Goal: Task Accomplishment & Management: Manage account settings

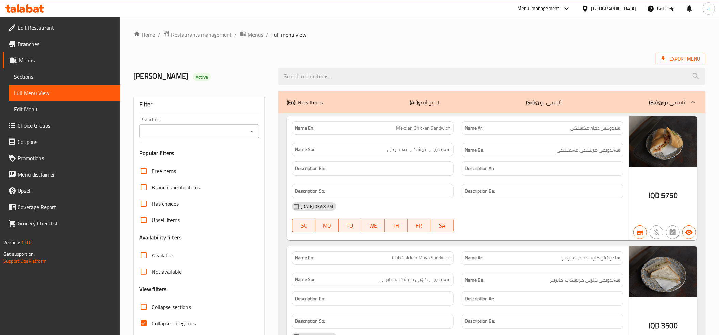
click at [21, 12] on icon at bounding box center [22, 10] width 6 height 6
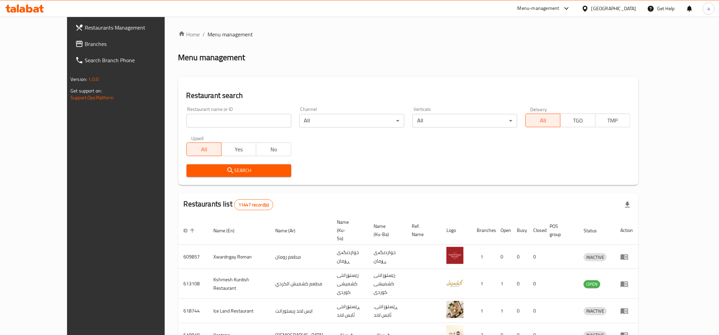
click at [85, 42] on span "Branches" at bounding box center [133, 44] width 97 height 8
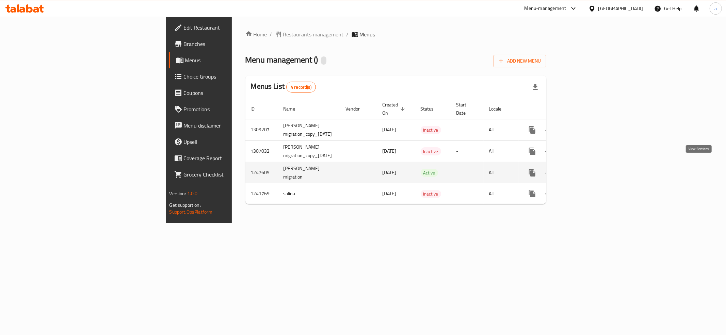
click at [589, 165] on link "enhanced table" at bounding box center [581, 173] width 16 height 16
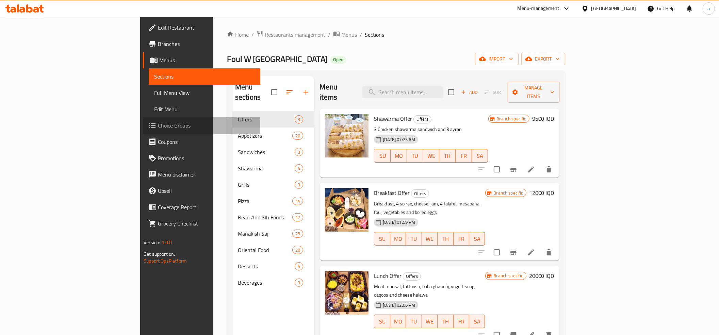
click at [158, 121] on span "Choice Groups" at bounding box center [206, 125] width 97 height 8
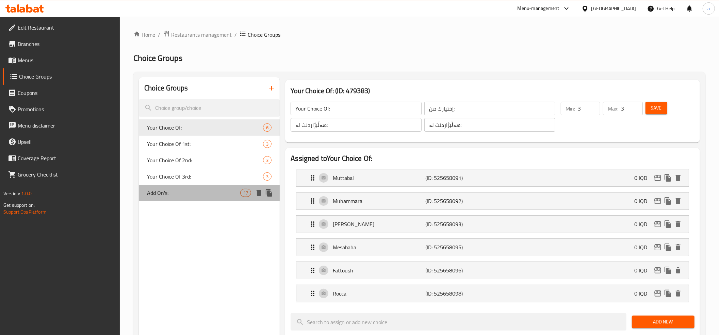
click at [186, 195] on span "Add On's:" at bounding box center [193, 193] width 93 height 8
type input "Add On's:"
type input "الإضافات:"
type input "زیادە:"
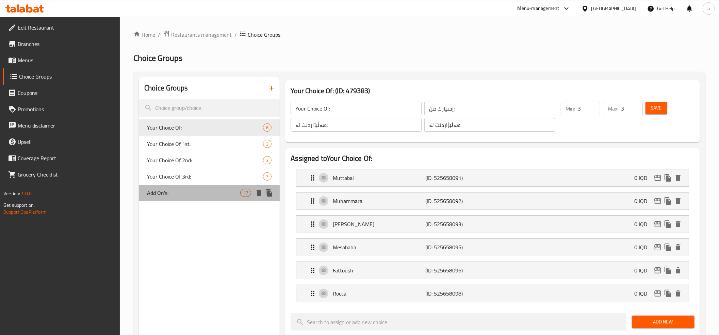
type input "0"
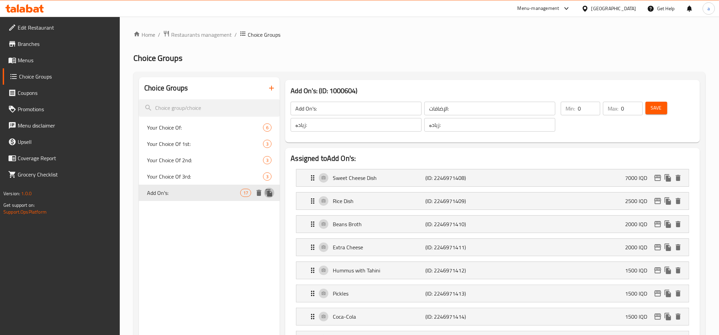
click at [269, 191] on icon "duplicate" at bounding box center [269, 192] width 6 height 7
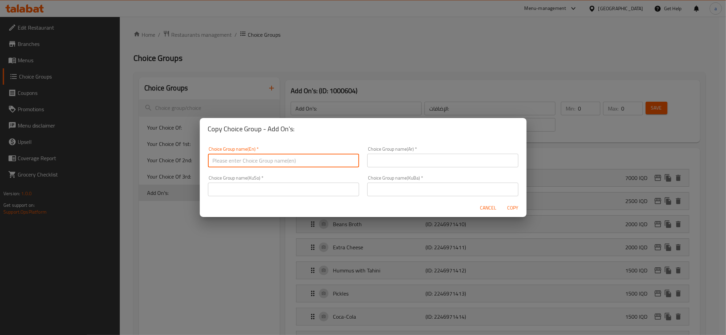
click at [249, 158] on input "text" at bounding box center [283, 161] width 151 height 14
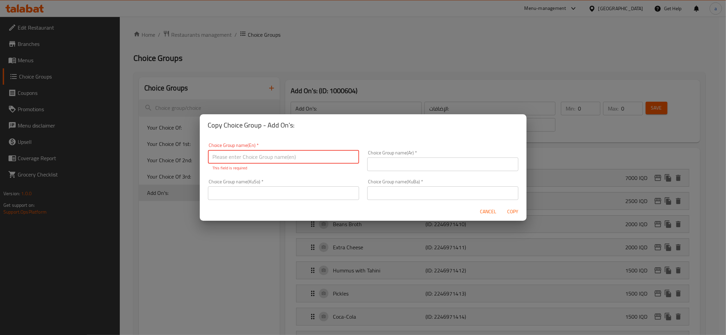
drag, startPoint x: 286, startPoint y: 201, endPoint x: 287, endPoint y: 195, distance: 6.3
click at [286, 197] on div "Choice Group name(KuSo)   * Choice Group name(KuSo) *" at bounding box center [283, 189] width 159 height 29
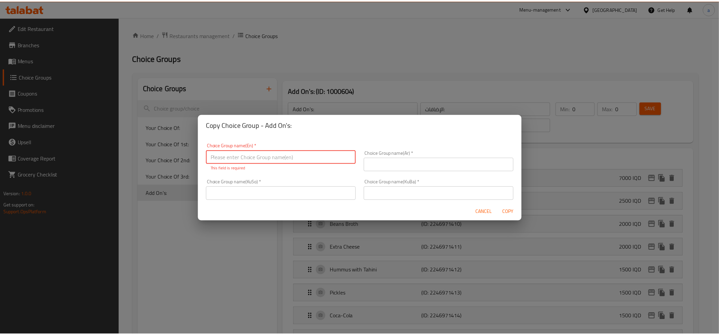
scroll to position [1, 0]
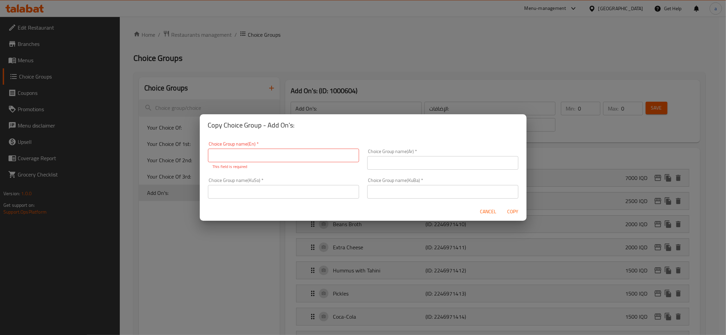
click at [287, 194] on input "text" at bounding box center [283, 192] width 151 height 14
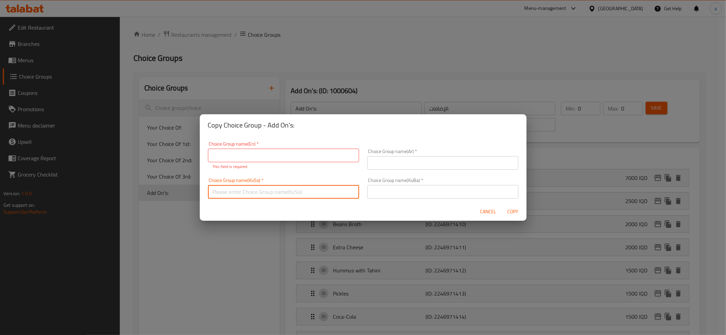
paste input "زیادە:"
type input "زیادە:"
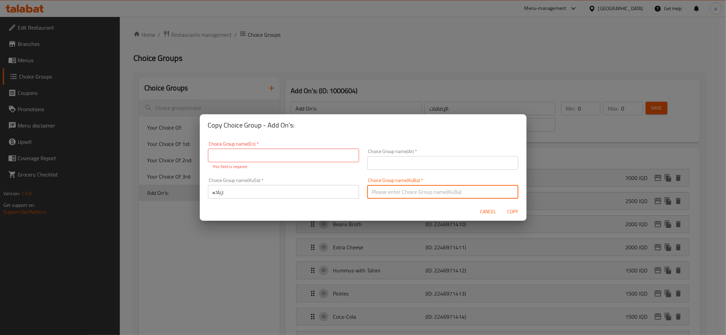
click at [380, 192] on input "text" at bounding box center [442, 192] width 151 height 14
paste input "زیادە:"
type input "زیادە:"
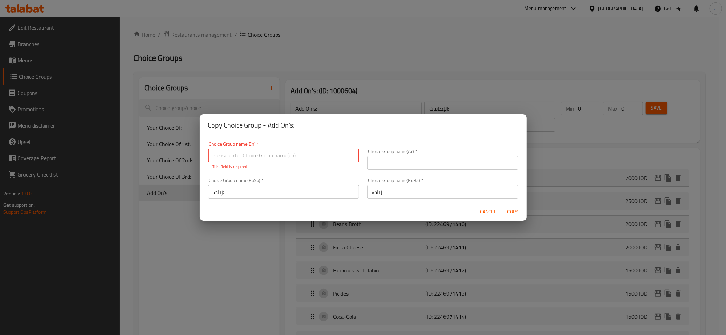
click at [271, 152] on input "text" at bounding box center [283, 156] width 151 height 14
paste input "Add On's:"
click at [278, 155] on input "Add On's:" at bounding box center [283, 156] width 151 height 14
type input "Add On's:"
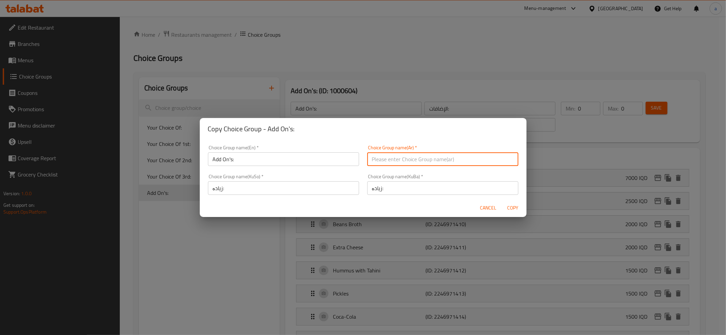
click at [413, 167] on div "Choice Group name(Ar)   * Choice Group name(Ar) *" at bounding box center [442, 155] width 159 height 29
paste input "الإضافات:"
click at [390, 160] on input "الإضافات:" at bounding box center [442, 159] width 151 height 14
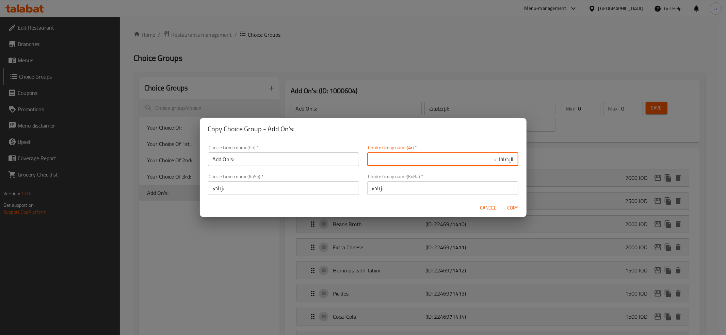
type input "الإضافات:"
click at [289, 155] on input "Add On's:" at bounding box center [283, 159] width 151 height 14
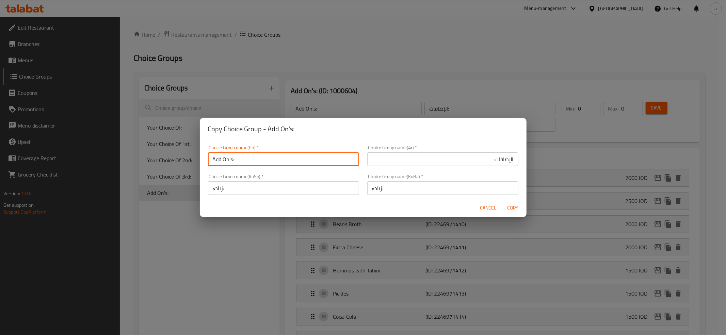
type input "Add On's:"
click at [508, 206] on span "Copy" at bounding box center [513, 208] width 16 height 9
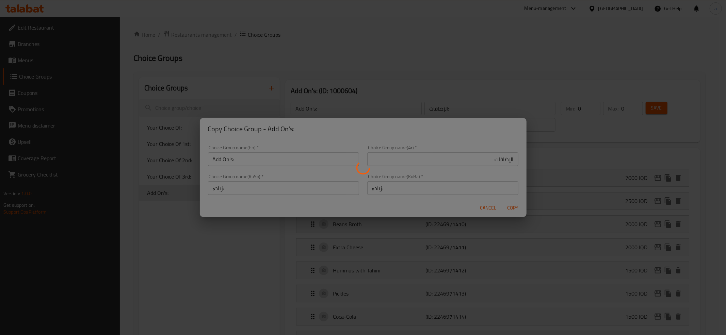
type input "Add On's:"
type input "الإضافات:"
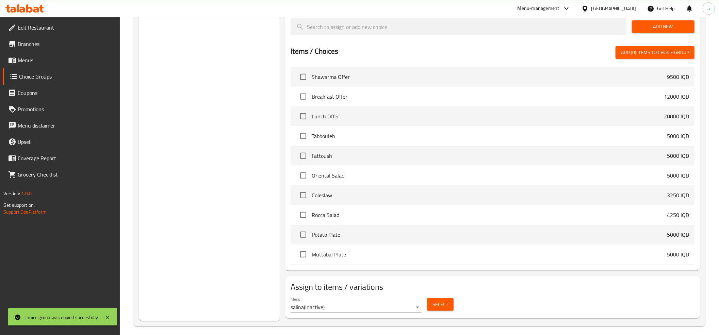
scroll to position [559, 0]
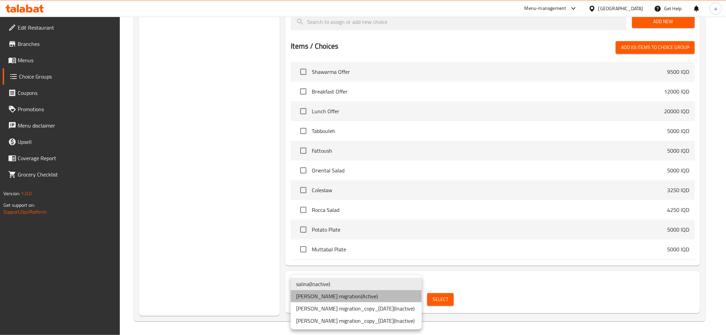
click at [350, 296] on li "[PERSON_NAME] migration ( Active )" at bounding box center [356, 296] width 131 height 12
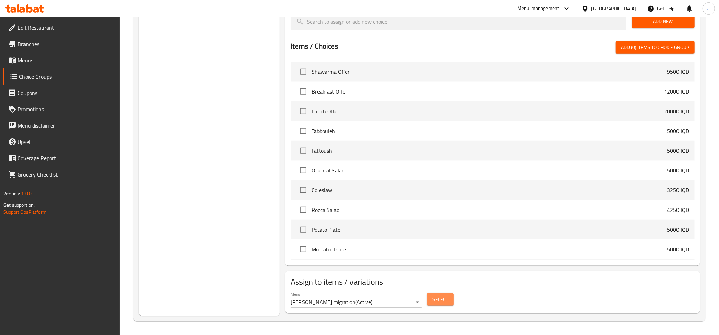
click at [437, 303] on span "Select" at bounding box center [440, 299] width 16 height 9
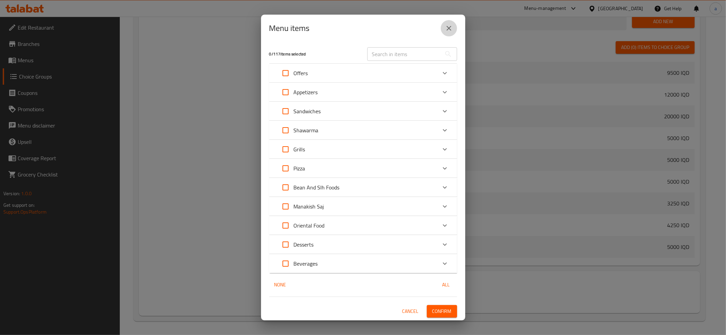
click at [448, 32] on icon "close" at bounding box center [449, 28] width 8 height 8
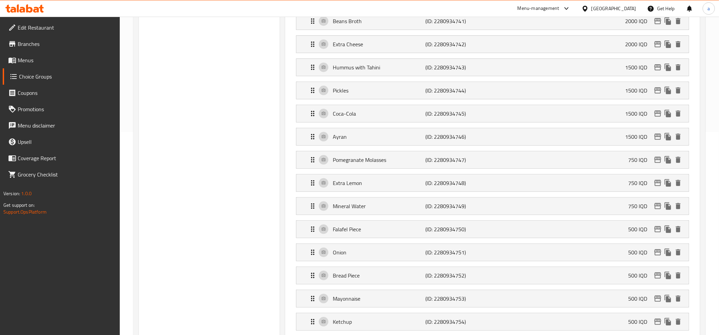
scroll to position [302, 0]
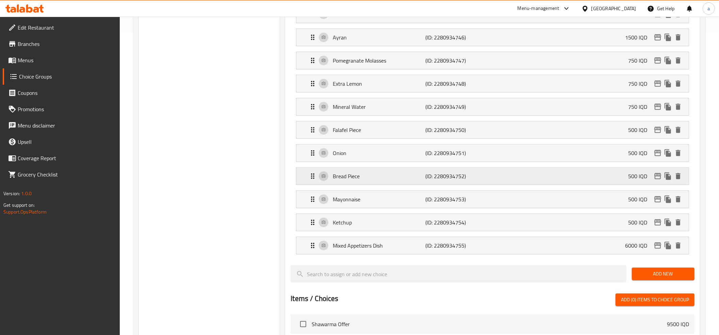
click at [417, 180] on p "Bread Piece" at bounding box center [379, 176] width 93 height 8
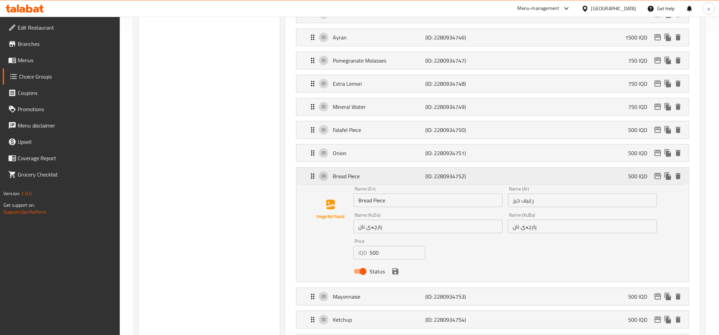
click at [390, 178] on p "Bread Piece" at bounding box center [379, 176] width 93 height 8
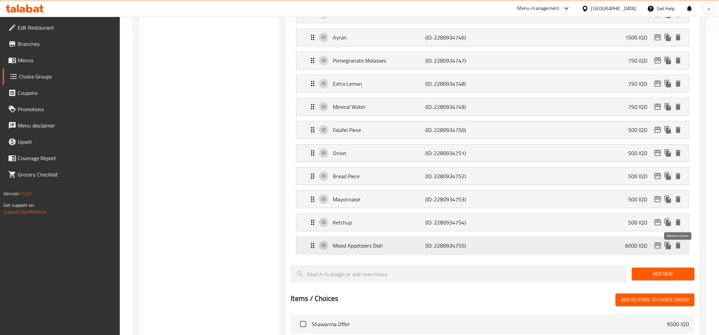
click at [681, 247] on icon "delete" at bounding box center [678, 246] width 8 height 8
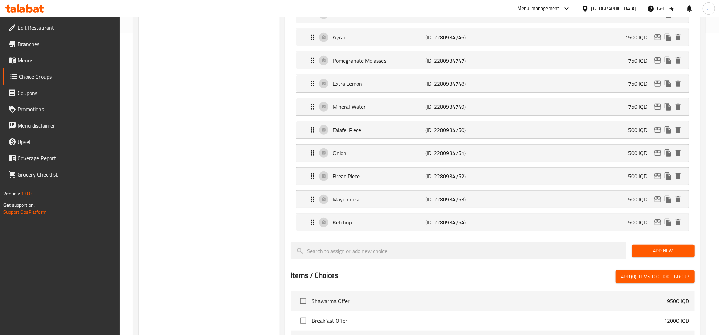
scroll to position [529, 0]
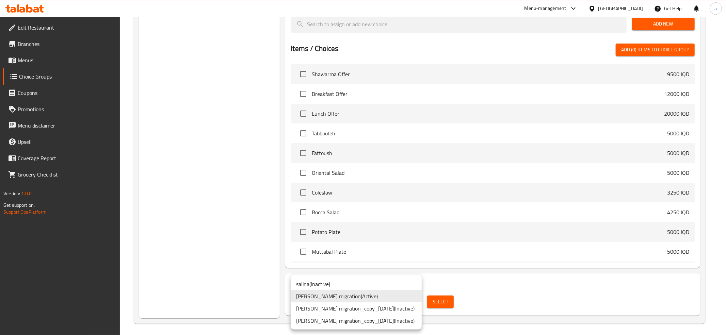
drag, startPoint x: 214, startPoint y: 258, endPoint x: 291, endPoint y: 228, distance: 82.5
click at [214, 257] on div at bounding box center [363, 167] width 726 height 335
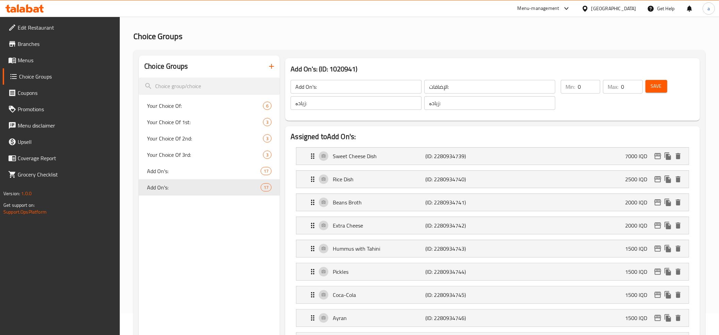
scroll to position [0, 0]
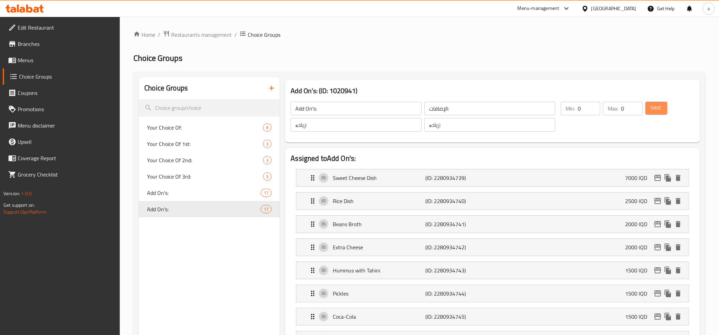
click at [659, 108] on span "Save" at bounding box center [656, 108] width 11 height 9
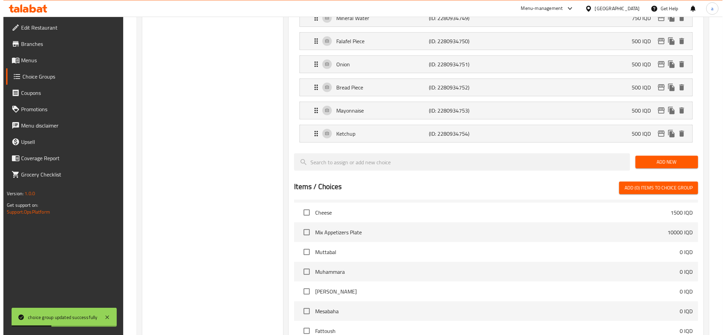
scroll to position [535, 0]
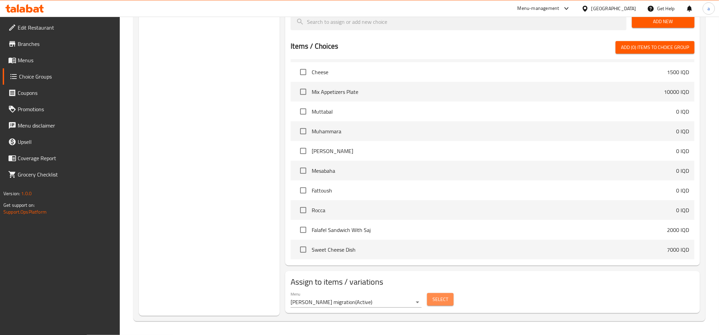
click at [432, 300] on span "Select" at bounding box center [440, 299] width 16 height 9
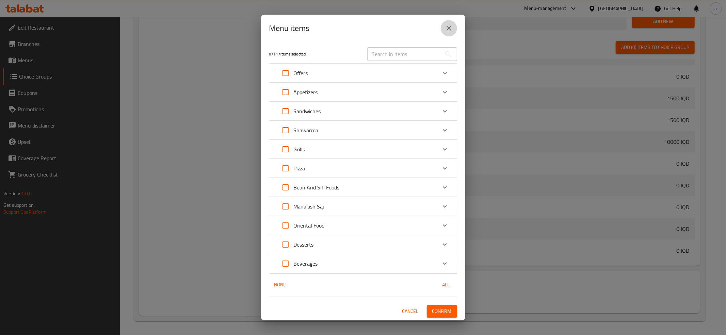
click at [445, 26] on icon "close" at bounding box center [449, 28] width 8 height 8
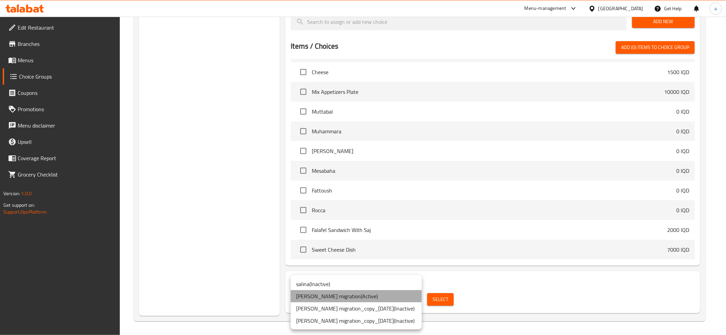
click at [334, 296] on li "[PERSON_NAME] migration ( Active )" at bounding box center [356, 296] width 131 height 12
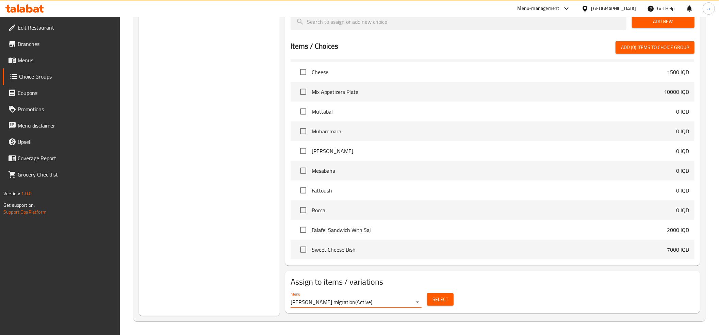
click at [444, 296] on span "Select" at bounding box center [440, 299] width 16 height 9
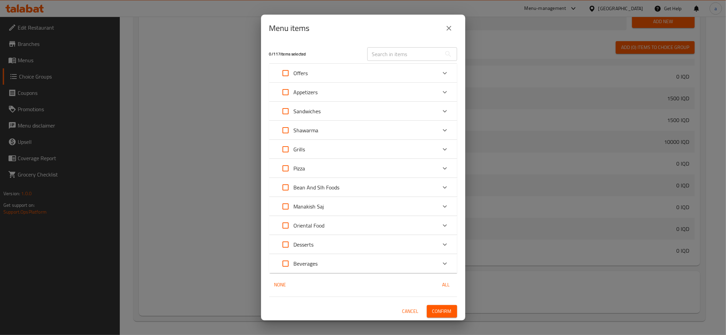
click at [286, 206] on input "Expand" at bounding box center [285, 206] width 16 height 16
checkbox input "true"
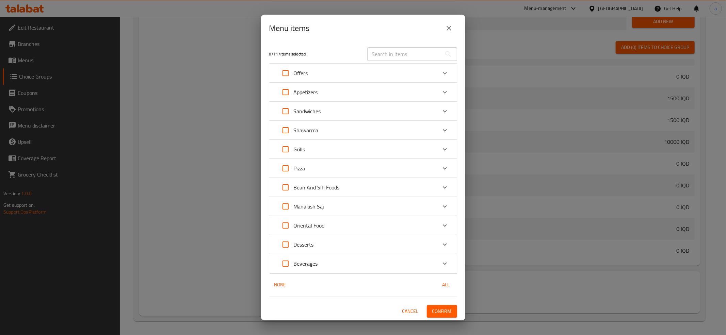
checkbox input "true"
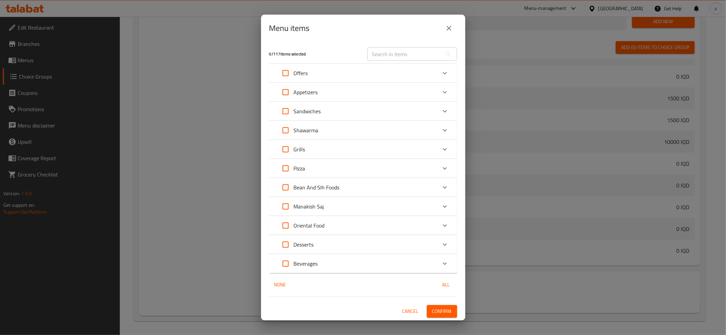
checkbox input "true"
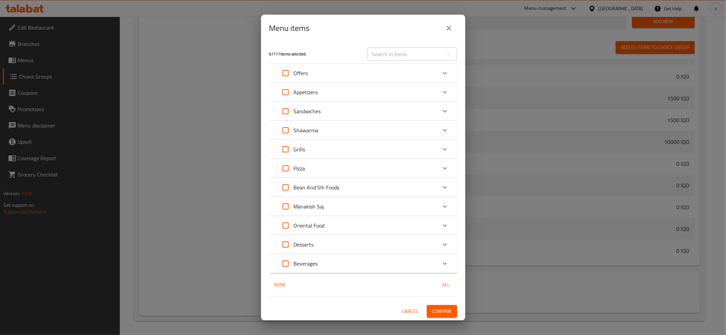
checkbox input "true"
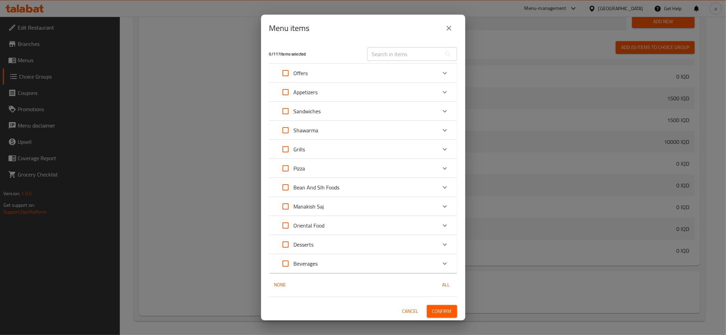
checkbox input "true"
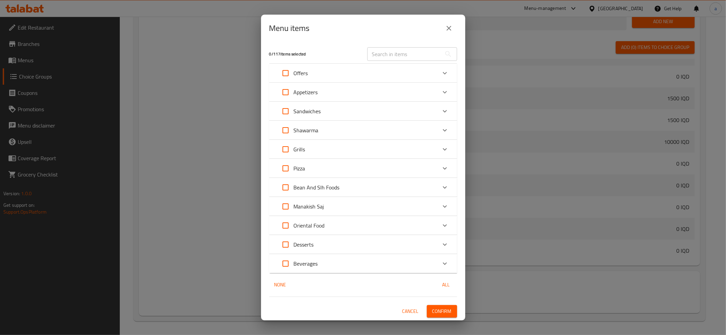
checkbox input "true"
click at [449, 308] on span "Confirm" at bounding box center [441, 311] width 19 height 9
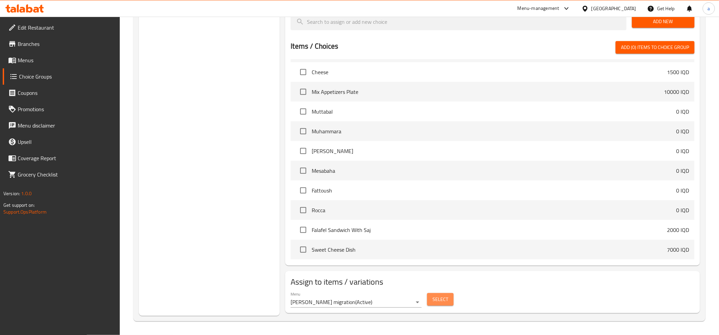
click at [444, 300] on span "Select" at bounding box center [440, 299] width 16 height 9
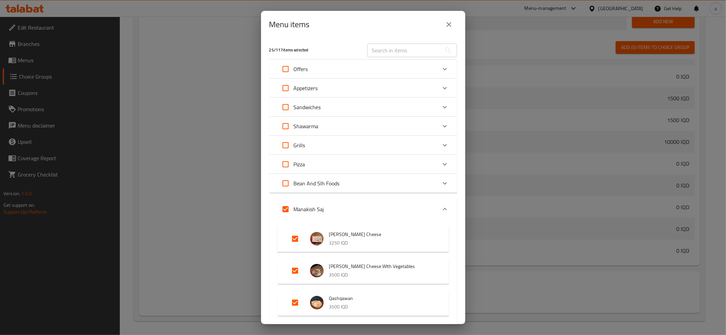
click at [286, 204] on input "Expand" at bounding box center [285, 209] width 16 height 16
checkbox input "false"
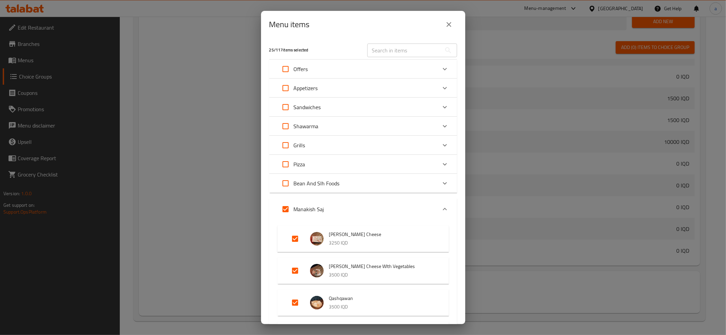
checkbox input "false"
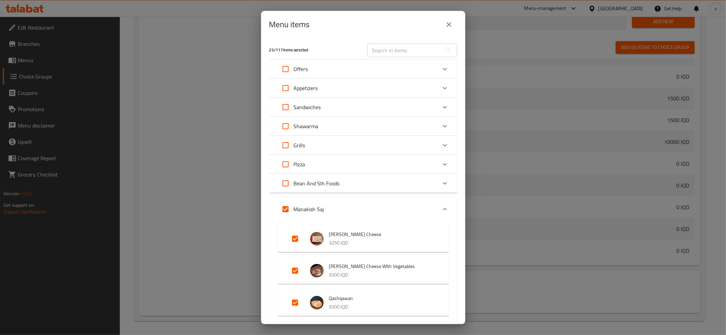
checkbox input "false"
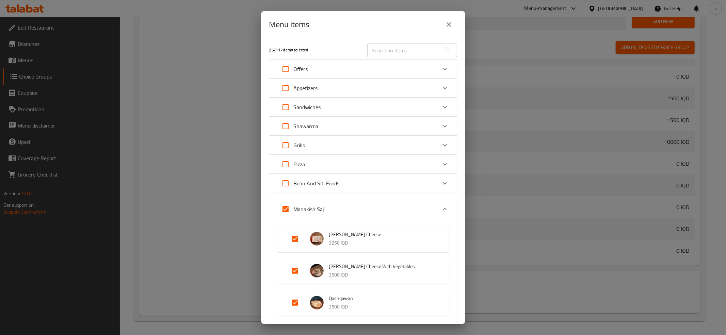
checkbox input "false"
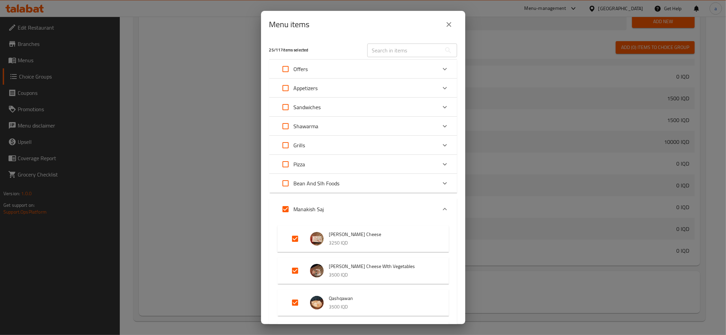
checkbox input "false"
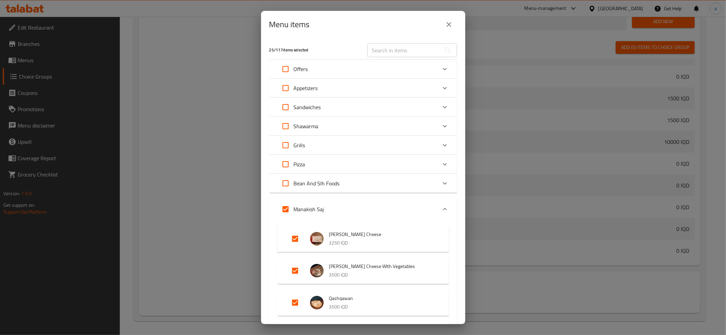
checkbox input "false"
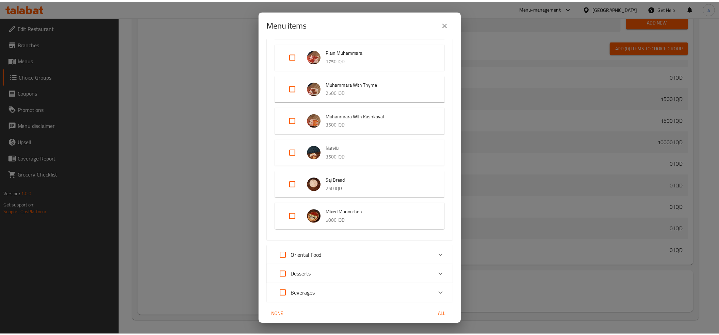
scroll to position [815, 0]
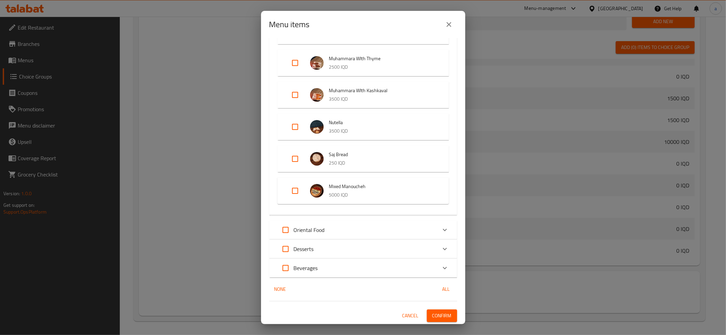
click at [444, 312] on span "Confirm" at bounding box center [441, 316] width 19 height 9
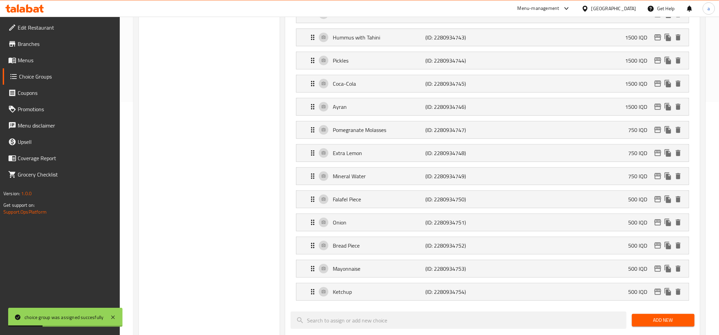
scroll to position [0, 0]
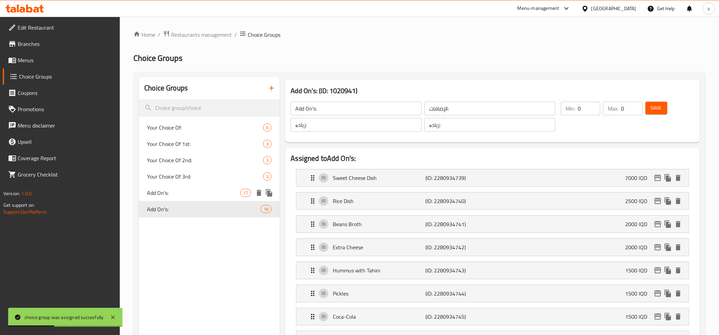
click at [176, 189] on span "Add On's:" at bounding box center [193, 193] width 93 height 8
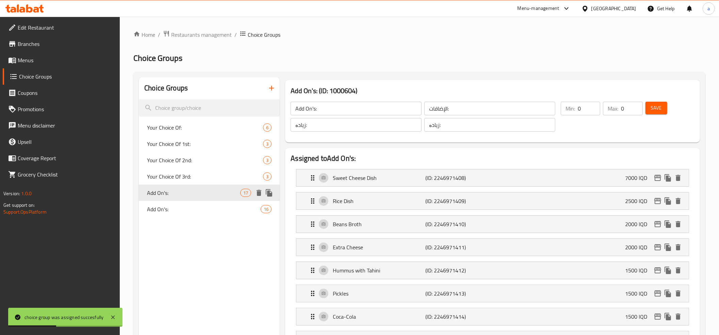
type input "Add On's:"
type input "الإضافات:"
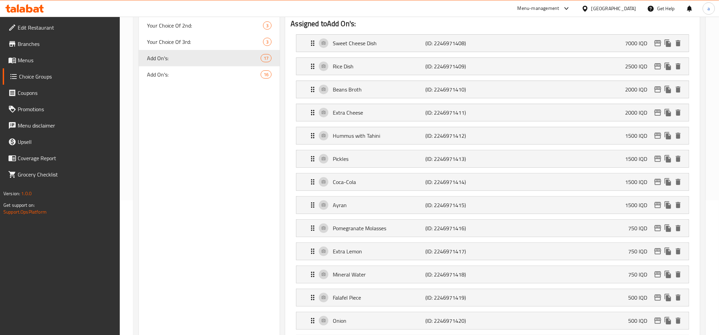
scroll to position [302, 0]
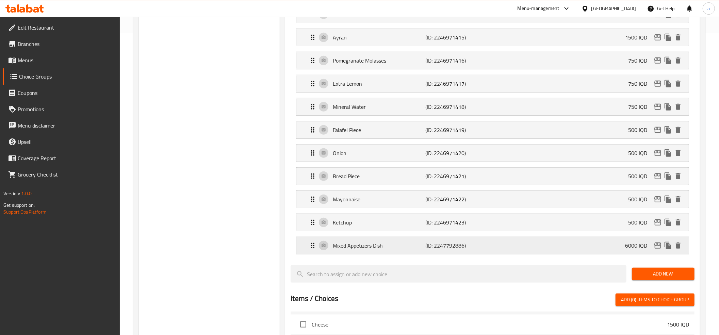
click at [390, 249] on p "Mixed Appetizers Dish" at bounding box center [379, 246] width 93 height 8
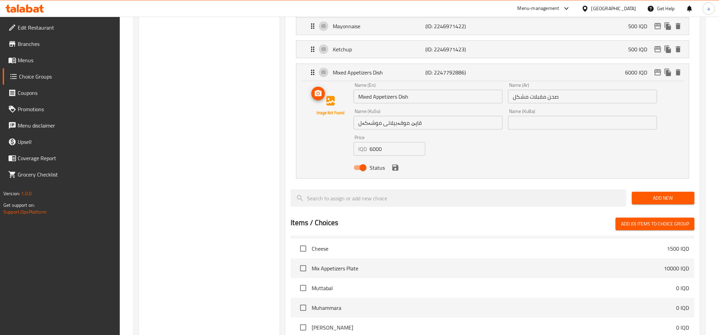
scroll to position [454, 0]
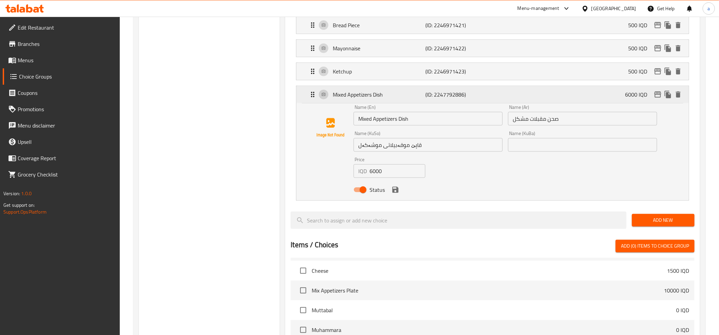
click at [314, 97] on icon "Expand" at bounding box center [312, 94] width 3 height 5
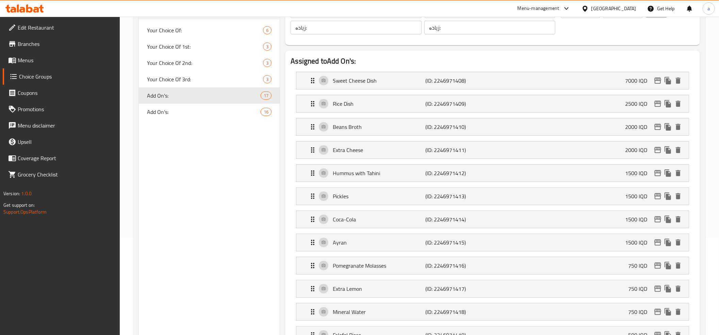
scroll to position [29, 0]
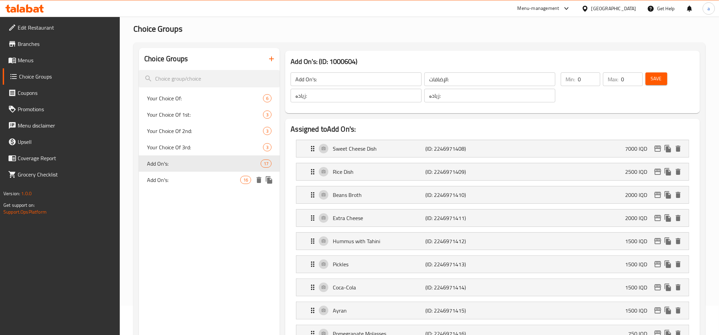
click at [261, 180] on icon "delete" at bounding box center [259, 180] width 5 height 6
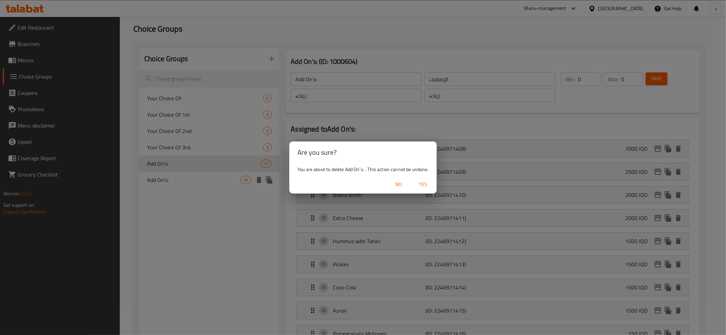
click at [424, 182] on span "Yes" at bounding box center [423, 184] width 16 height 9
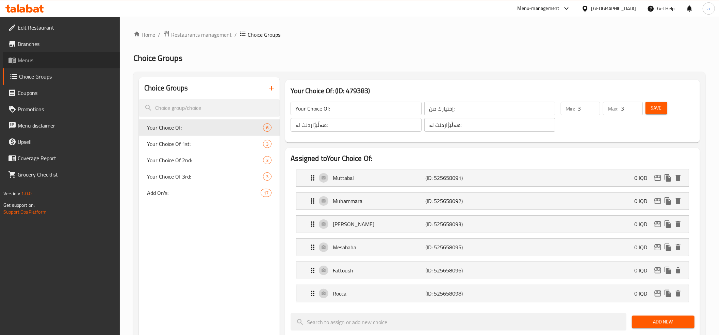
click at [32, 62] on span "Menus" at bounding box center [66, 60] width 97 height 8
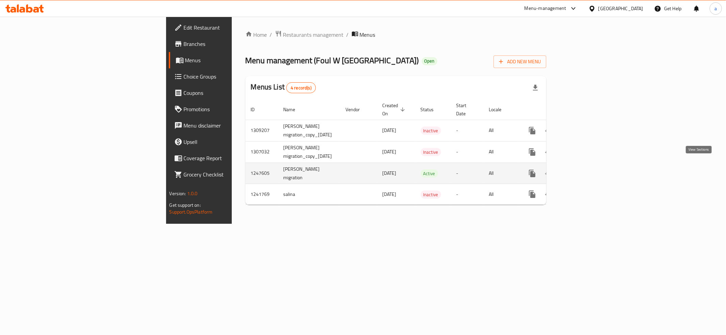
click at [585, 169] on icon "enhanced table" at bounding box center [581, 173] width 8 height 8
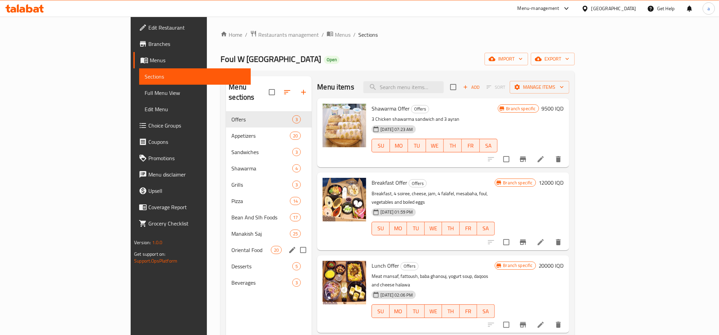
click at [226, 245] on div "Oriental Food 20" at bounding box center [269, 250] width 86 height 16
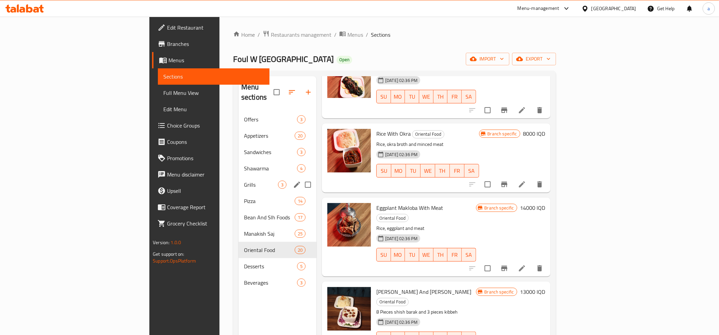
scroll to position [983, 0]
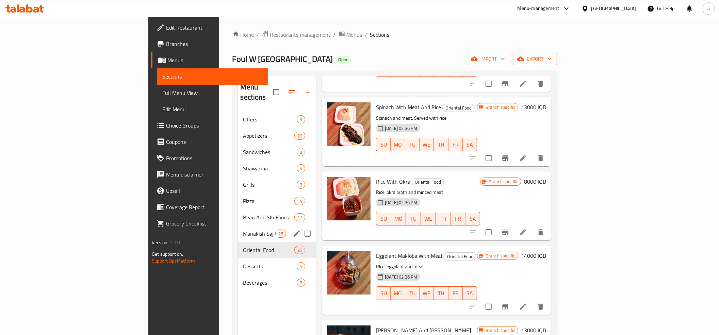
click at [238, 226] on div "Manakish Saj 25" at bounding box center [277, 234] width 79 height 16
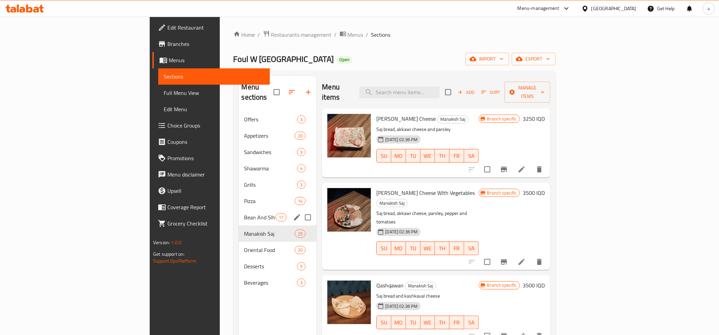
click at [239, 209] on div "Bean And Slh Foods 17" at bounding box center [278, 217] width 78 height 16
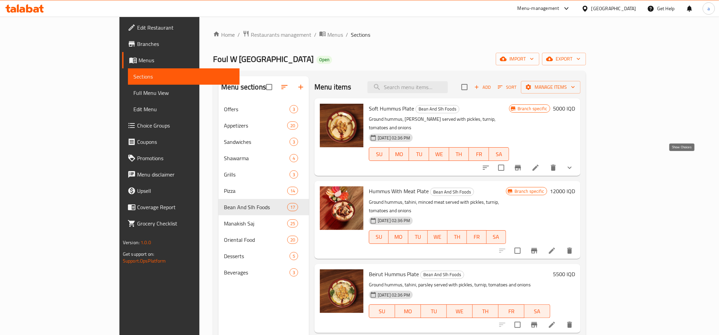
click at [574, 164] on icon "show more" at bounding box center [569, 168] width 8 height 8
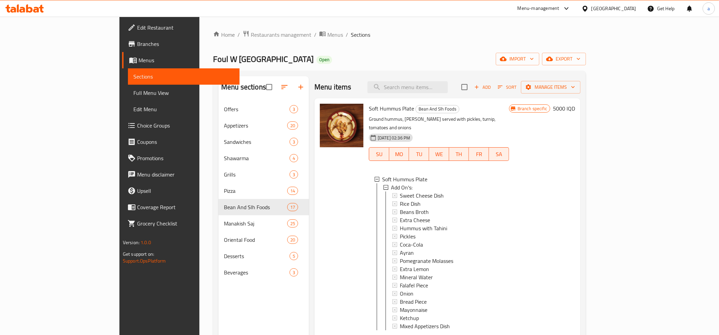
scroll to position [76, 0]
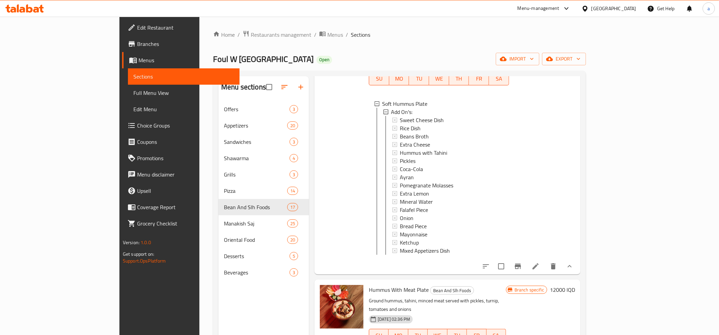
click at [578, 262] on button "show more" at bounding box center [569, 266] width 16 height 16
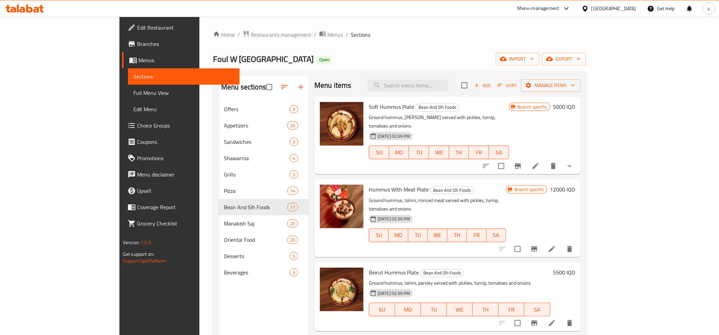
scroll to position [0, 0]
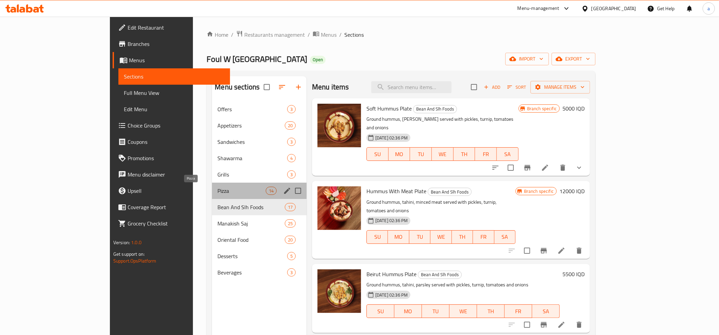
click at [217, 191] on span "Pizza" at bounding box center [241, 191] width 48 height 8
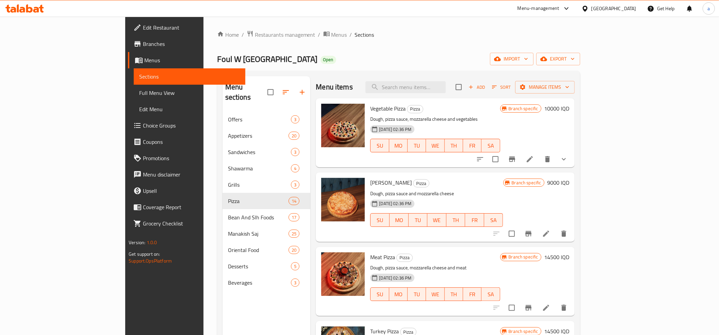
click at [572, 153] on button "show more" at bounding box center [564, 159] width 16 height 16
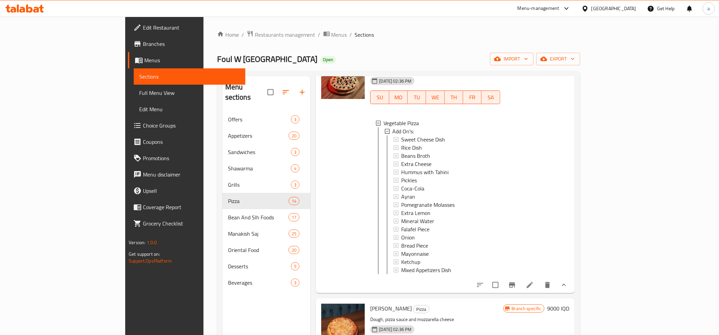
scroll to position [76, 0]
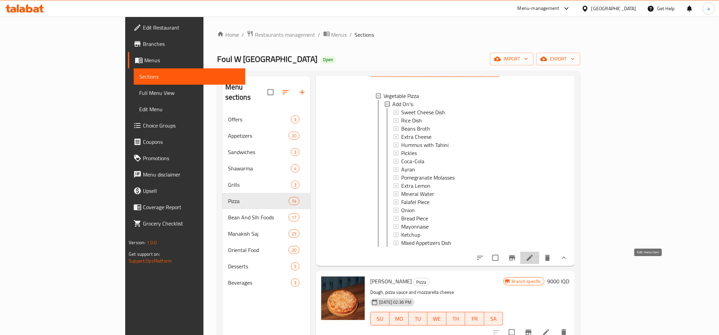
click at [534, 262] on icon at bounding box center [530, 258] width 8 height 8
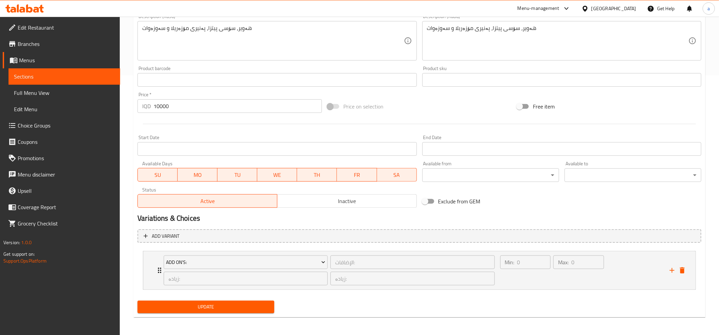
scroll to position [262, 0]
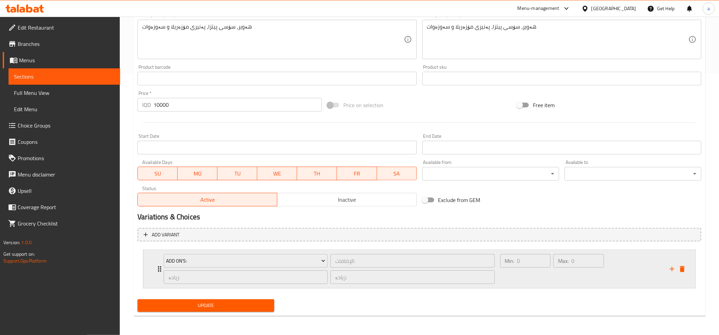
click at [154, 269] on div "Add On's: الإضافات: ​ زیادە: ​ زیادە: ​ Min: 0 ​ Max: 0 ​" at bounding box center [419, 269] width 552 height 38
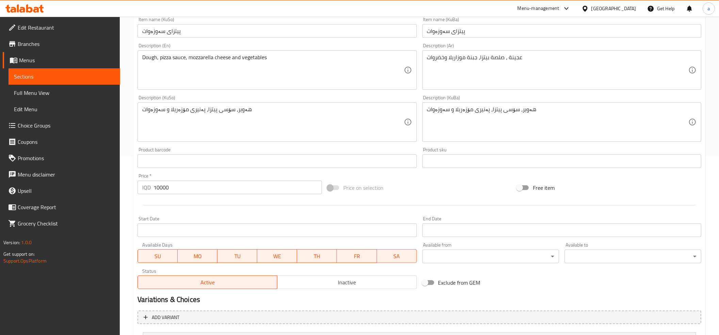
scroll to position [0, 0]
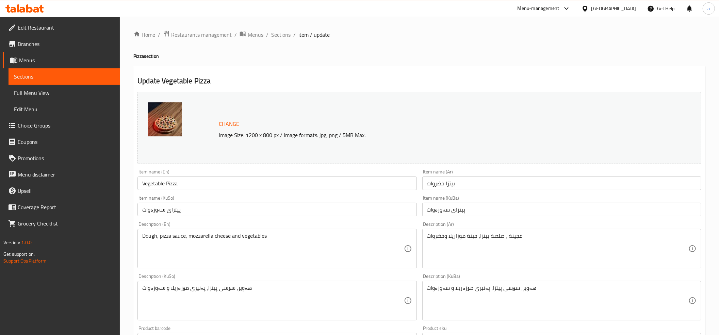
drag, startPoint x: 259, startPoint y: 62, endPoint x: 281, endPoint y: 49, distance: 25.4
click at [282, 33] on span "Sections" at bounding box center [280, 35] width 19 height 8
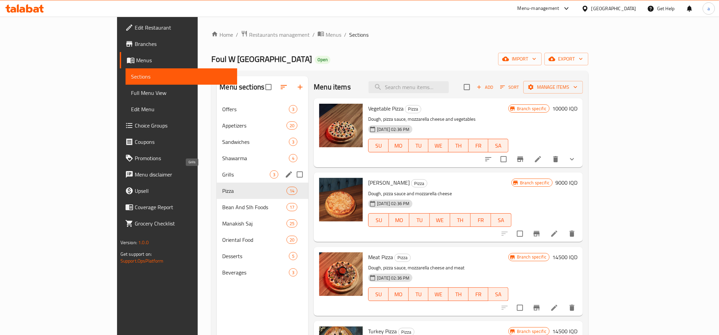
click at [222, 176] on span "Grills" at bounding box center [246, 174] width 48 height 8
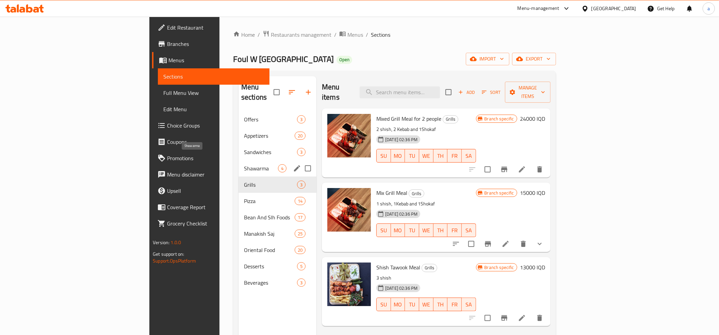
click at [244, 164] on span "Shawarma" at bounding box center [261, 168] width 34 height 8
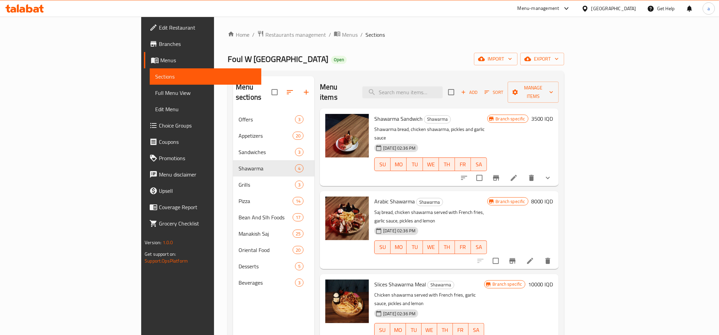
click at [556, 170] on button "show more" at bounding box center [548, 178] width 16 height 16
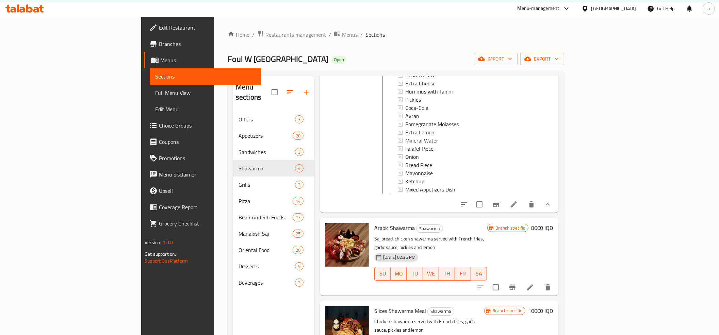
scroll to position [151, 0]
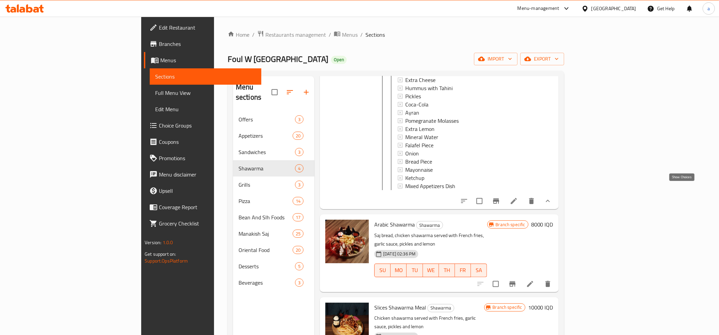
click at [550, 200] on icon "show more" at bounding box center [548, 201] width 4 height 2
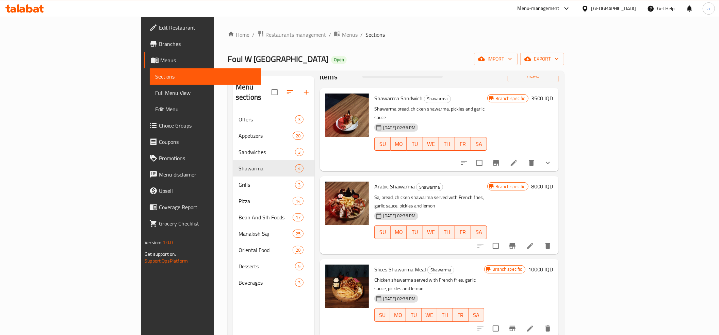
scroll to position [0, 0]
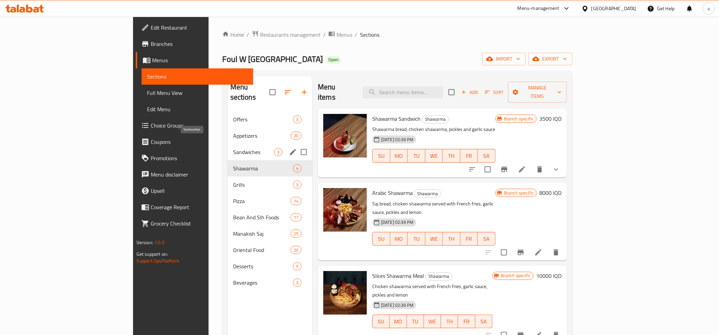
click at [233, 148] on span "Sandwiches" at bounding box center [253, 152] width 41 height 8
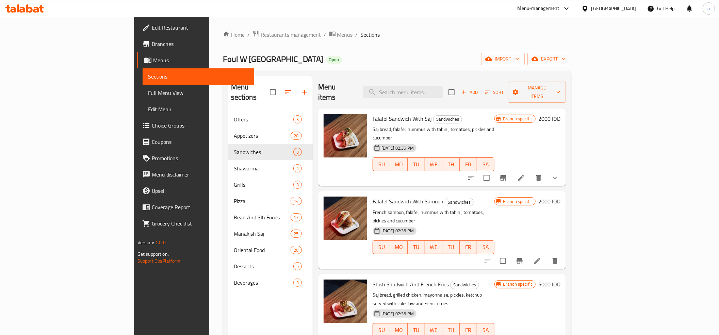
click at [563, 170] on button "show more" at bounding box center [555, 178] width 16 height 16
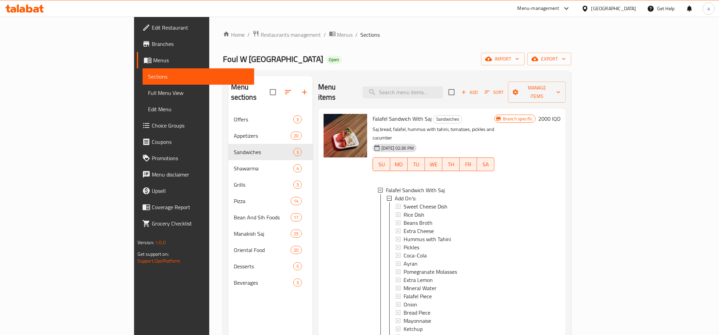
scroll to position [76, 0]
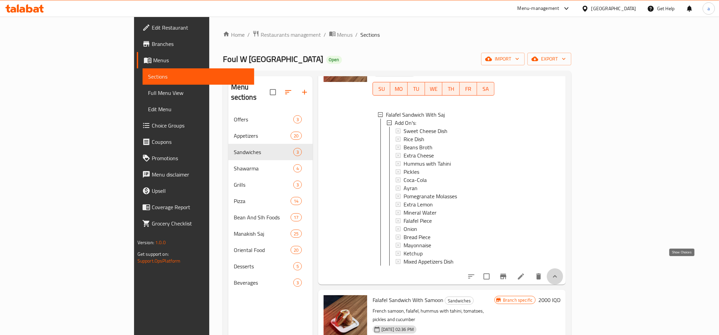
click at [559, 273] on icon "show more" at bounding box center [555, 277] width 8 height 8
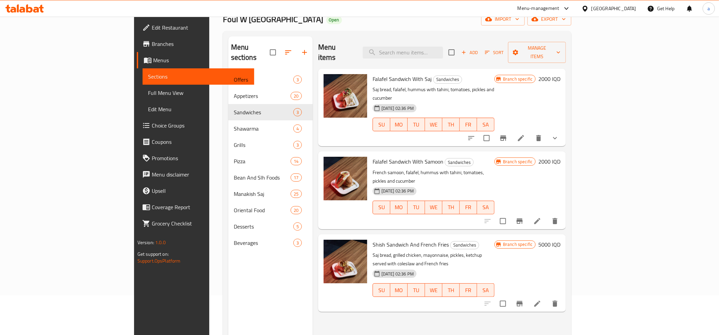
scroll to position [0, 0]
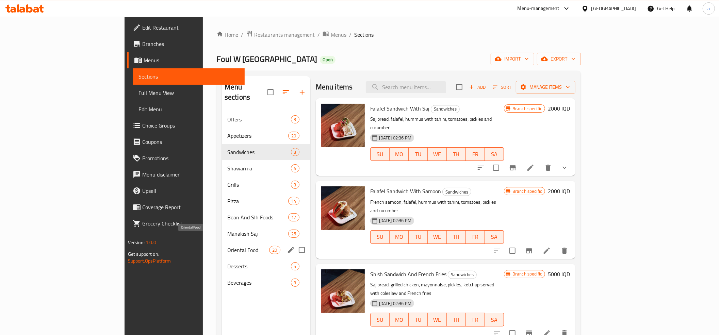
click at [227, 246] on span "Oriental Food" at bounding box center [248, 250] width 42 height 8
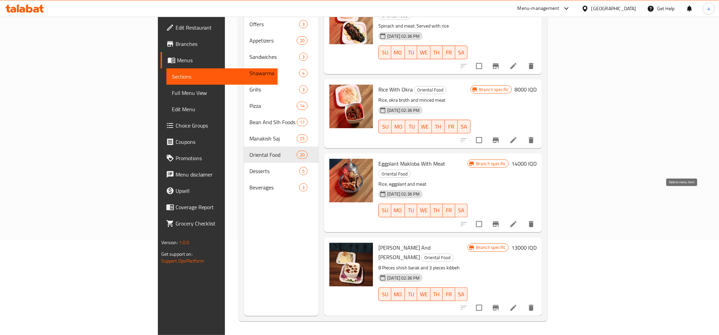
scroll to position [1168, 0]
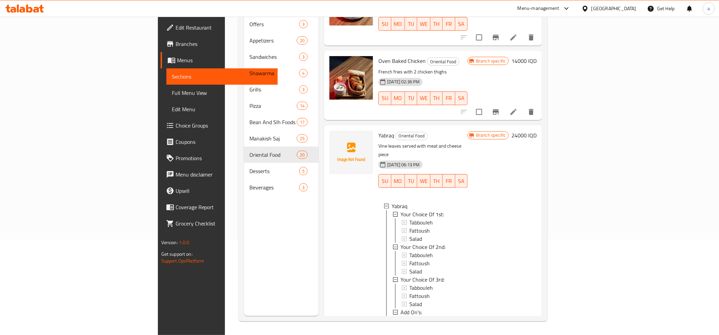
scroll to position [1447, 0]
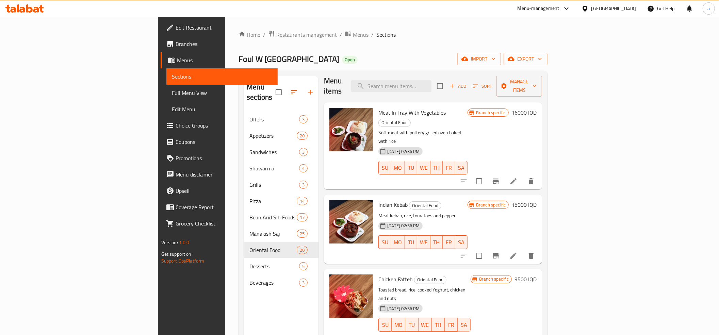
scroll to position [0, 0]
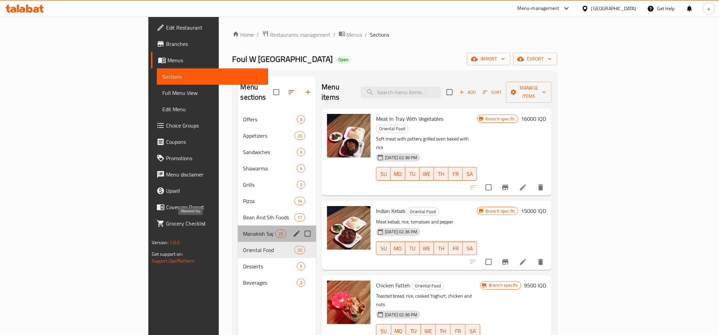
click at [243, 230] on span "Manakish Saj" at bounding box center [259, 234] width 32 height 8
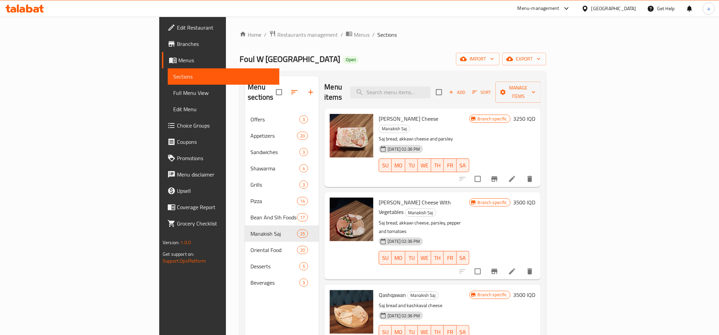
click at [375, 75] on div "Menu sections Offers 3 Appetizers 20 Sandwiches 3 Shawarma 4 Grills 3 Pizza 14 …" at bounding box center [393, 244] width 307 height 346
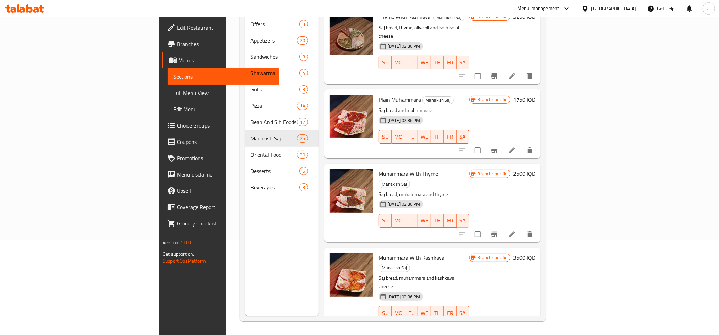
scroll to position [1539, 0]
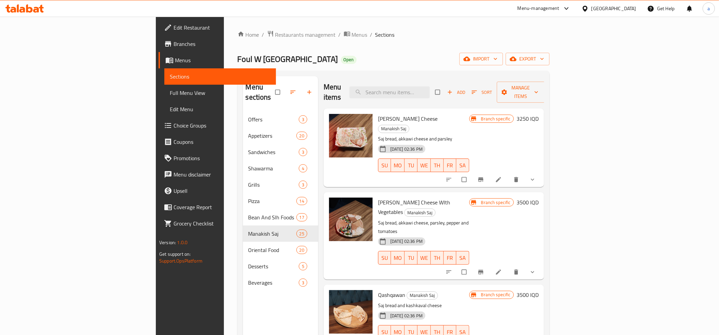
click at [541, 172] on button "show more" at bounding box center [533, 179] width 16 height 15
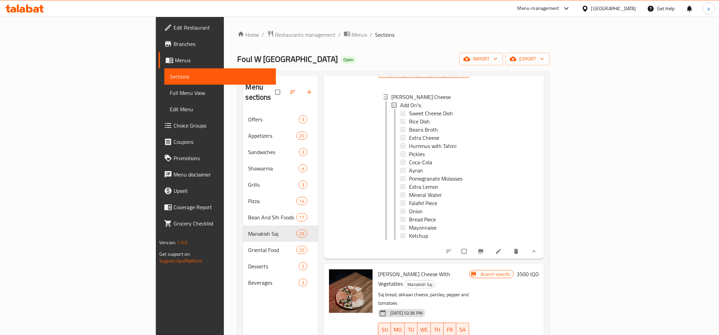
scroll to position [151, 0]
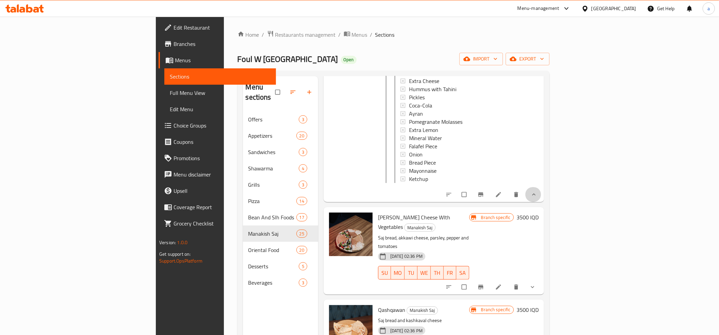
click at [541, 188] on button "show more" at bounding box center [533, 194] width 16 height 15
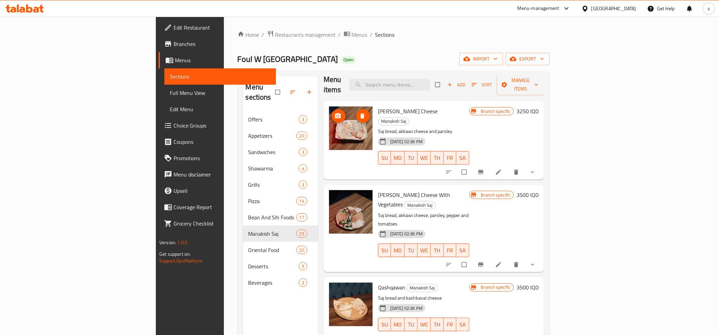
scroll to position [0, 0]
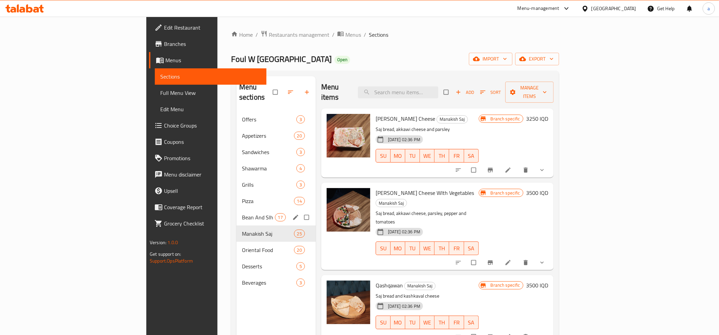
click at [242, 213] on span "Bean And Slh Foods" at bounding box center [258, 217] width 33 height 8
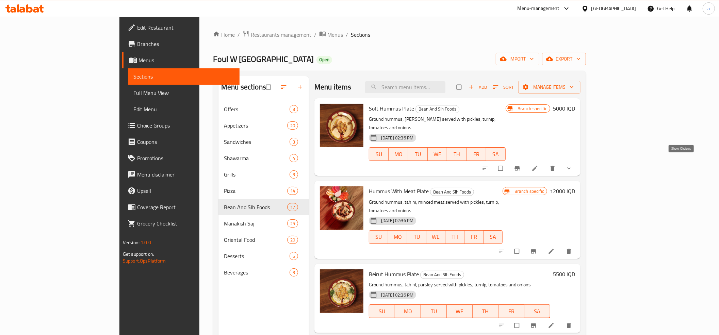
click at [572, 165] on icon "show more" at bounding box center [568, 168] width 7 height 7
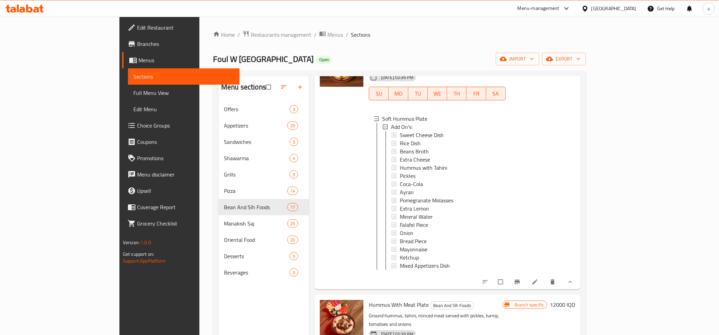
scroll to position [76, 0]
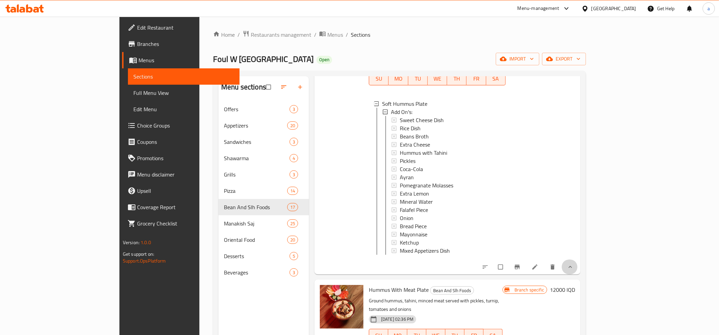
click at [574, 264] on icon "show more" at bounding box center [570, 267] width 7 height 7
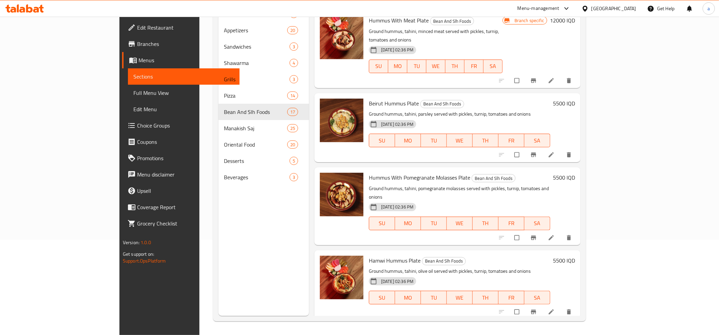
scroll to position [302, 0]
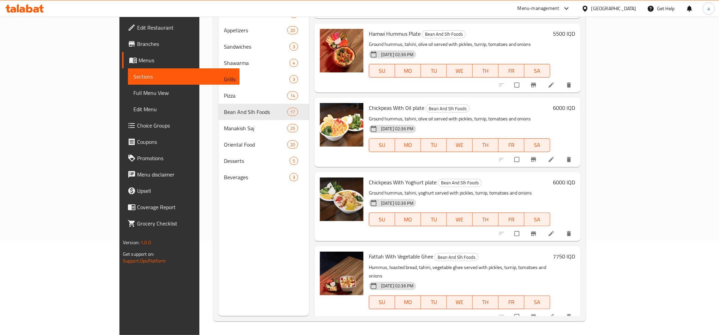
click at [133, 90] on span "Full Menu View" at bounding box center [183, 93] width 101 height 8
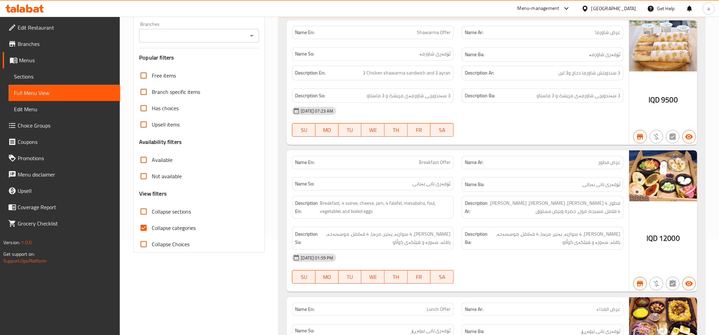
click at [250, 36] on icon "Open" at bounding box center [252, 36] width 8 height 8
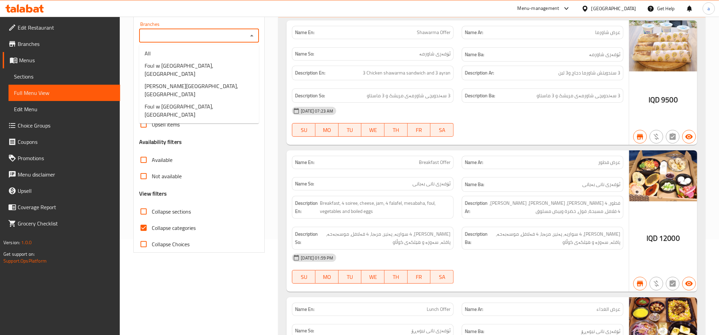
click at [250, 35] on icon "Close" at bounding box center [252, 36] width 8 height 8
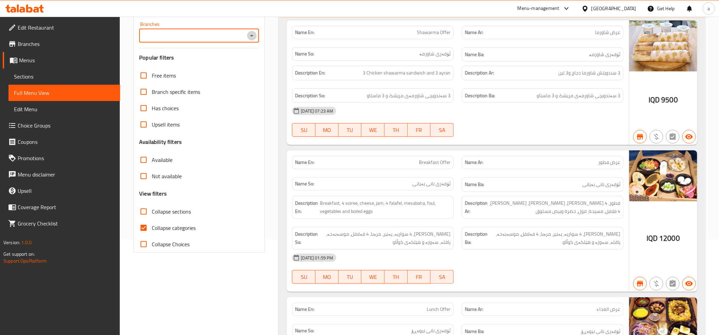
click at [249, 34] on icon "Open" at bounding box center [252, 36] width 8 height 8
click at [141, 225] on input "Collapse categories" at bounding box center [143, 228] width 16 height 16
checkbox input "false"
click at [250, 34] on icon "Open" at bounding box center [252, 36] width 8 height 8
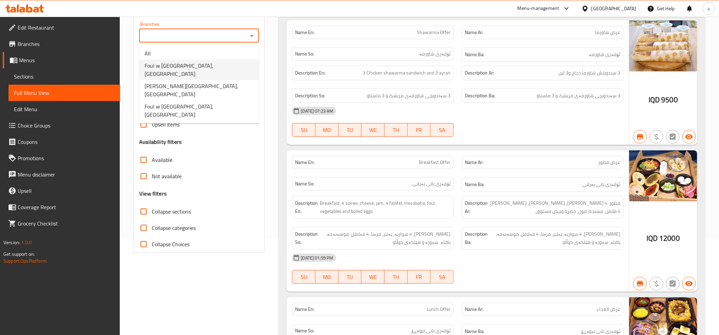
click at [252, 36] on icon "Close" at bounding box center [251, 36] width 3 height 2
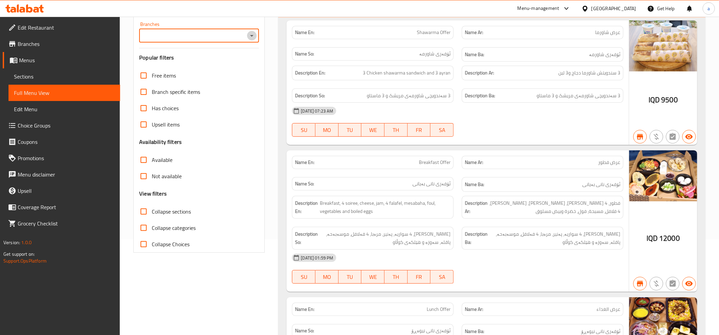
click at [252, 37] on icon "Open" at bounding box center [252, 36] width 8 height 8
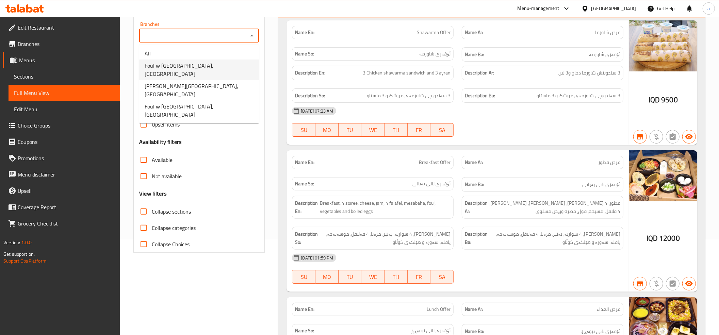
click at [203, 65] on span "Foul w Salleh, English Village" at bounding box center [199, 70] width 109 height 16
type input "Foul w Salleh, English Village"
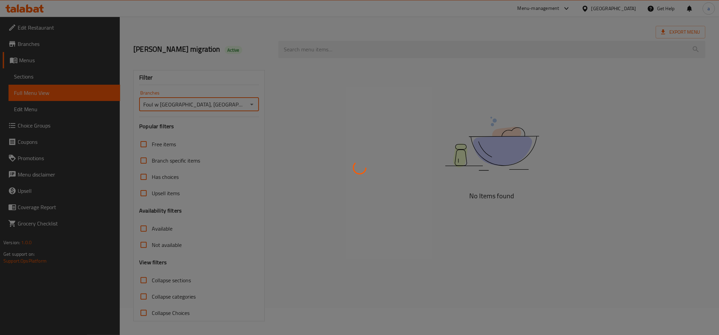
scroll to position [28, 0]
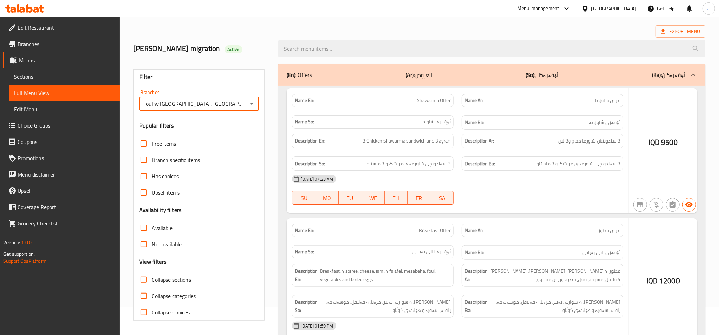
click at [144, 211] on div at bounding box center [359, 167] width 719 height 335
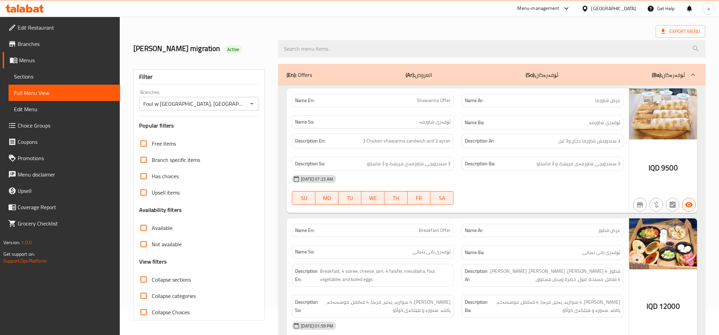
scroll to position [96, 0]
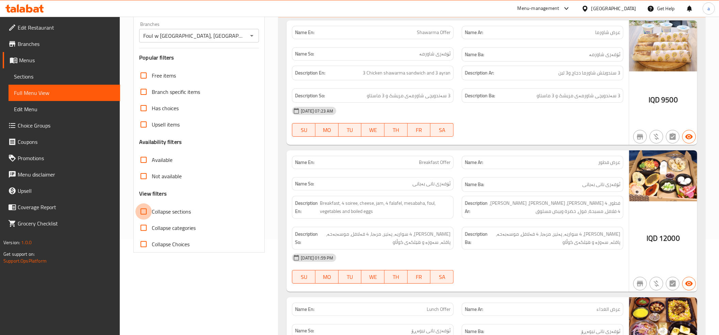
click at [144, 211] on input "Collapse sections" at bounding box center [143, 211] width 16 height 16
checkbox input "true"
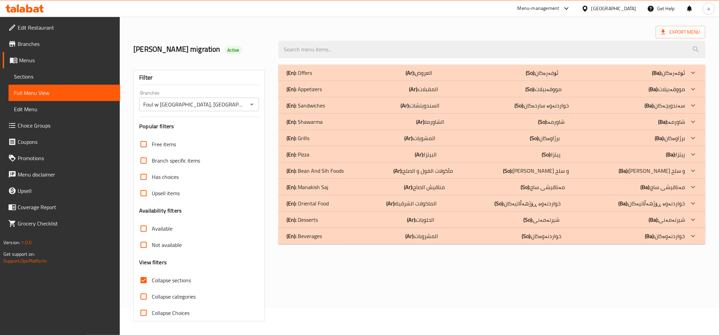
scroll to position [28, 0]
click at [307, 203] on p "(En): Oriental Food" at bounding box center [307, 203] width 42 height 8
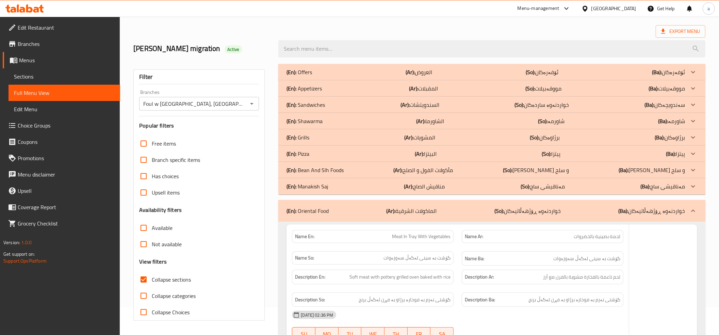
click at [306, 184] on p "(En): Manakish Saj" at bounding box center [307, 186] width 42 height 8
click at [306, 168] on p "(En): Bean And Slh Foods" at bounding box center [314, 170] width 57 height 8
click at [302, 148] on div "(En): Pizza (Ar): البيتزا (So): پیتزا (Ba): پیتزا" at bounding box center [491, 154] width 427 height 16
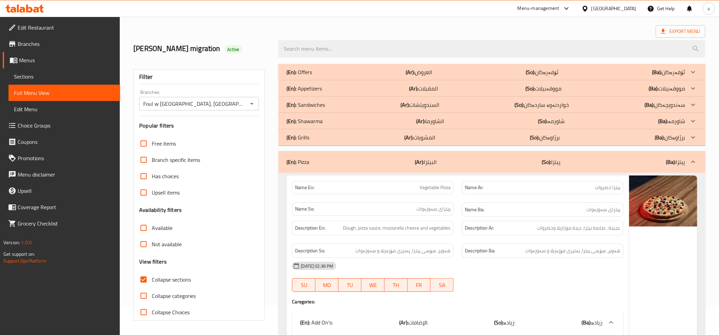
click at [302, 135] on p "(En): Grills" at bounding box center [297, 137] width 23 height 8
click at [303, 120] on p "(En): Shawarma" at bounding box center [304, 121] width 36 height 8
click at [306, 102] on p "(En): Sandwiches" at bounding box center [305, 105] width 38 height 8
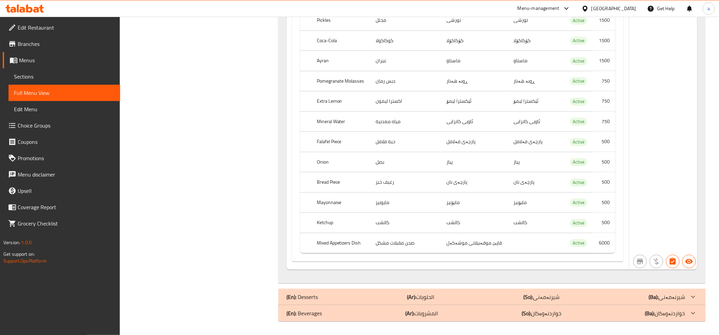
scroll to position [47849, 0]
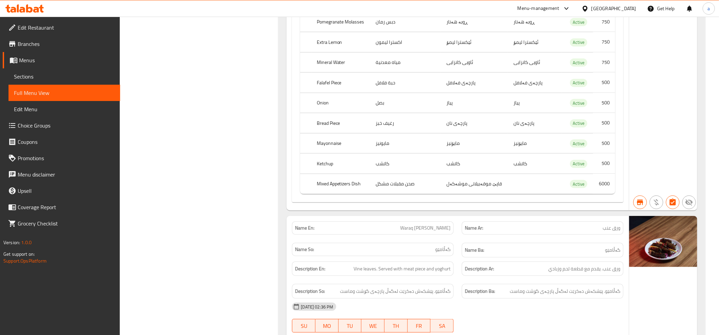
drag, startPoint x: 215, startPoint y: 141, endPoint x: 191, endPoint y: 22, distance: 120.8
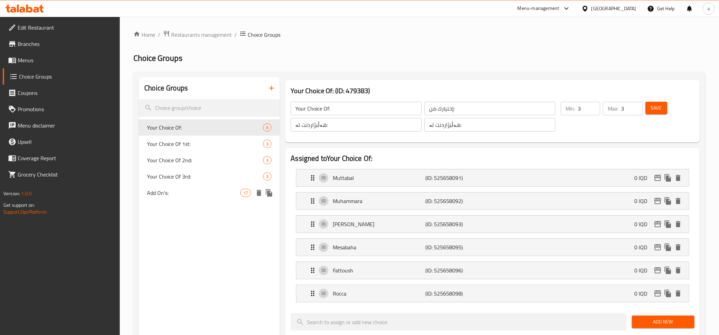
click at [186, 193] on span "Add On's:" at bounding box center [193, 193] width 93 height 8
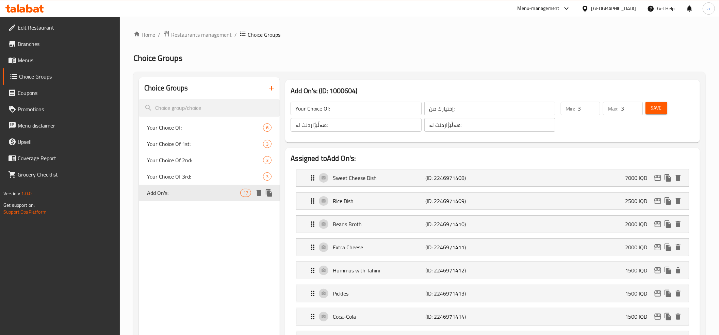
type input "Add On's:"
type input "الإضافات:"
type input "زیادە:"
type input "0"
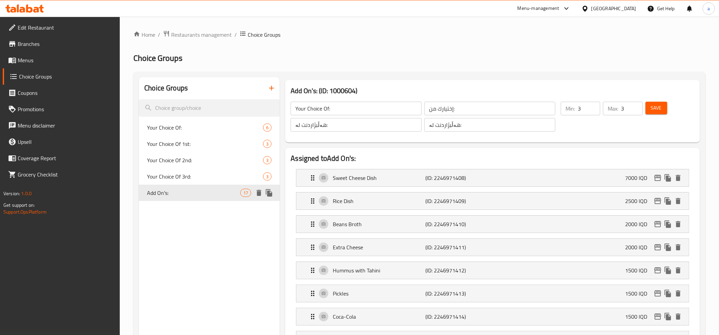
type input "0"
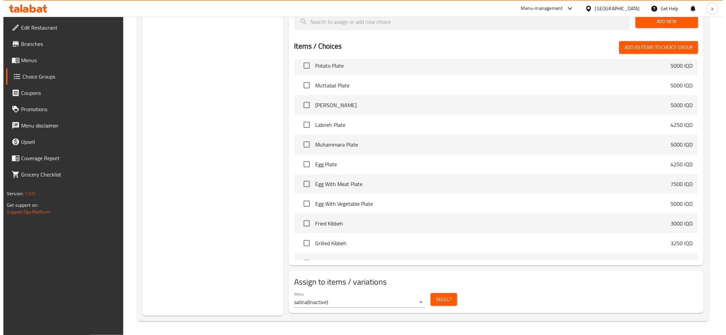
scroll to position [227, 0]
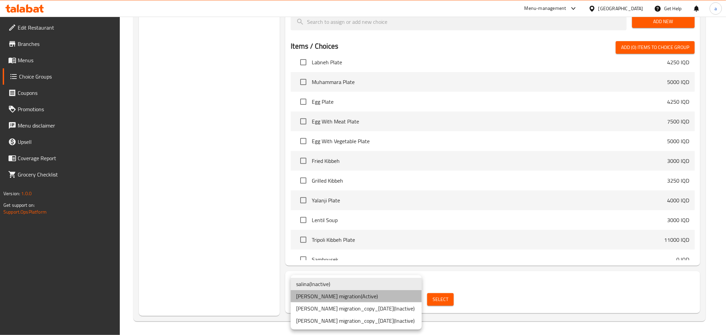
click at [373, 295] on li "[PERSON_NAME] migration ( Active )" at bounding box center [356, 296] width 131 height 12
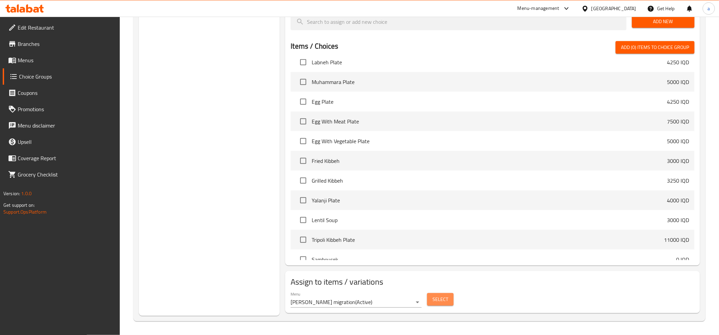
click at [436, 296] on span "Select" at bounding box center [440, 299] width 16 height 9
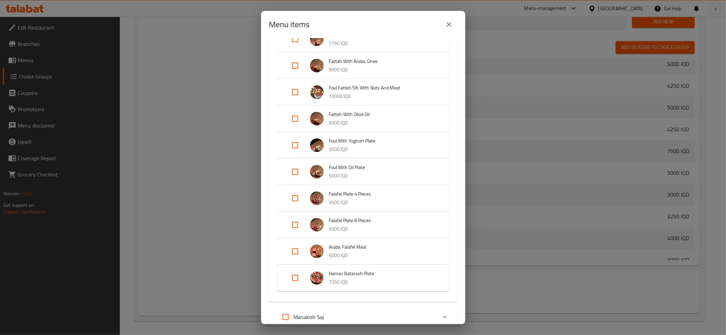
scroll to position [1210, 0]
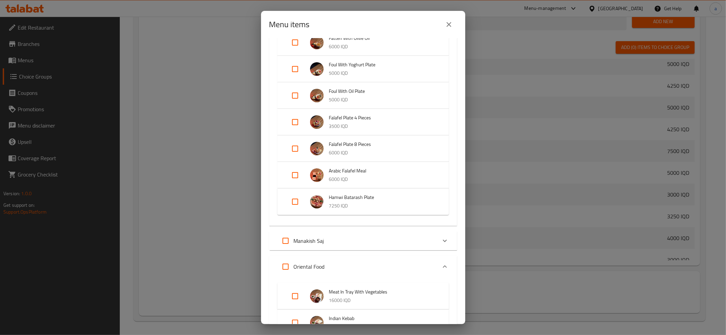
click at [284, 237] on input "Expand" at bounding box center [285, 241] width 16 height 16
checkbox input "true"
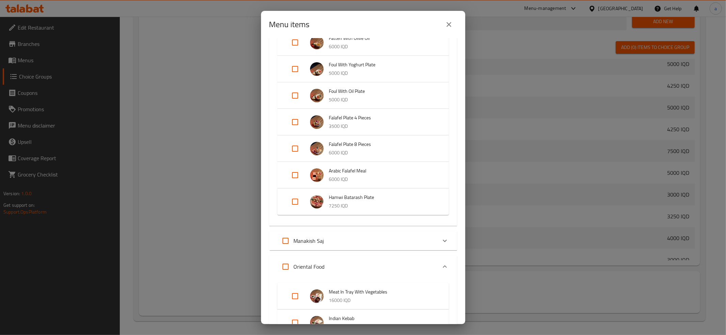
checkbox input "true"
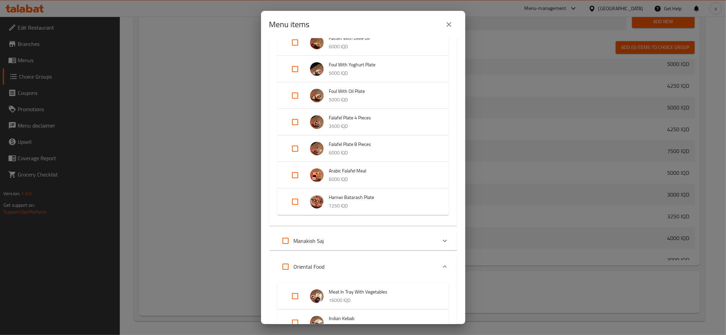
checkbox input "true"
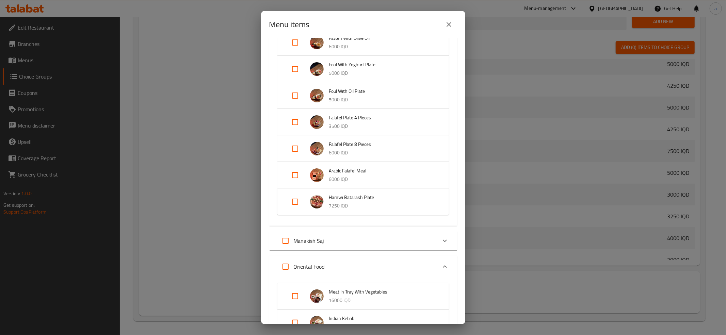
checkbox input "true"
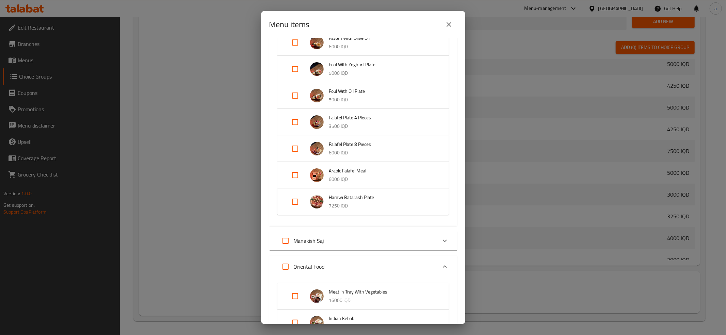
checkbox input "true"
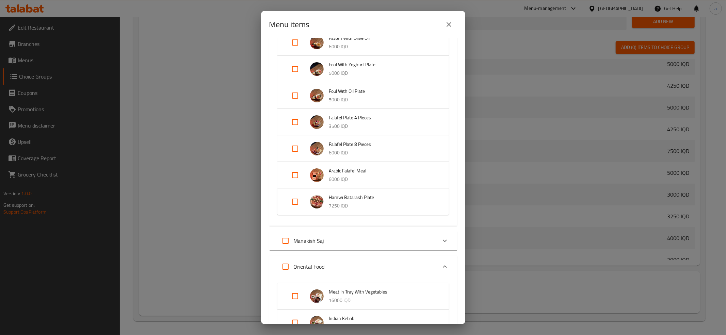
checkbox input "true"
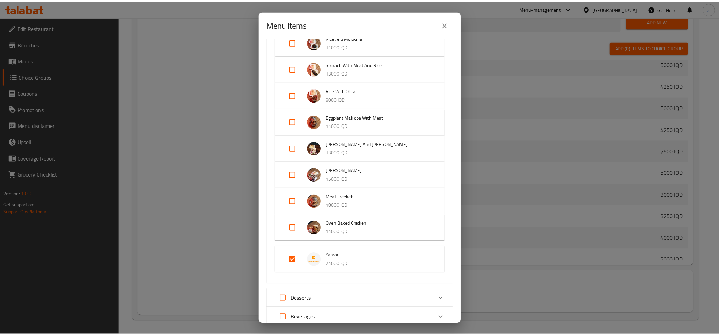
scroll to position [1806, 0]
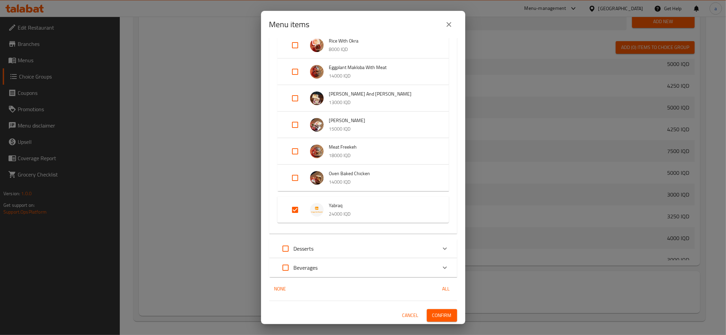
click at [437, 312] on span "Confirm" at bounding box center [441, 315] width 19 height 9
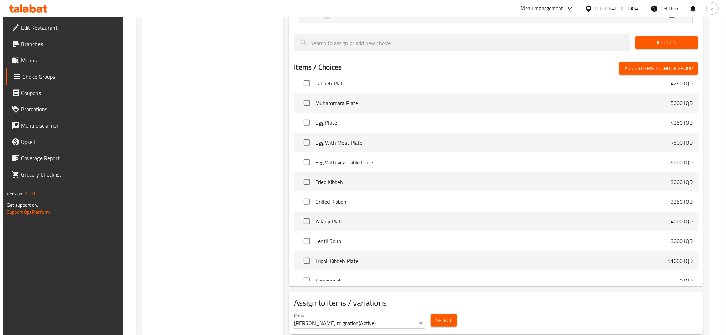
scroll to position [559, 0]
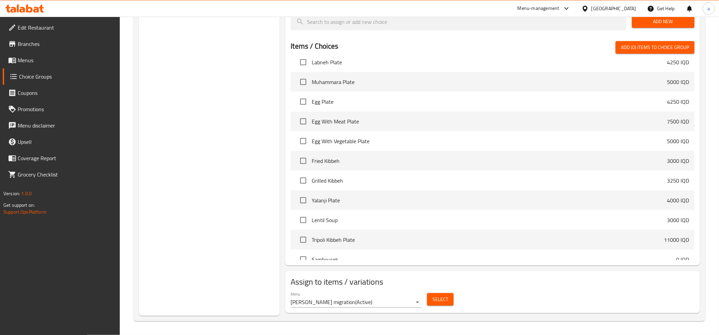
click at [437, 300] on span "Select" at bounding box center [440, 299] width 16 height 9
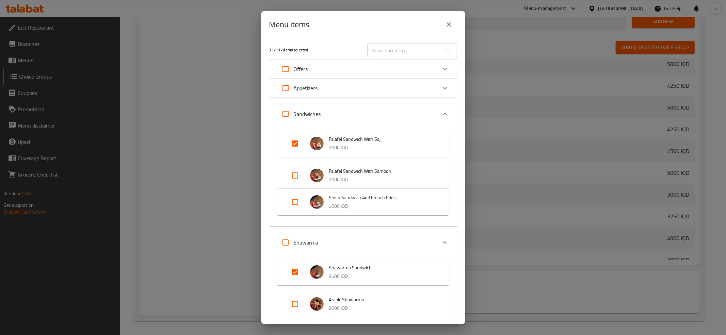
click at [291, 138] on input "Expand" at bounding box center [295, 143] width 16 height 16
checkbox input "false"
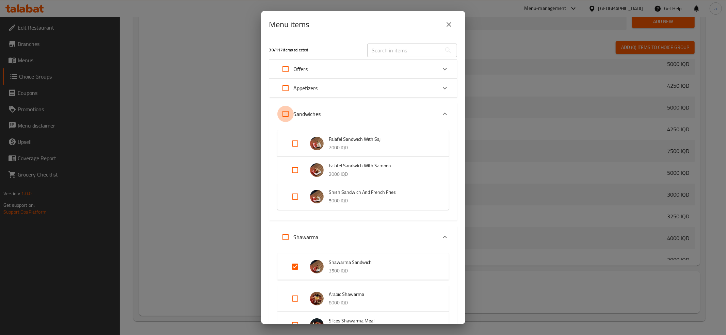
click at [284, 112] on input "Expand" at bounding box center [285, 114] width 16 height 16
checkbox input "true"
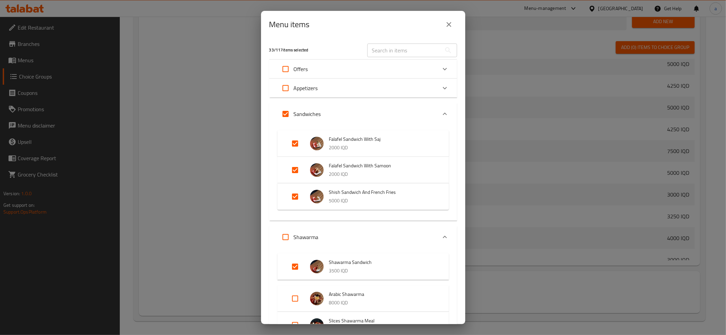
click at [441, 111] on icon "Expand" at bounding box center [445, 114] width 8 height 8
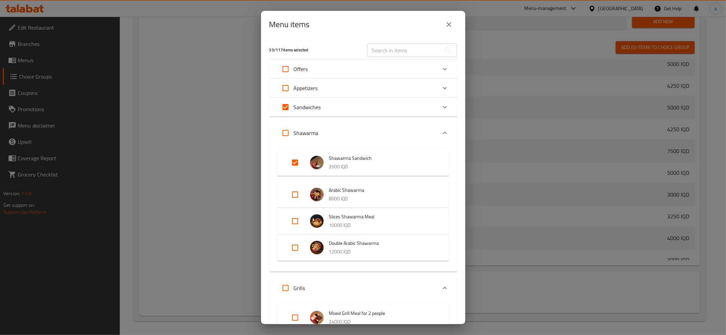
click at [294, 161] on input "Expand" at bounding box center [295, 162] width 16 height 16
checkbox input "false"
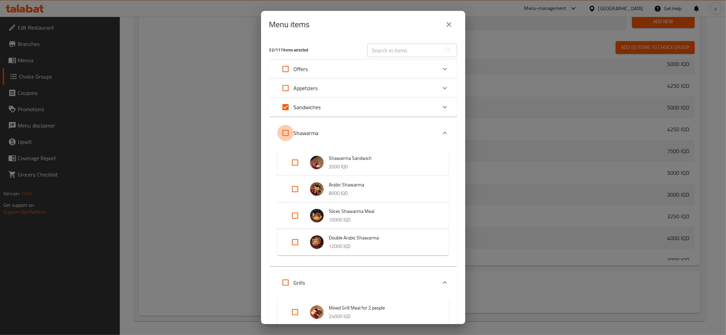
click at [285, 131] on input "Expand" at bounding box center [285, 133] width 16 height 16
checkbox input "true"
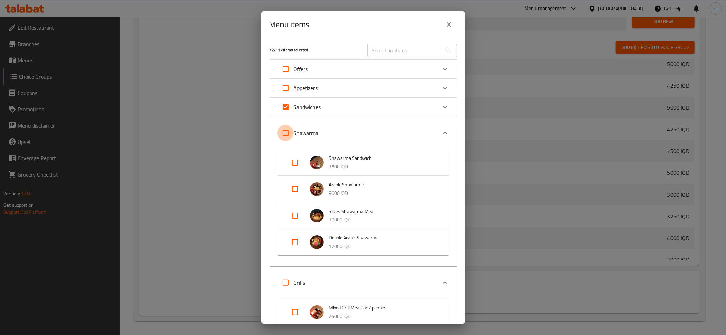
checkbox input "true"
click at [441, 131] on icon "Expand" at bounding box center [445, 133] width 8 height 8
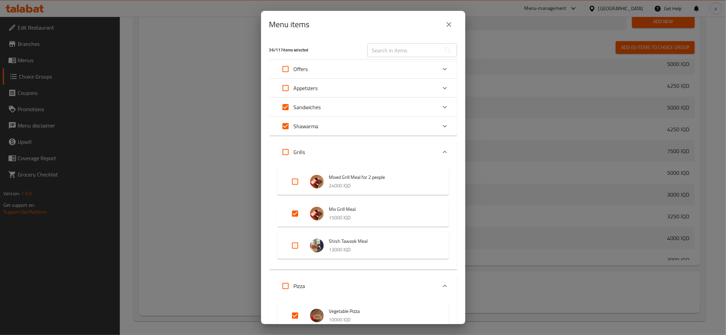
click at [294, 216] on input "Expand" at bounding box center [295, 213] width 16 height 16
checkbox input "false"
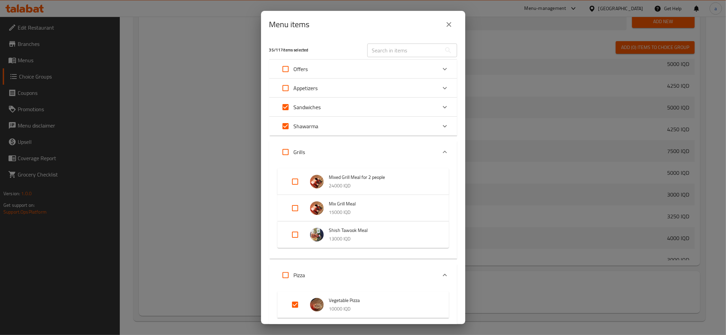
click at [284, 152] on input "Expand" at bounding box center [285, 152] width 16 height 16
checkbox input "true"
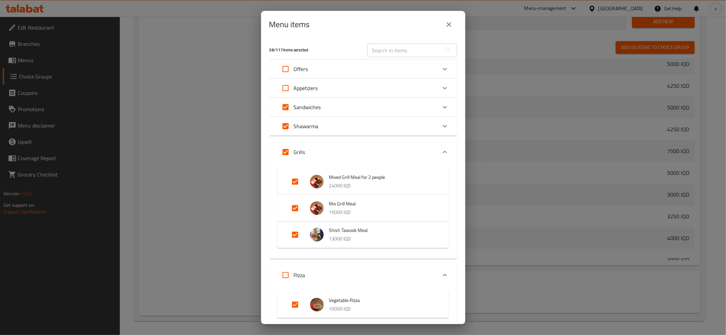
click at [441, 148] on icon "Expand" at bounding box center [445, 152] width 8 height 8
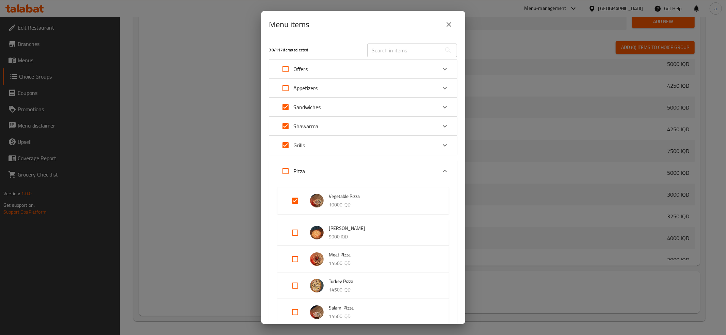
click at [302, 199] on input "Expand" at bounding box center [295, 201] width 16 height 16
checkbox input "false"
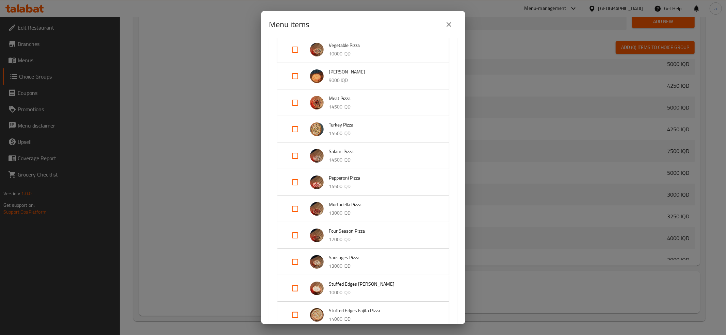
scroll to position [76, 0]
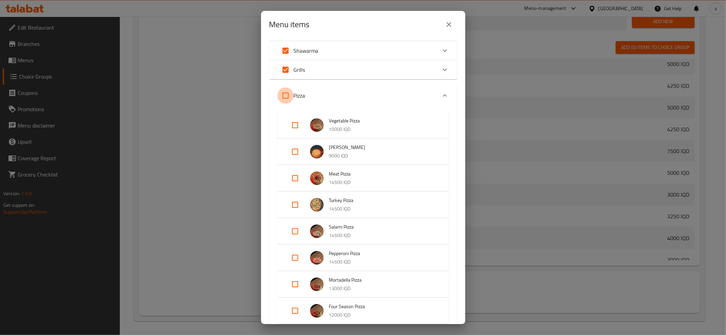
click at [287, 93] on input "Expand" at bounding box center [285, 95] width 16 height 16
checkbox input "true"
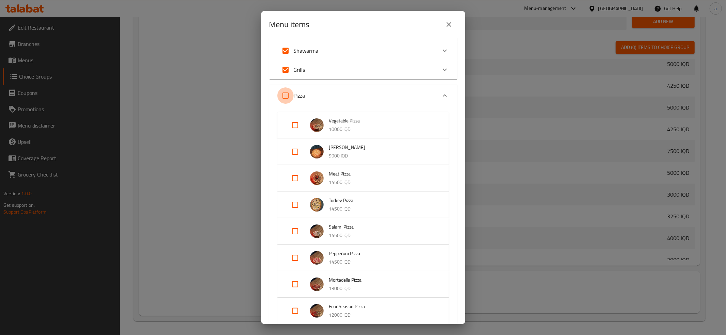
checkbox input "true"
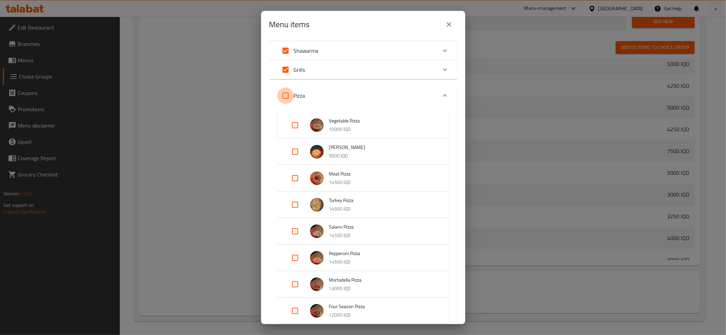
checkbox input "true"
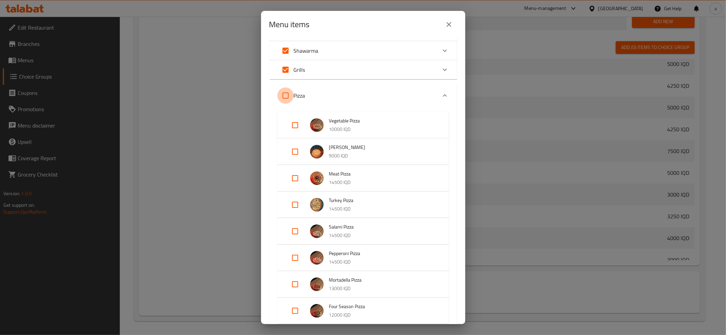
checkbox input "true"
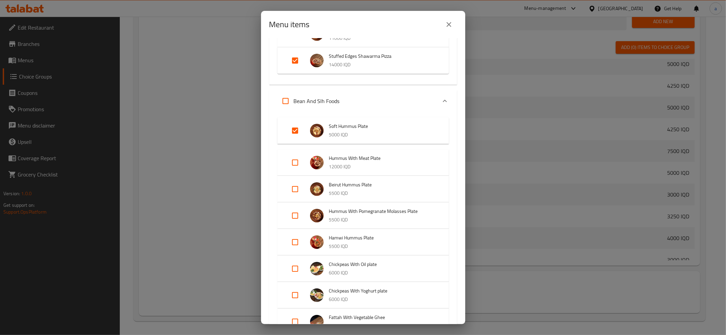
scroll to position [454, 0]
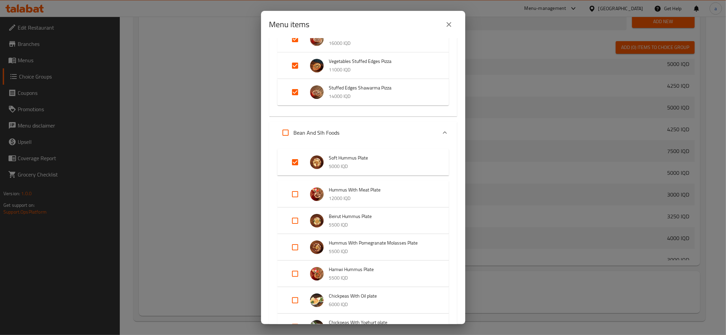
click at [289, 162] on input "Expand" at bounding box center [295, 162] width 16 height 16
checkbox input "false"
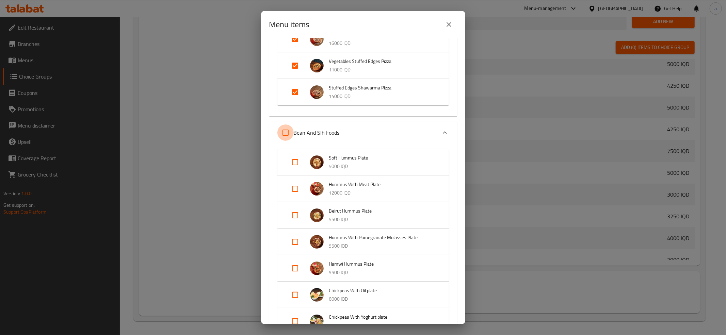
click at [281, 130] on input "Expand" at bounding box center [285, 133] width 16 height 16
checkbox input "true"
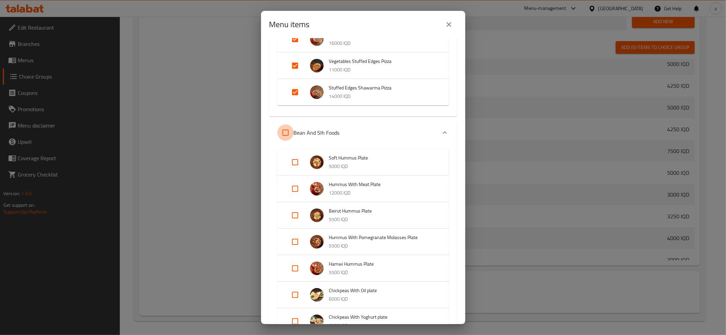
checkbox input "true"
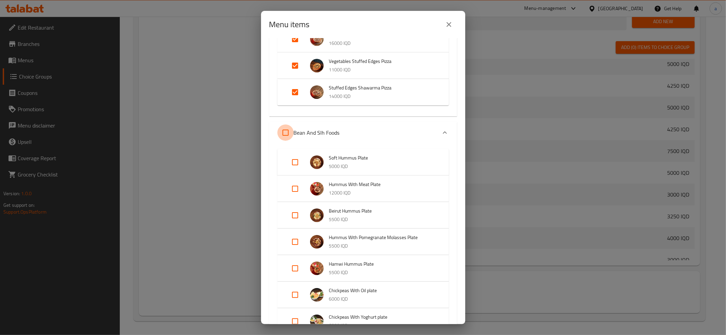
checkbox input "true"
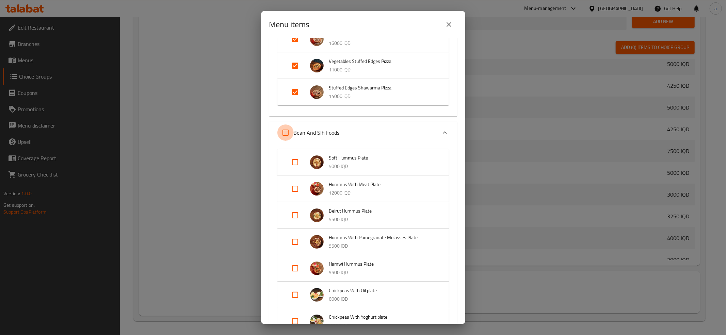
checkbox input "true"
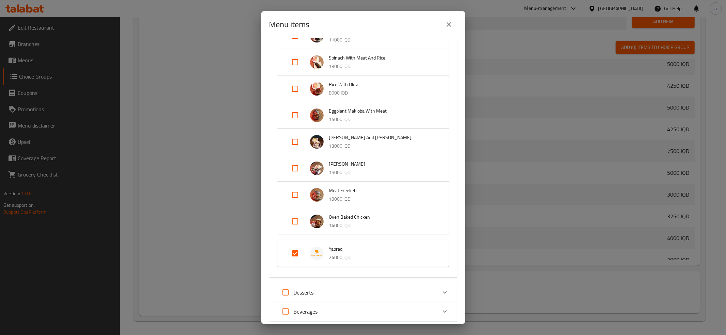
scroll to position [2247, 0]
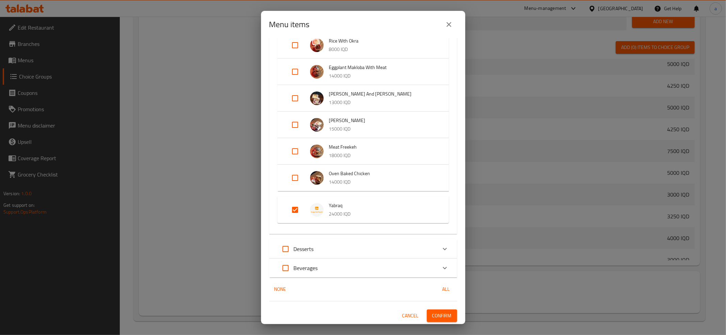
click at [293, 208] on input "Expand" at bounding box center [295, 210] width 16 height 16
checkbox input "false"
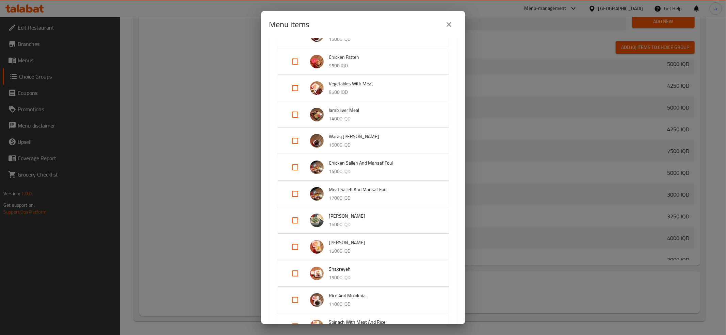
scroll to position [1712, 0]
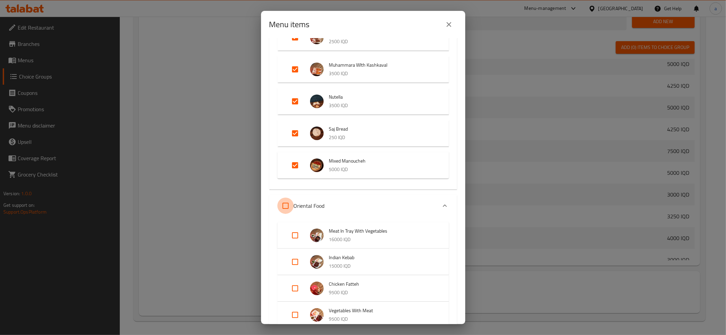
click at [287, 203] on input "Expand" at bounding box center [285, 206] width 16 height 16
checkbox input "true"
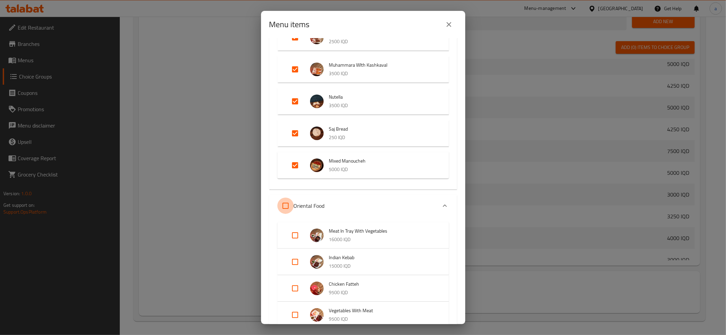
checkbox input "true"
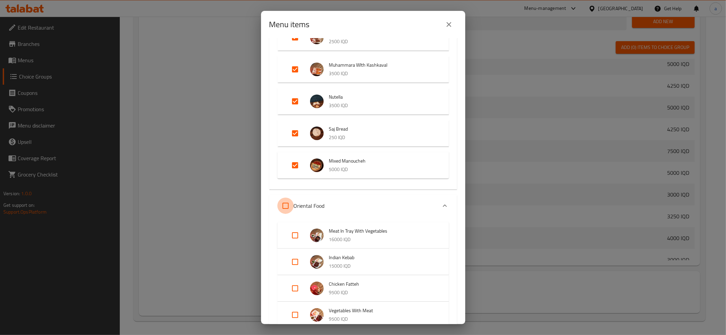
checkbox input "true"
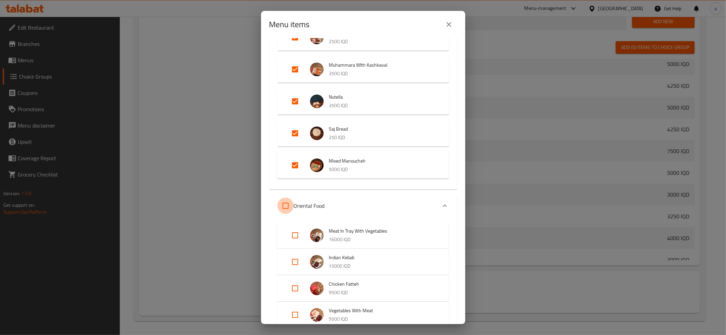
checkbox input "true"
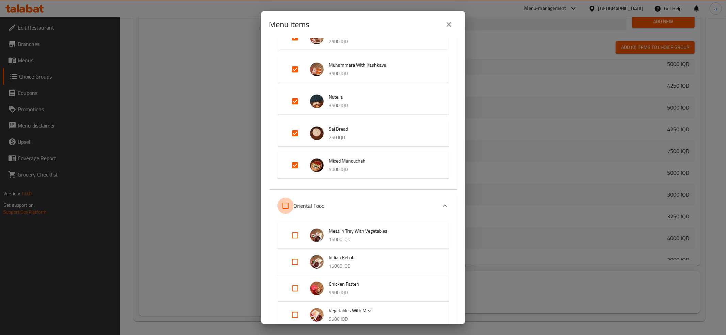
checkbox input "true"
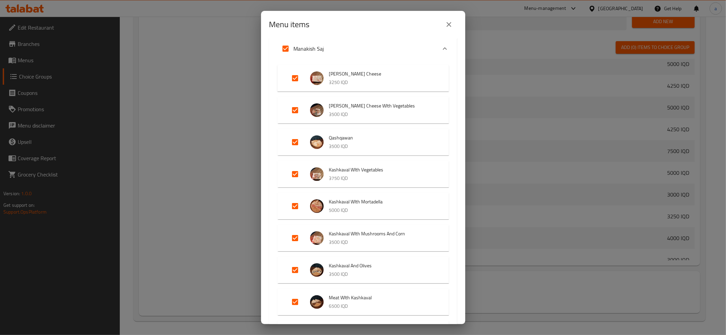
scroll to position [805, 0]
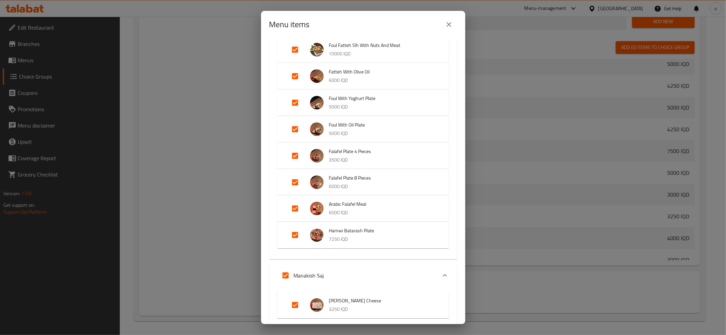
click at [441, 276] on icon "Expand" at bounding box center [445, 275] width 8 height 8
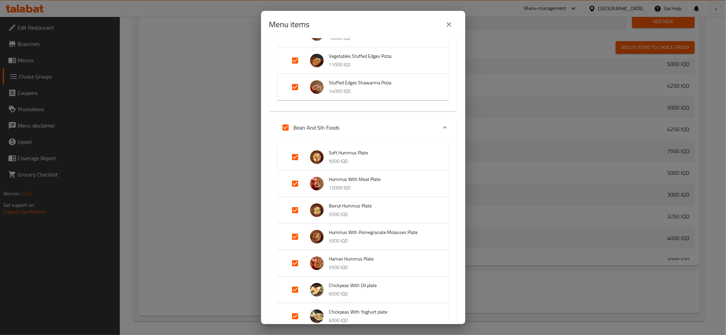
scroll to position [427, 0]
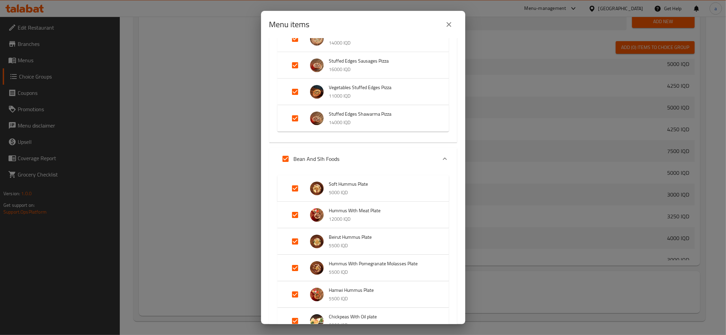
click at [436, 160] on div "Expand" at bounding box center [444, 159] width 16 height 16
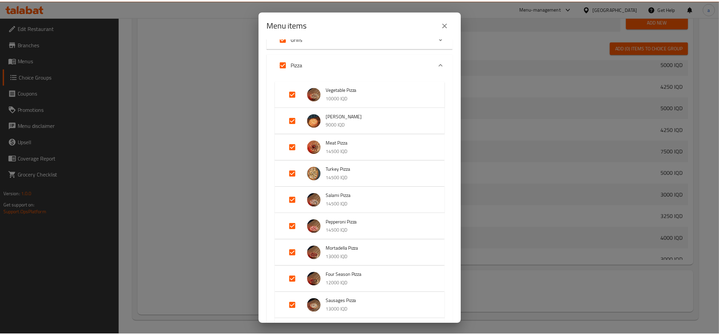
scroll to position [0, 0]
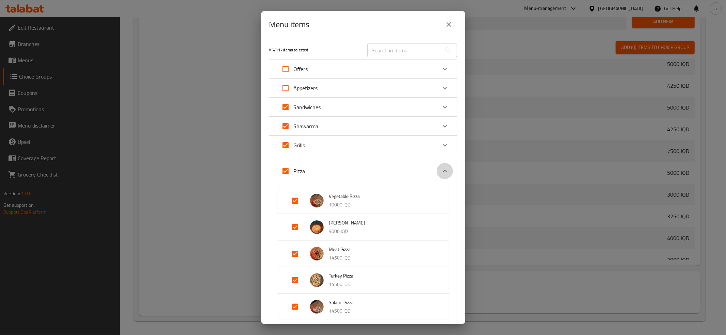
click at [441, 174] on icon "Expand" at bounding box center [445, 171] width 8 height 8
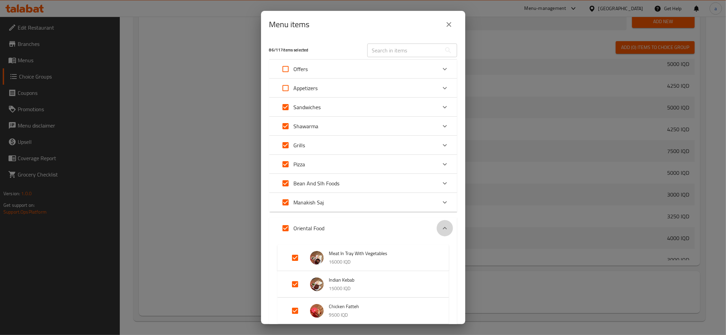
click at [443, 226] on div "Expand" at bounding box center [444, 228] width 16 height 16
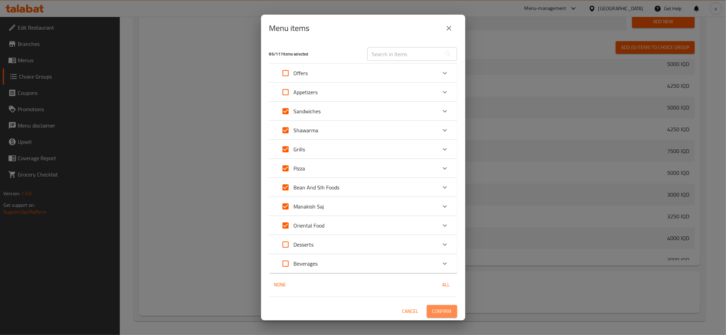
click at [446, 312] on span "Confirm" at bounding box center [441, 311] width 19 height 9
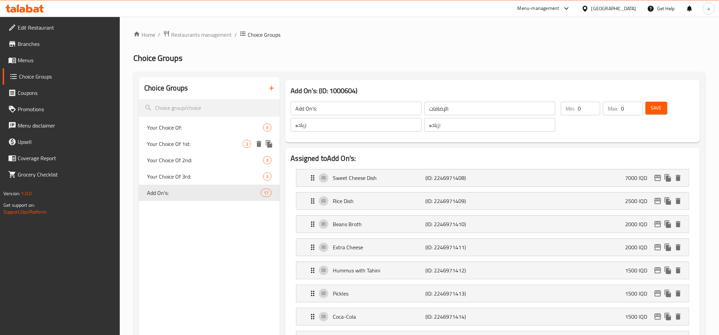
click at [190, 137] on div "Your Choice Of 1st: 3" at bounding box center [209, 144] width 141 height 16
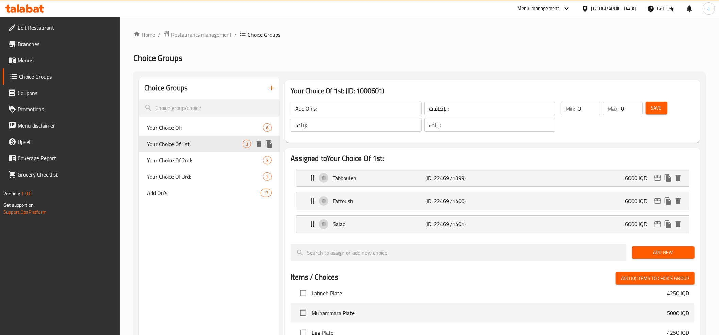
type input "Your Choice Of 1st:"
type input "إختيارك من الأول:"
type input "هەڵبژاردنت لە یەکەم:"
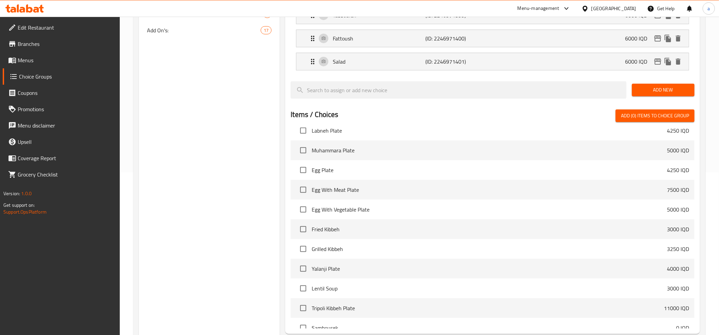
scroll to position [227, 0]
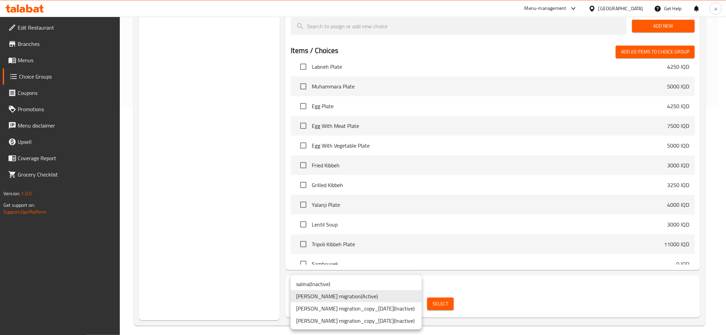
click at [240, 263] on div at bounding box center [363, 167] width 726 height 335
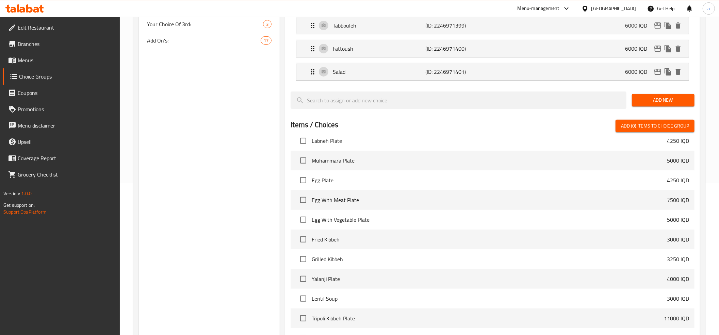
scroll to position [0, 0]
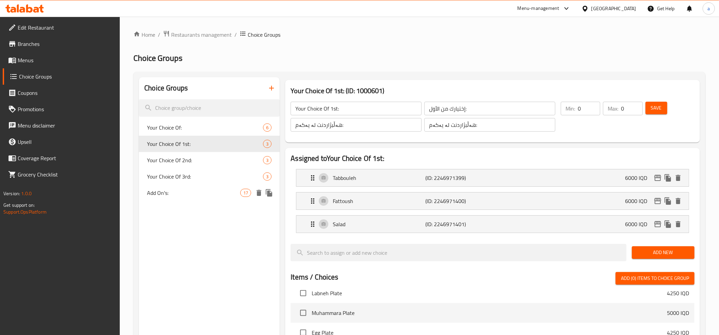
click at [177, 189] on span "Add On's:" at bounding box center [193, 193] width 93 height 8
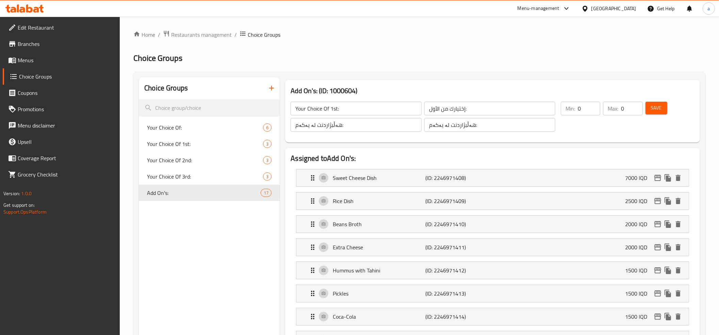
type input "Add On's:"
type input "الإضافات:"
type input "زیادە:"
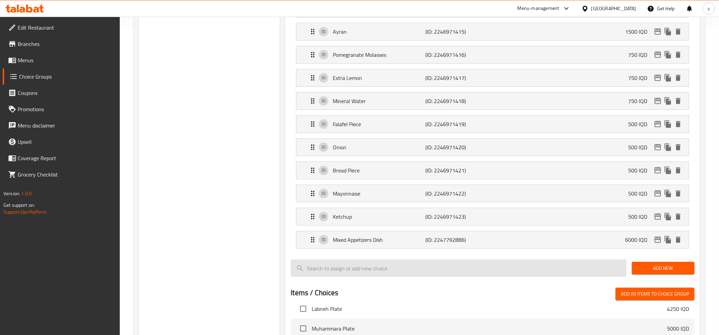
scroll to position [378, 0]
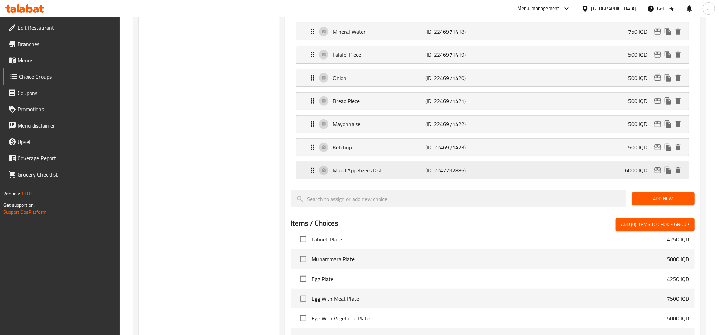
click at [351, 174] on p "Mixed Appetizers Dish" at bounding box center [379, 170] width 93 height 8
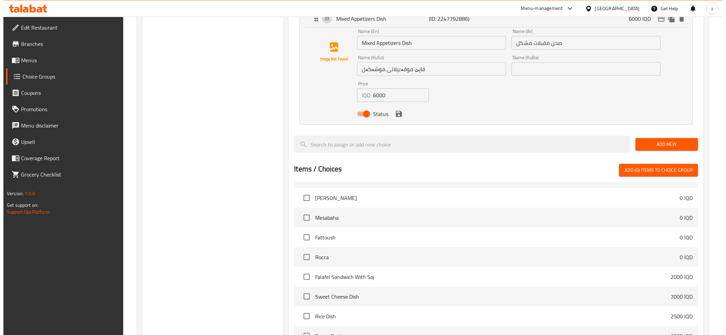
scroll to position [656, 0]
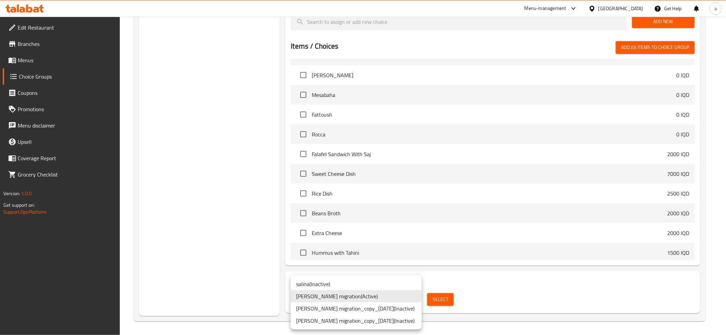
click at [366, 294] on li "salina -cg migration ( Active )" at bounding box center [356, 296] width 131 height 12
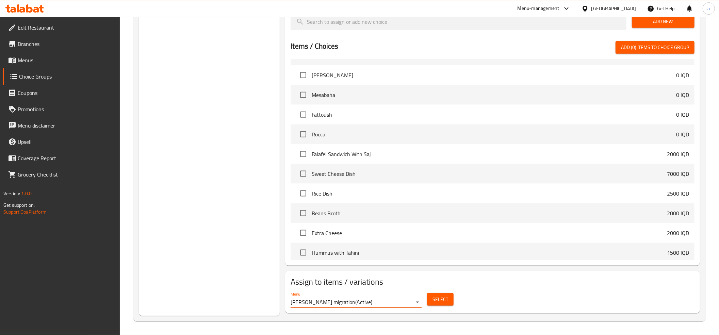
click at [439, 297] on span "Select" at bounding box center [440, 299] width 16 height 9
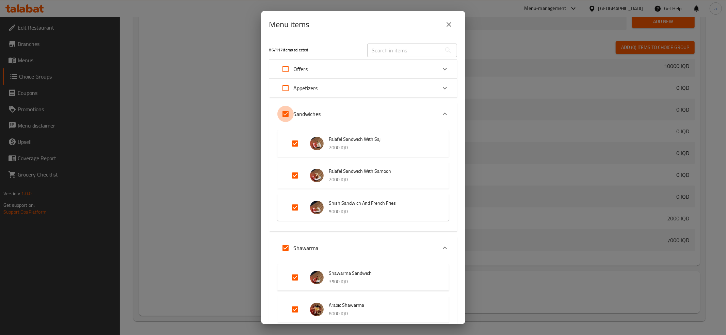
click at [286, 113] on input "Expand" at bounding box center [285, 114] width 16 height 16
checkbox input "false"
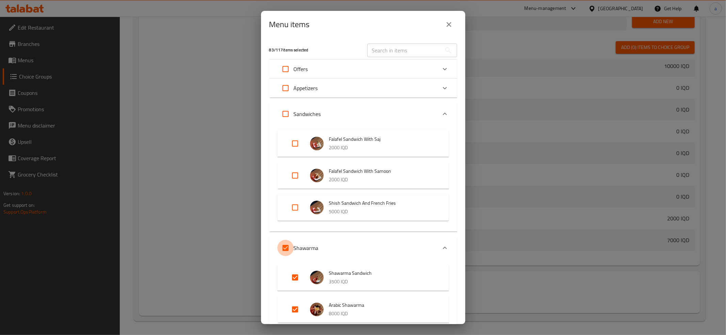
click at [285, 246] on input "Expand" at bounding box center [285, 248] width 16 height 16
checkbox input "false"
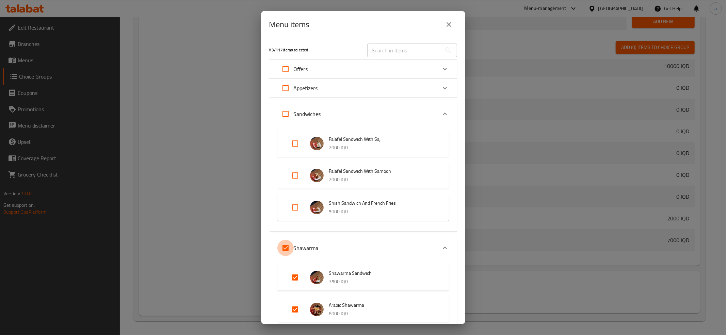
checkbox input "false"
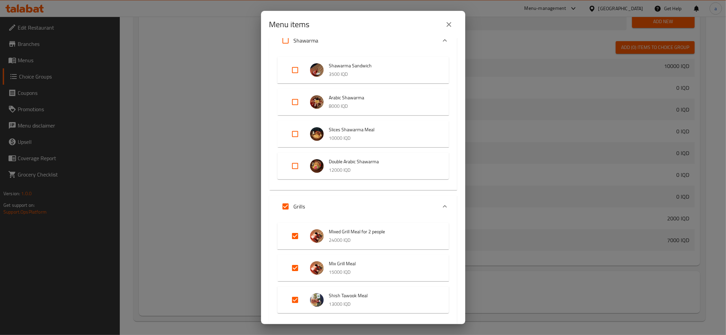
scroll to position [227, 0]
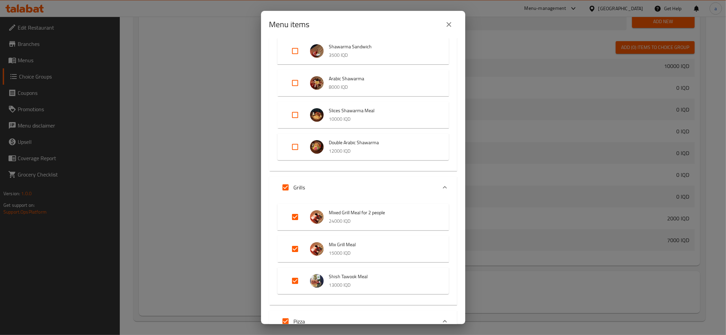
click at [287, 183] on input "Expand" at bounding box center [285, 187] width 16 height 16
checkbox input "false"
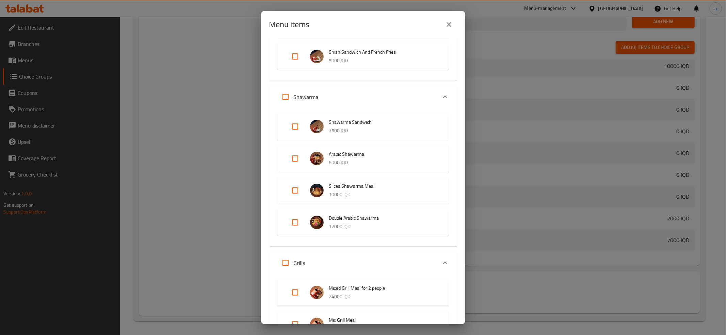
scroll to position [302, 0]
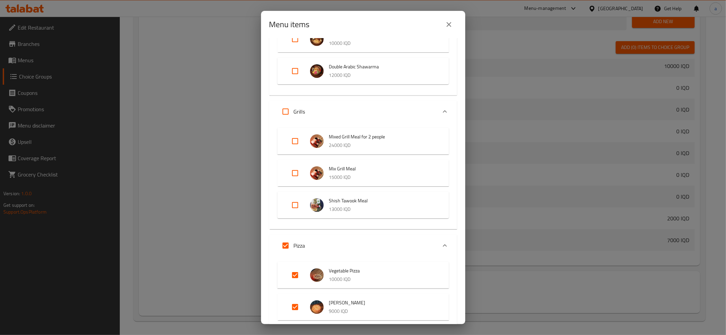
click at [285, 245] on input "Expand" at bounding box center [285, 245] width 16 height 16
checkbox input "false"
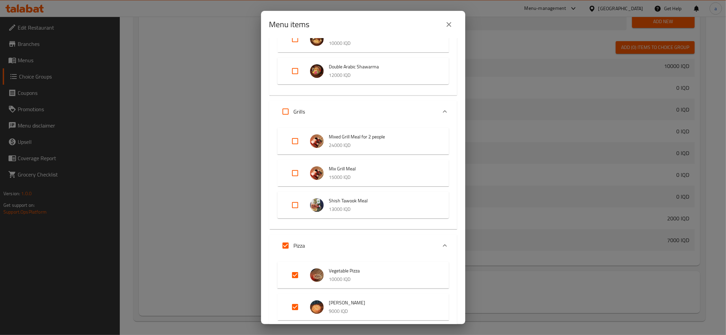
checkbox input "false"
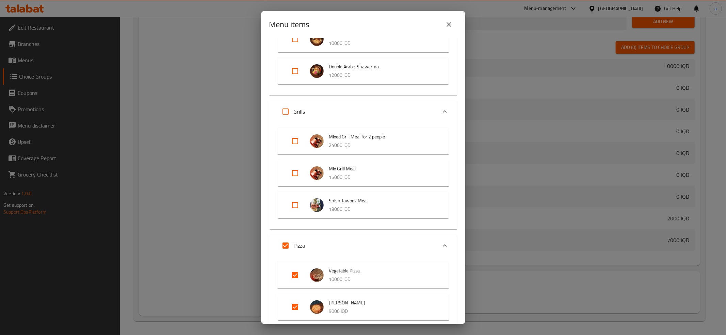
checkbox input "false"
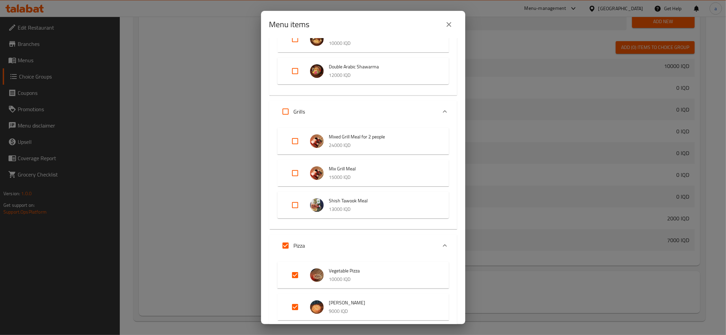
checkbox input "false"
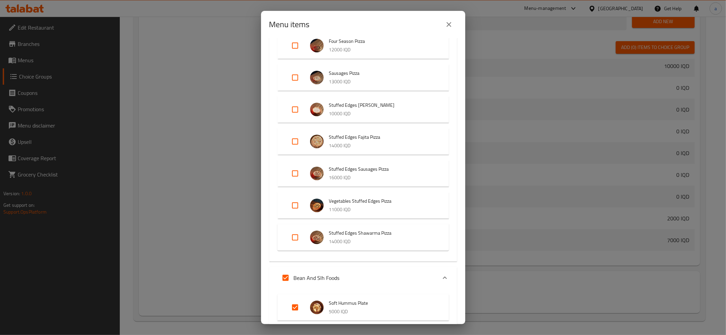
scroll to position [831, 0]
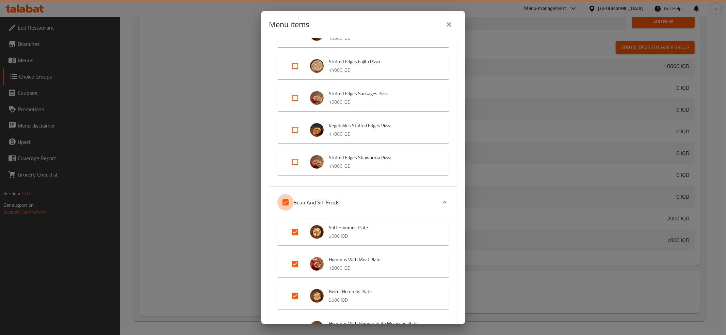
click at [286, 202] on input "Expand" at bounding box center [285, 202] width 16 height 16
checkbox input "false"
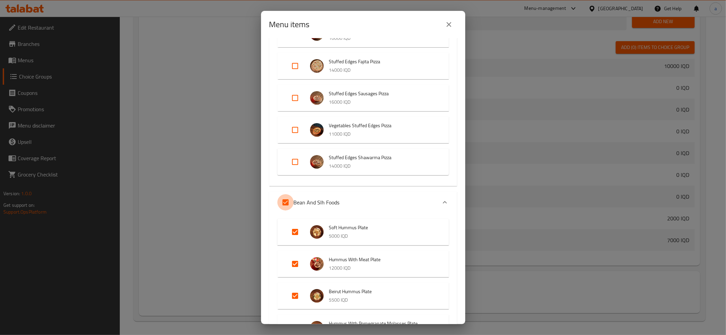
checkbox input "false"
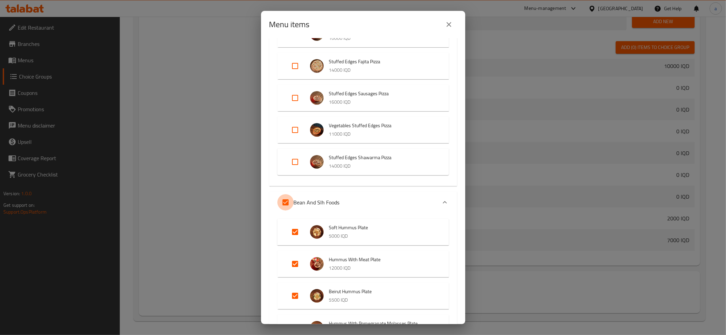
checkbox input "false"
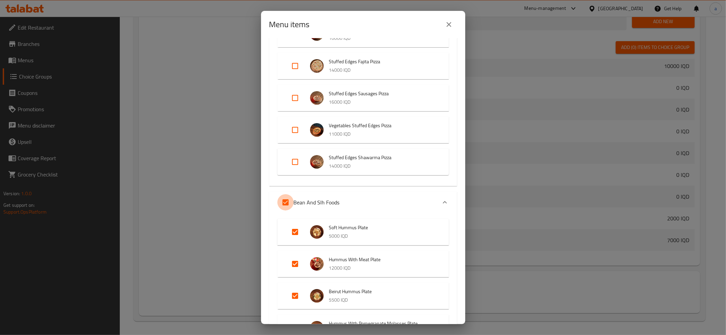
checkbox input "false"
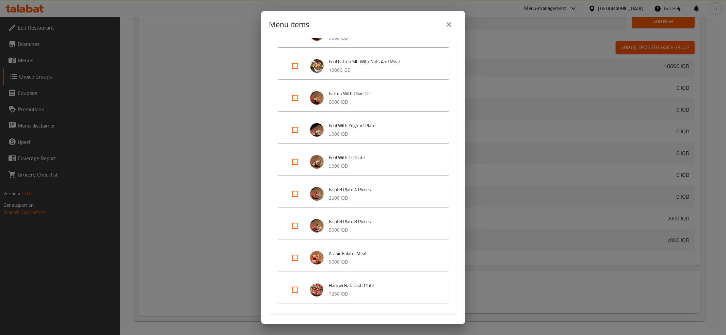
scroll to position [1512, 0]
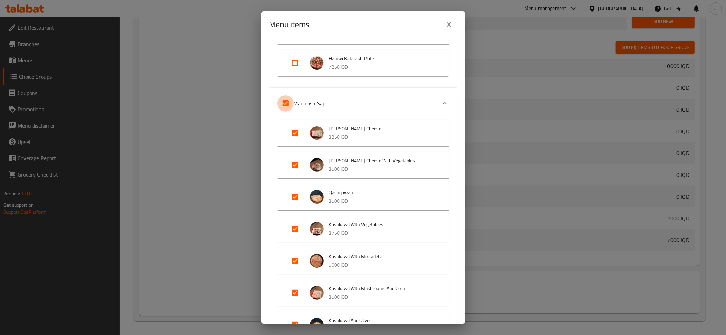
click at [284, 100] on input "Expand" at bounding box center [285, 103] width 16 height 16
checkbox input "false"
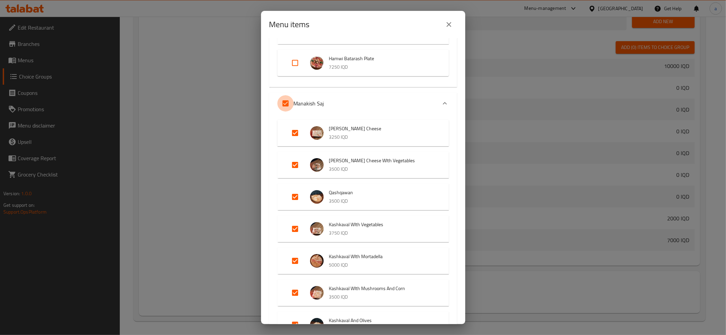
checkbox input "false"
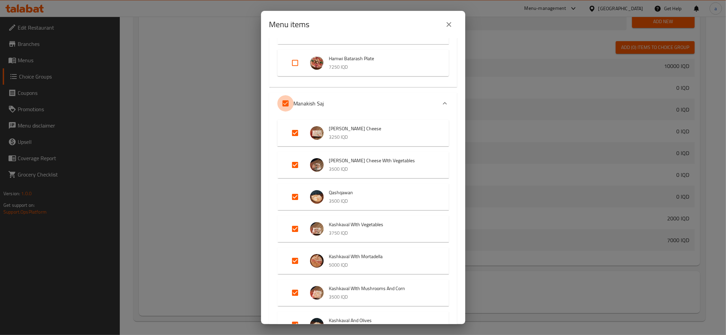
checkbox input "false"
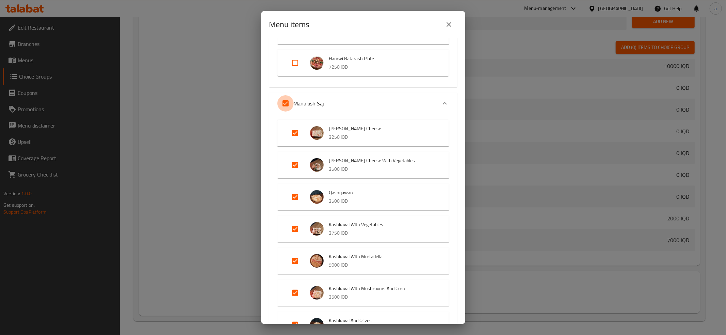
checkbox input "false"
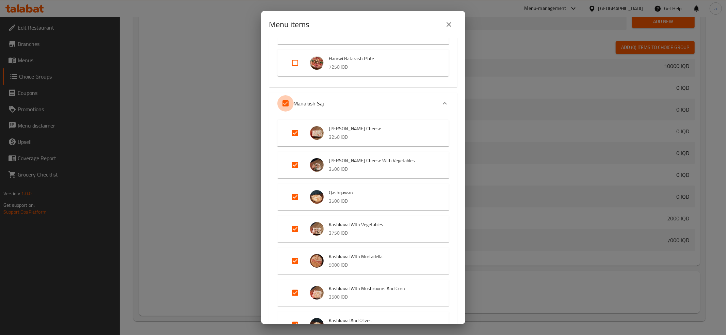
checkbox input "false"
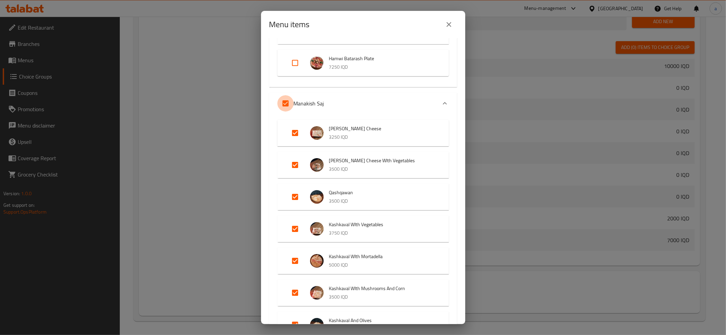
checkbox input "false"
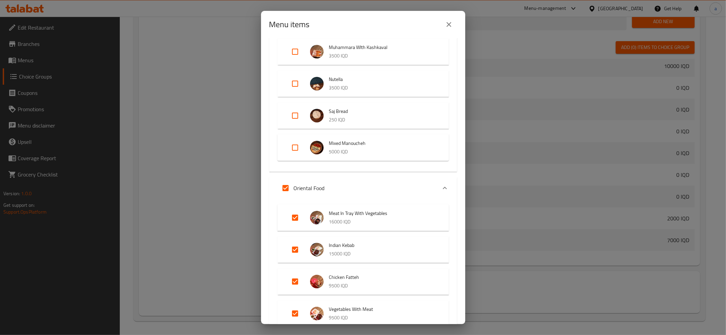
scroll to position [2344, 0]
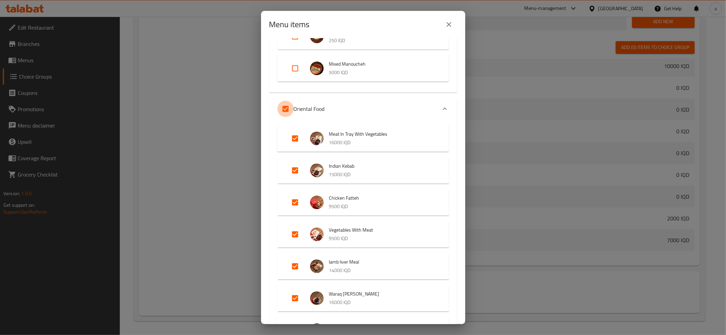
click at [285, 108] on input "Expand" at bounding box center [285, 109] width 16 height 16
checkbox input "false"
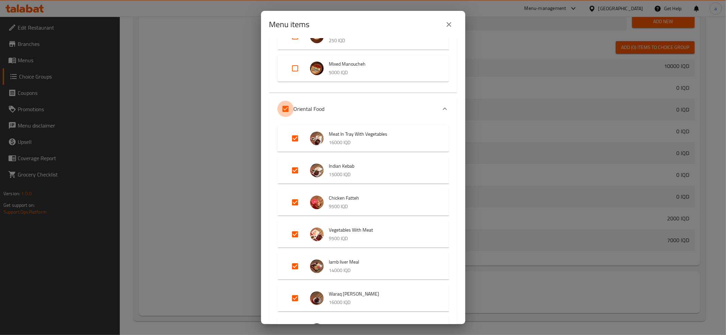
checkbox input "false"
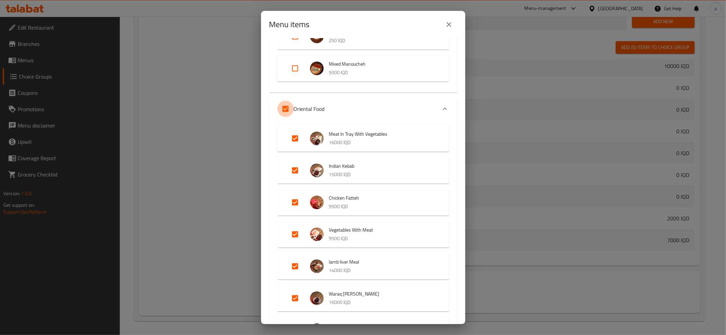
checkbox input "false"
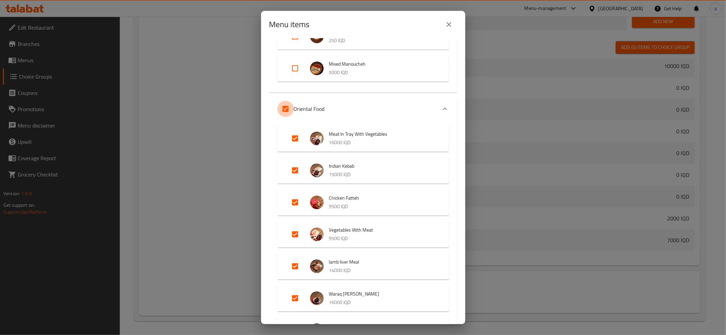
checkbox input "false"
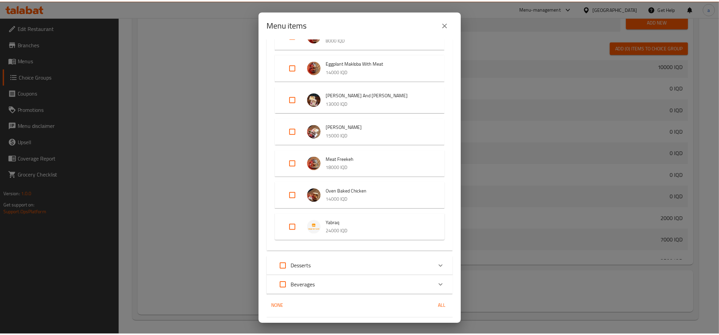
scroll to position [2880, 0]
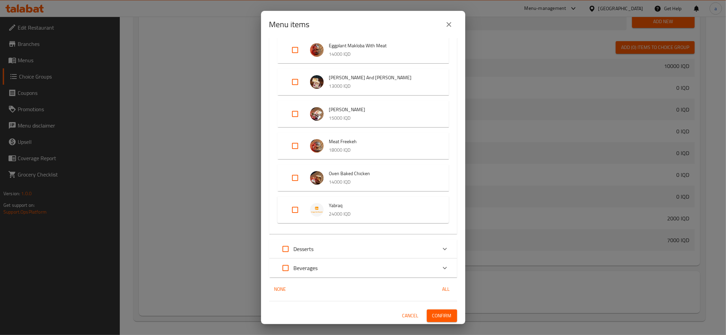
click at [438, 312] on span "Confirm" at bounding box center [441, 316] width 19 height 9
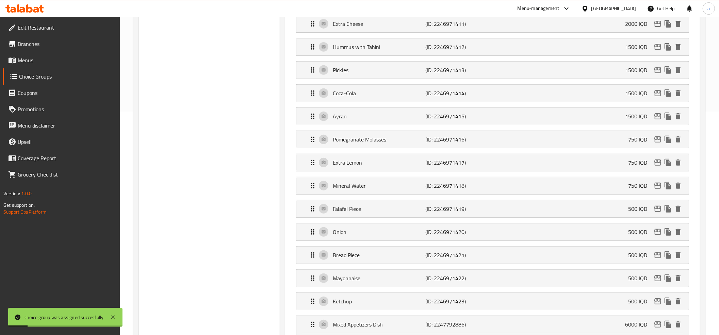
scroll to position [52, 0]
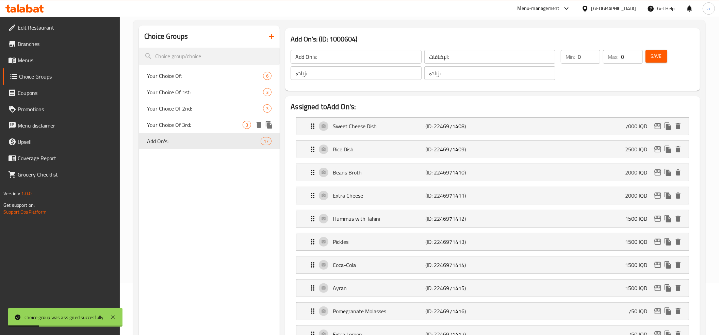
click at [182, 128] on span "Your Choice Of 3rd:" at bounding box center [195, 125] width 96 height 8
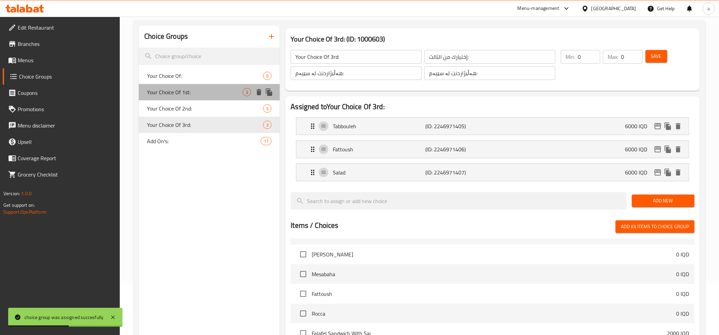
click at [197, 88] on span "Your Choice Of 1st:" at bounding box center [195, 92] width 96 height 8
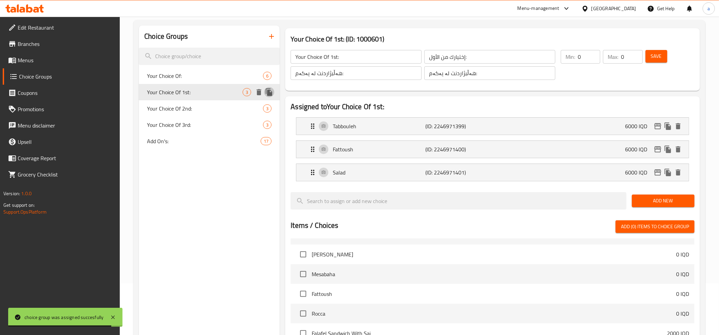
click at [268, 92] on icon "duplicate" at bounding box center [269, 91] width 6 height 7
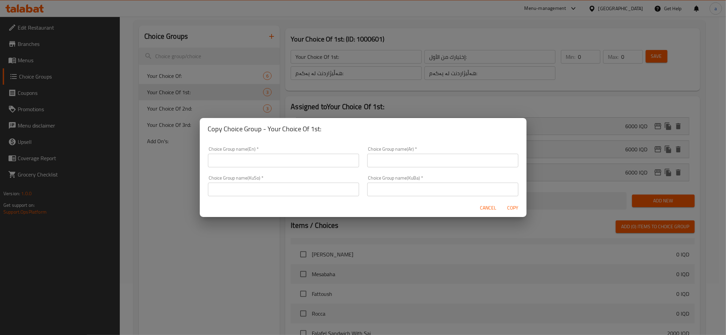
click at [493, 212] on span "Cancel" at bounding box center [488, 208] width 16 height 9
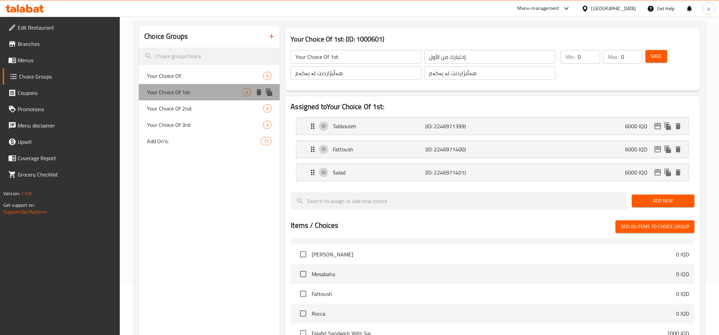
click at [235, 90] on span "Your Choice Of 1st:" at bounding box center [195, 92] width 96 height 8
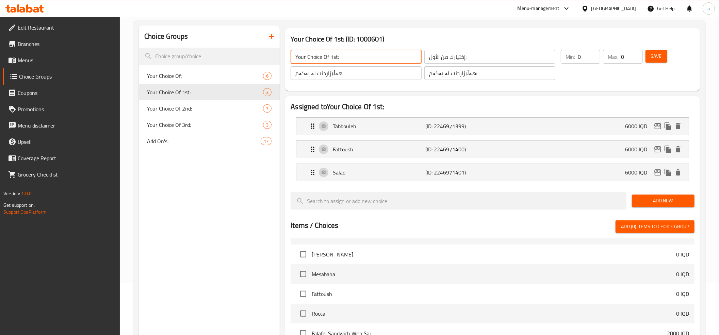
click at [356, 57] on input "Your Choice Of 1st:" at bounding box center [356, 57] width 131 height 14
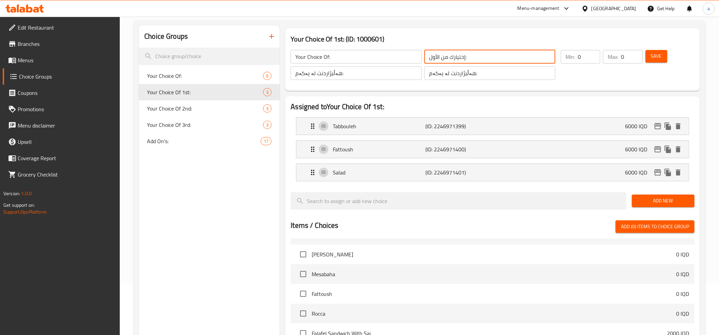
click at [444, 55] on input "إختيارك من الأول:" at bounding box center [489, 57] width 131 height 14
click at [449, 71] on input "هەڵبژاردنت لە یەکەم:" at bounding box center [489, 73] width 131 height 14
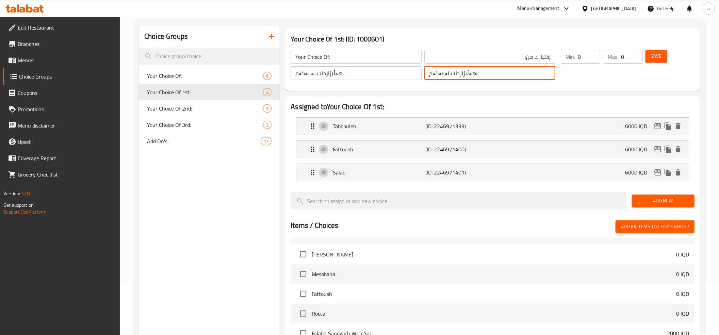
click at [449, 71] on input "هەڵبژاردنت لە یەکەم:" at bounding box center [489, 73] width 131 height 14
click at [383, 71] on input "هەڵبژاردنت لە یەکەم:" at bounding box center [356, 73] width 131 height 14
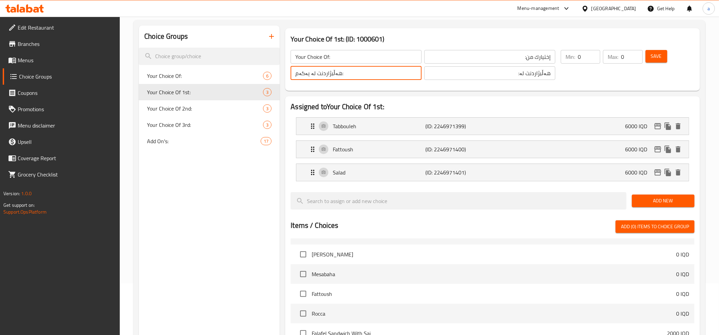
click at [383, 71] on input "هەڵبژاردنت لە یەکەم:" at bounding box center [356, 73] width 131 height 14
paste input "text"
click at [225, 207] on div "Choice Groups Your Choice Of: 6 Your Choice Of 1st: 3 Your Choice Of 2nd: 3 You…" at bounding box center [209, 261] width 141 height 470
click at [659, 56] on span "Save" at bounding box center [656, 56] width 11 height 9
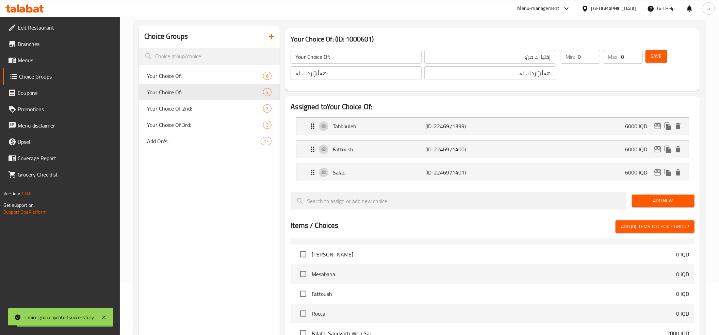
click at [583, 56] on input "0" at bounding box center [589, 57] width 22 height 14
click at [593, 53] on input "1" at bounding box center [589, 57] width 22 height 14
click at [634, 55] on input "1" at bounding box center [631, 57] width 21 height 14
click at [590, 78] on div "Min: 1 ​" at bounding box center [580, 65] width 42 height 33
click at [592, 57] on input "0" at bounding box center [589, 57] width 22 height 14
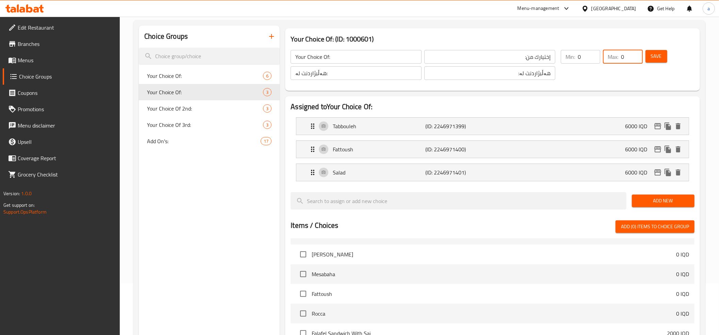
click at [634, 59] on input "0" at bounding box center [631, 57] width 21 height 14
click at [660, 54] on span "Save" at bounding box center [656, 56] width 11 height 9
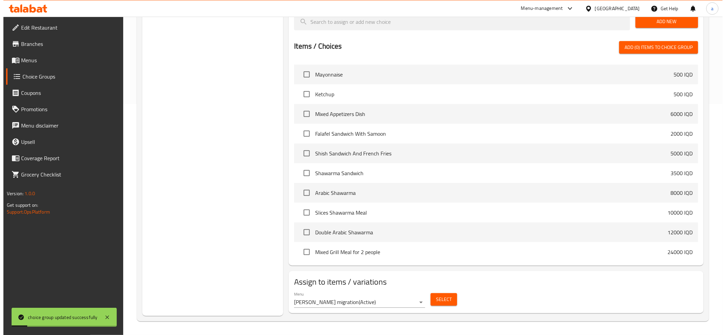
scroll to position [907, 0]
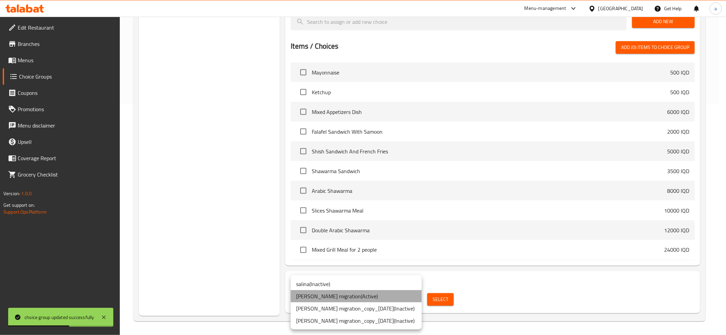
click at [356, 293] on li "salina -cg migration ( Active )" at bounding box center [356, 296] width 131 height 12
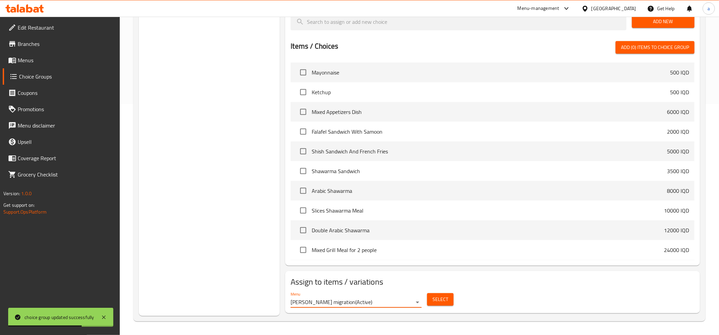
click at [439, 300] on span "Select" at bounding box center [440, 299] width 16 height 9
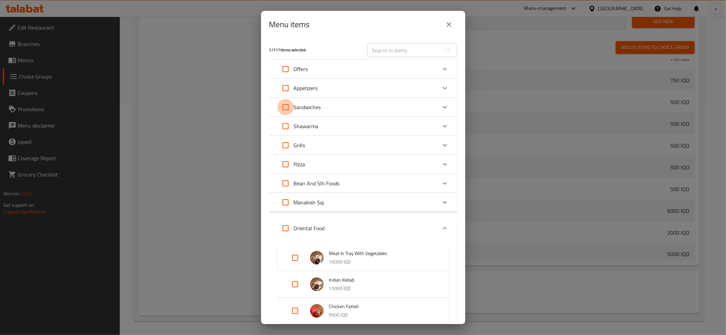
click at [286, 104] on input "Expand" at bounding box center [285, 107] width 16 height 16
click at [286, 126] on input "Expand" at bounding box center [285, 126] width 16 height 16
click at [283, 145] on input "Expand" at bounding box center [285, 145] width 16 height 16
click at [286, 167] on input "Expand" at bounding box center [285, 164] width 16 height 16
click at [283, 187] on input "Expand" at bounding box center [285, 183] width 16 height 16
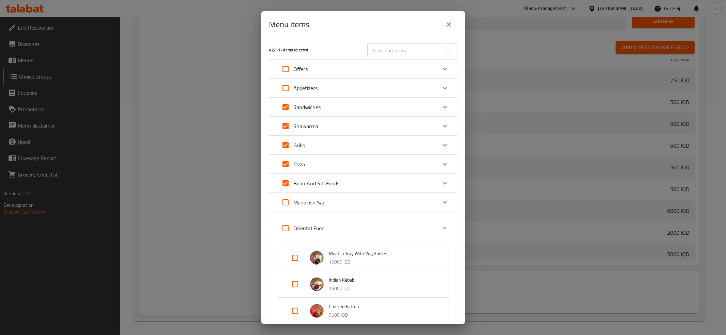
click at [285, 199] on input "Expand" at bounding box center [285, 202] width 16 height 16
click at [286, 228] on input "Expand" at bounding box center [285, 228] width 16 height 16
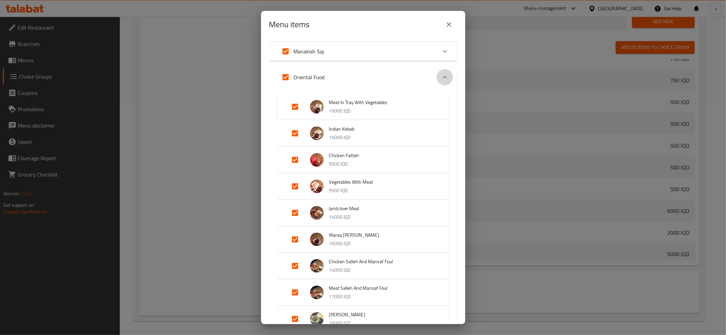
click at [441, 75] on icon "Expand" at bounding box center [445, 77] width 8 height 8
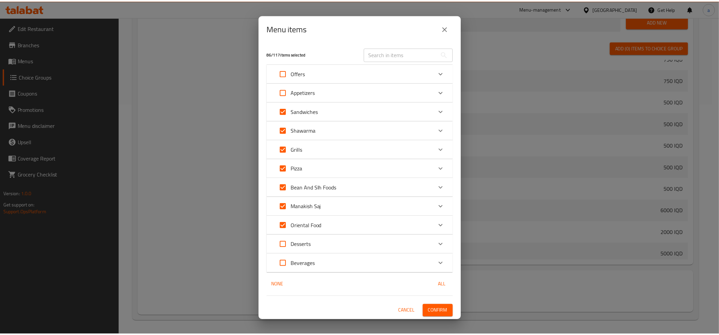
scroll to position [0, 0]
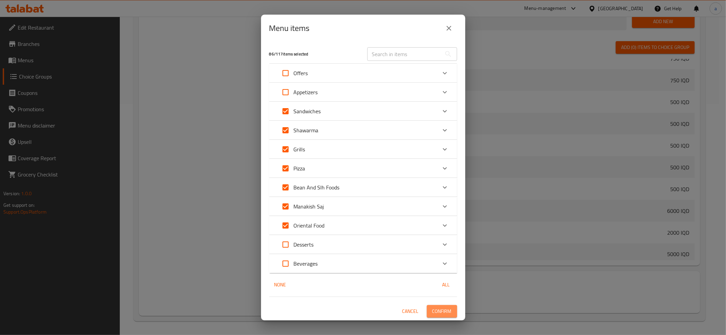
click at [442, 309] on span "Confirm" at bounding box center [441, 311] width 19 height 9
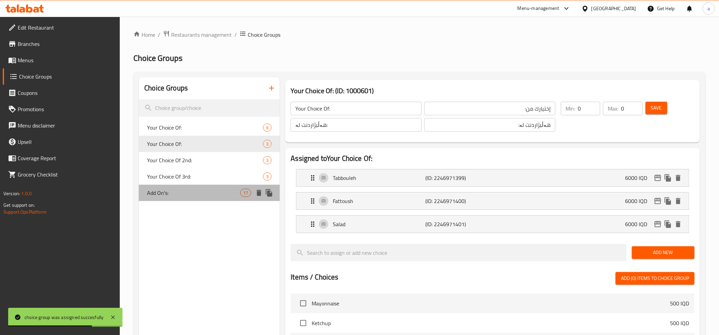
click at [182, 195] on span "Add On's:" at bounding box center [193, 193] width 93 height 8
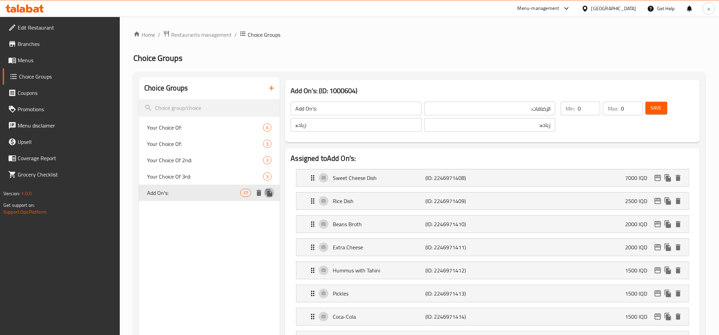
click at [269, 192] on icon "duplicate" at bounding box center [269, 192] width 6 height 7
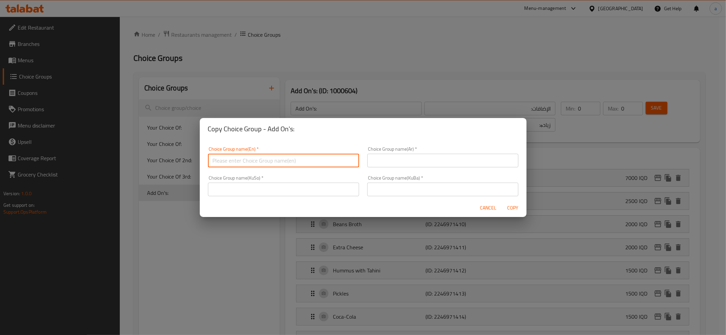
click at [258, 165] on input "text" at bounding box center [283, 161] width 151 height 14
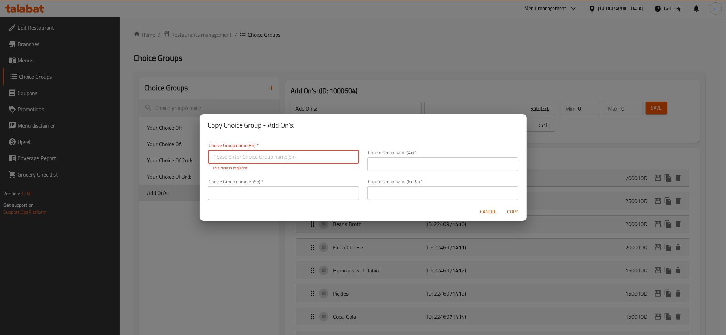
click at [245, 153] on input "text" at bounding box center [283, 157] width 151 height 14
click at [243, 193] on input "text" at bounding box center [283, 193] width 151 height 14
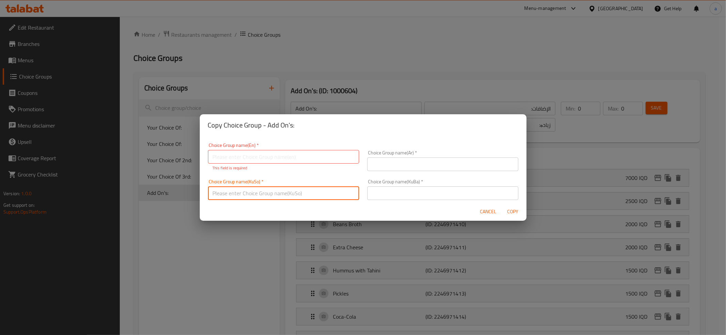
paste input "زیادە:"
click at [393, 196] on input "text" at bounding box center [442, 193] width 151 height 14
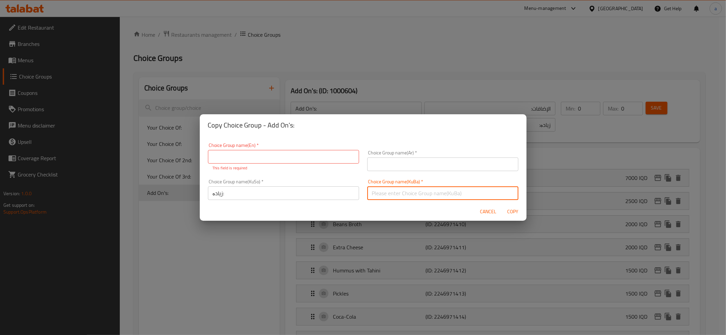
paste input "زیادە:"
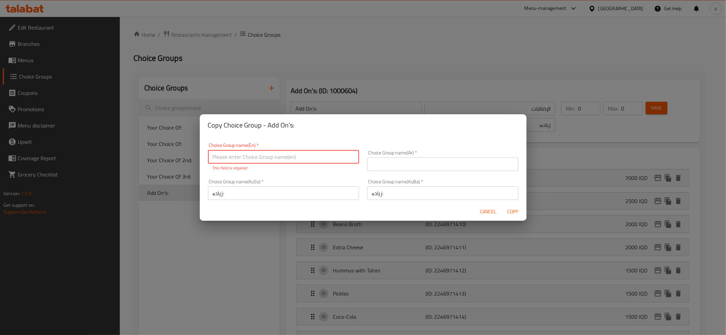
click at [282, 161] on input "text" at bounding box center [283, 157] width 151 height 14
paste input "Add On's:"
click at [241, 156] on input "Add On's:" at bounding box center [283, 157] width 151 height 14
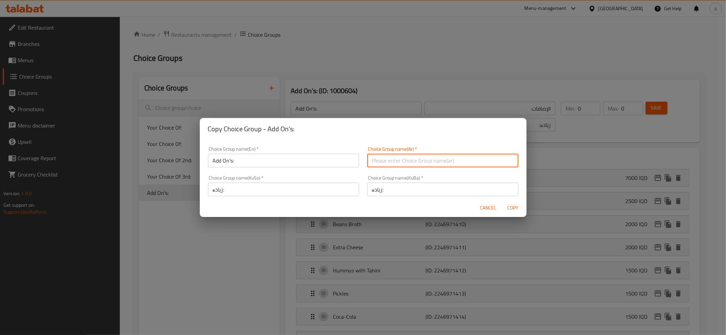
click at [387, 163] on input "text" at bounding box center [442, 161] width 151 height 14
paste input "الإضافات:"
click at [387, 158] on input "الإضافات:" at bounding box center [442, 161] width 151 height 14
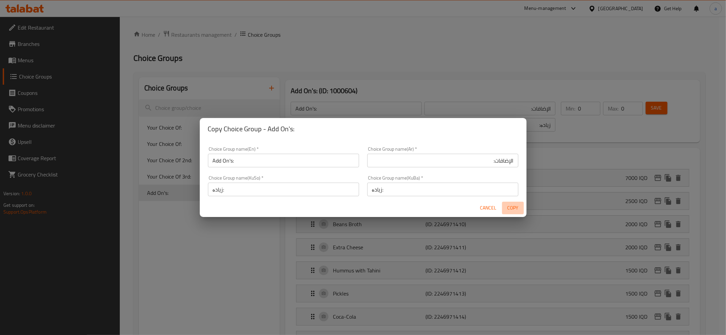
click at [515, 209] on span "Copy" at bounding box center [513, 208] width 16 height 9
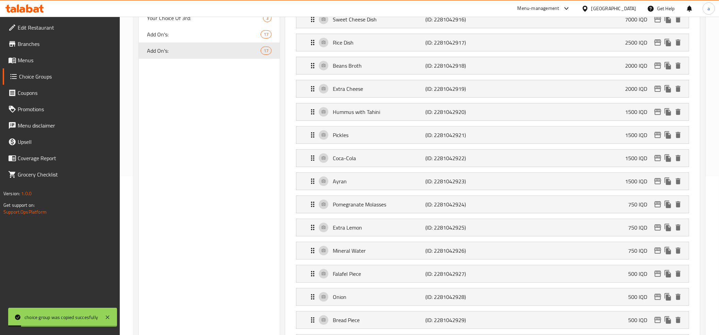
scroll to position [302, 0]
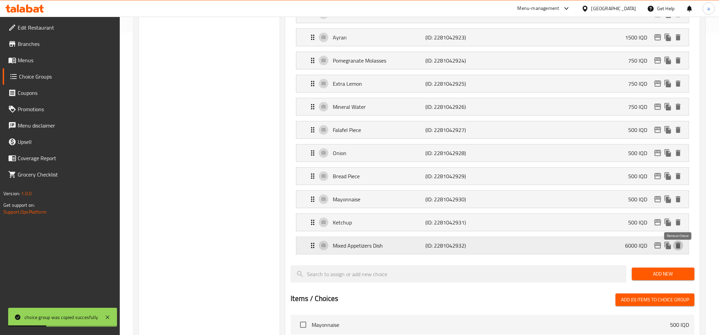
click at [679, 249] on icon "delete" at bounding box center [678, 246] width 5 height 6
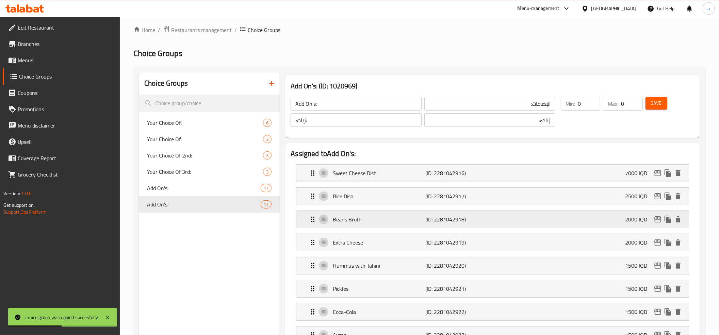
scroll to position [0, 0]
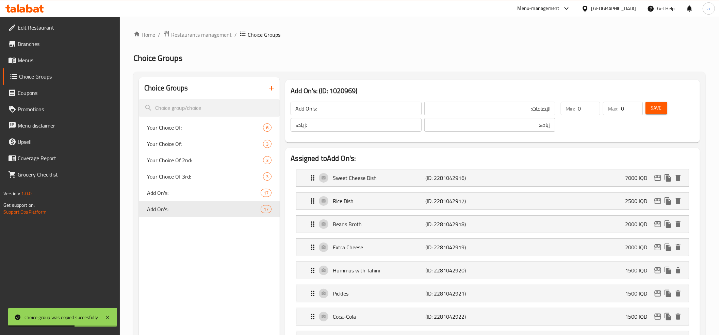
click at [659, 109] on span "Save" at bounding box center [656, 108] width 11 height 9
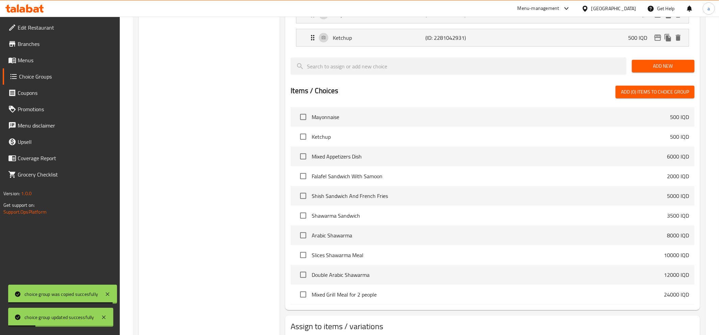
scroll to position [535, 0]
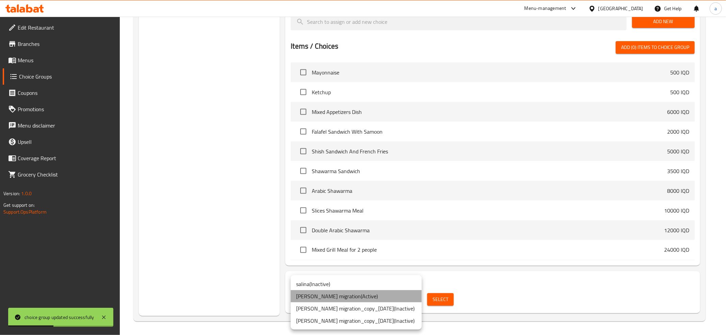
click at [356, 294] on li "salina -cg migration ( Active )" at bounding box center [356, 296] width 131 height 12
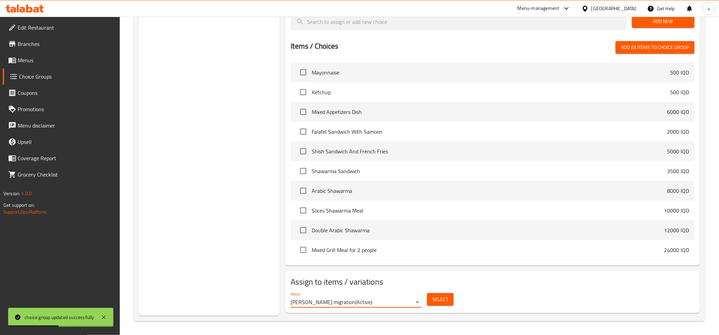
click at [448, 302] on span "Select" at bounding box center [440, 299] width 16 height 9
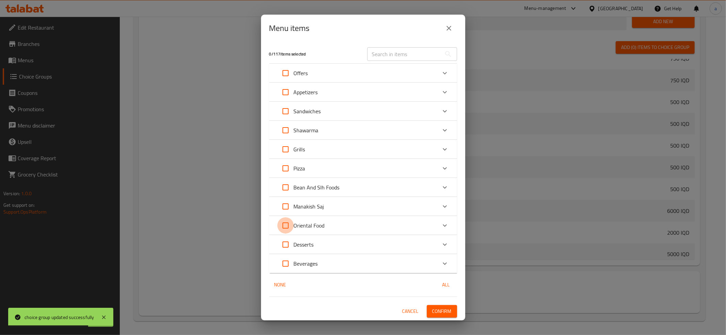
click at [286, 227] on input "Expand" at bounding box center [285, 225] width 16 height 16
click at [285, 203] on input "Expand" at bounding box center [285, 206] width 16 height 16
click at [283, 184] on input "Expand" at bounding box center [285, 187] width 16 height 16
click at [285, 168] on input "Expand" at bounding box center [285, 168] width 16 height 16
click at [285, 151] on input "Expand" at bounding box center [285, 149] width 16 height 16
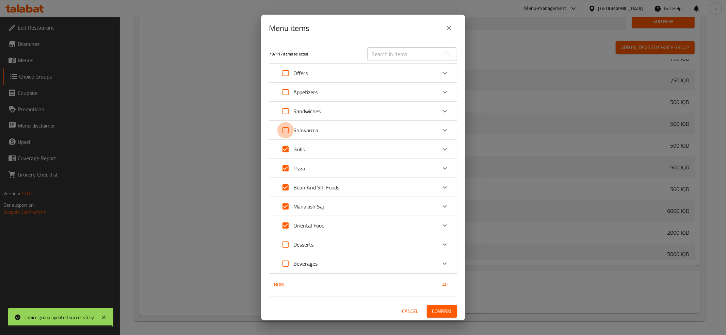
click at [290, 127] on input "Expand" at bounding box center [285, 130] width 16 height 16
click at [286, 112] on input "Expand" at bounding box center [285, 111] width 16 height 16
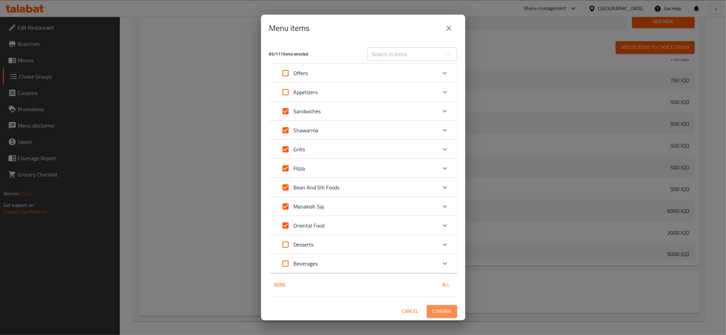
click at [438, 311] on span "Confirm" at bounding box center [441, 311] width 19 height 9
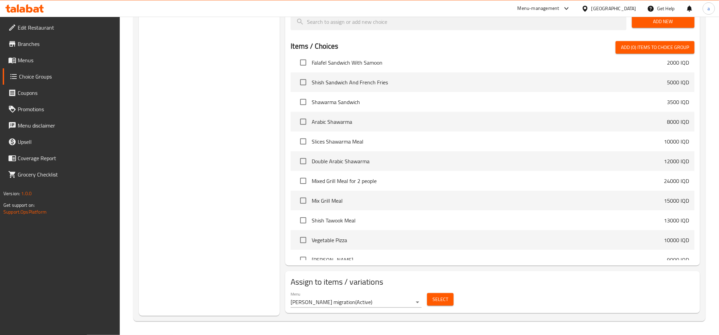
scroll to position [1058, 0]
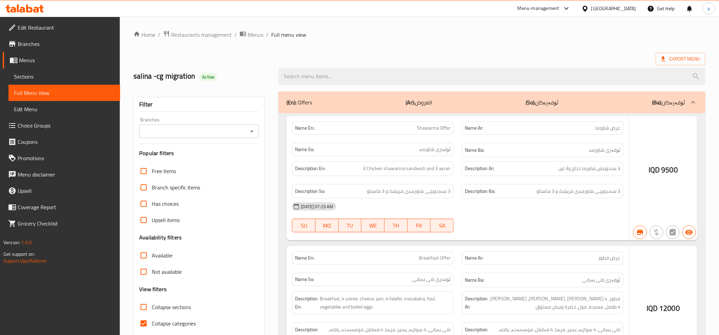
click at [29, 75] on div at bounding box center [359, 167] width 719 height 335
click at [39, 78] on div at bounding box center [359, 167] width 719 height 335
click at [39, 77] on span "Sections" at bounding box center [64, 76] width 101 height 8
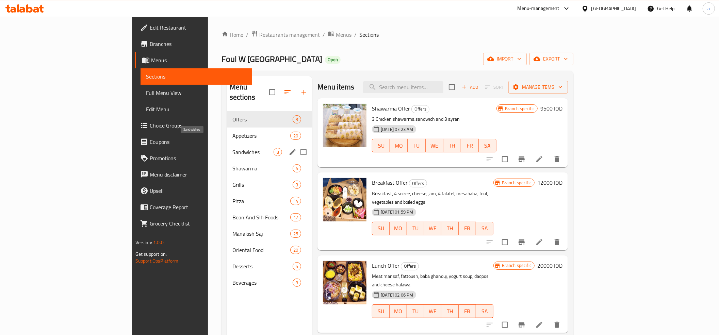
click at [232, 148] on span "Sandwiches" at bounding box center [252, 152] width 41 height 8
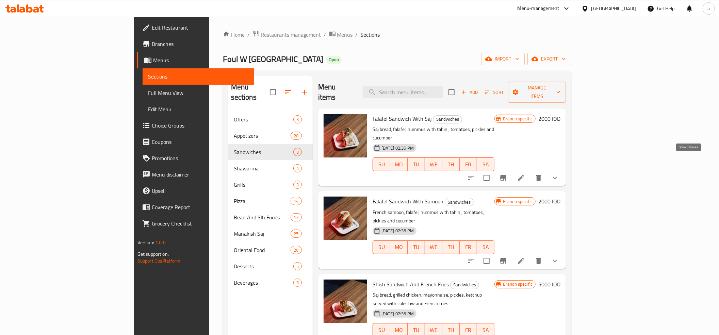
click at [559, 174] on icon "show more" at bounding box center [555, 178] width 8 height 8
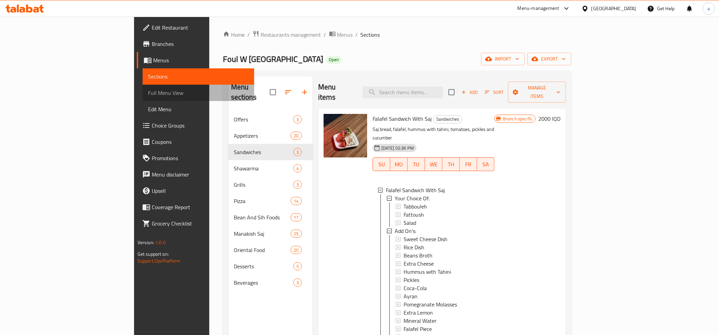
click at [148, 92] on span "Full Menu View" at bounding box center [198, 93] width 101 height 8
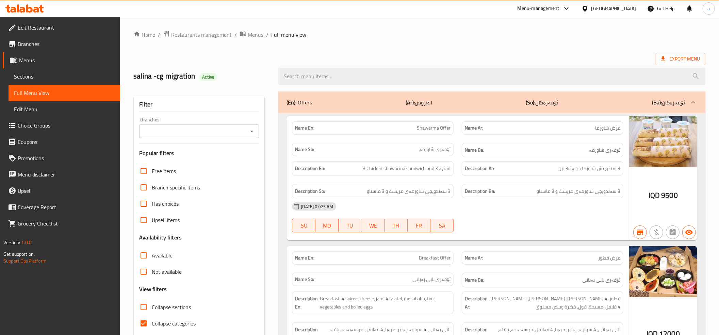
click at [252, 131] on icon "Open" at bounding box center [252, 131] width 8 height 8
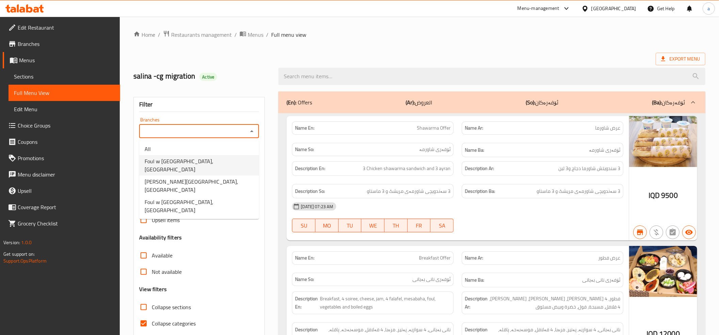
click at [184, 159] on span "Foul w Salleh, English Village" at bounding box center [199, 165] width 109 height 16
type input "Foul w Salleh, English Village"
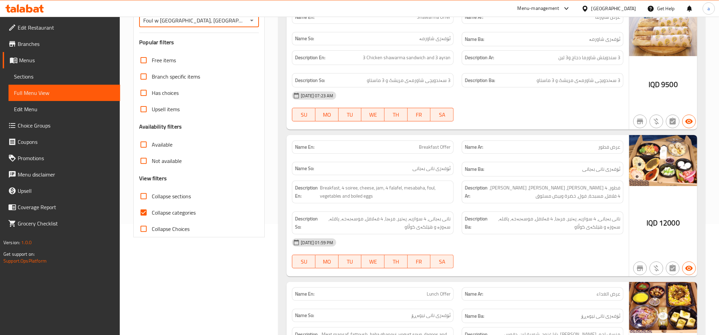
scroll to position [227, 0]
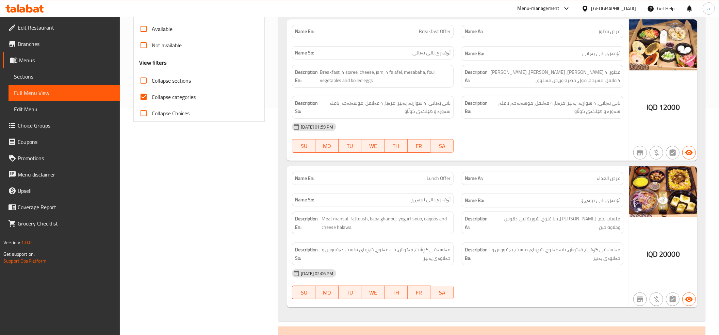
click at [147, 93] on input "Collapse categories" at bounding box center [143, 97] width 16 height 16
checkbox input "false"
click at [145, 81] on input "Collapse sections" at bounding box center [143, 80] width 16 height 16
checkbox input "true"
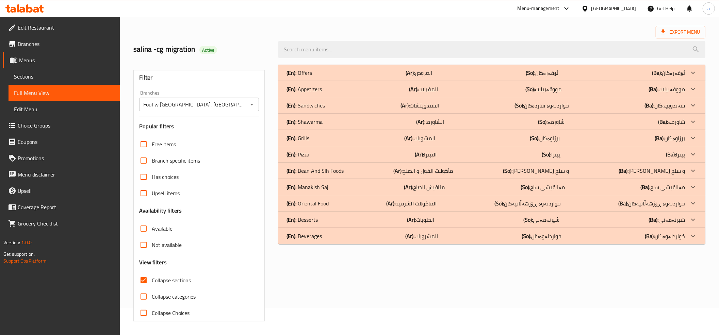
scroll to position [28, 0]
click at [316, 202] on p "(En): Oriental Food" at bounding box center [307, 203] width 42 height 8
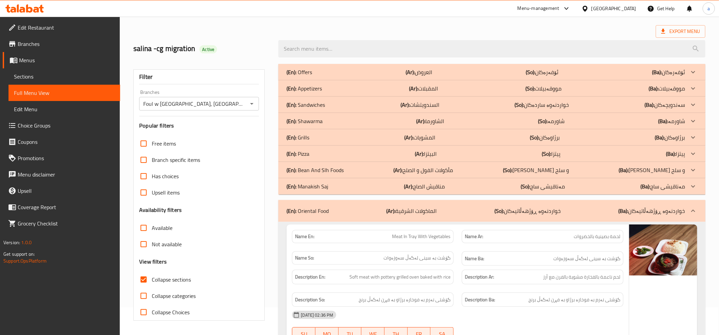
click at [315, 185] on p "(En): Manakish Saj" at bounding box center [307, 186] width 42 height 8
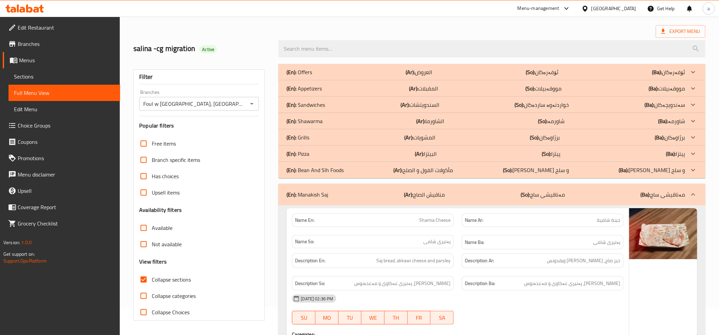
click at [312, 169] on p "(En): Bean And Slh Foods" at bounding box center [314, 170] width 57 height 8
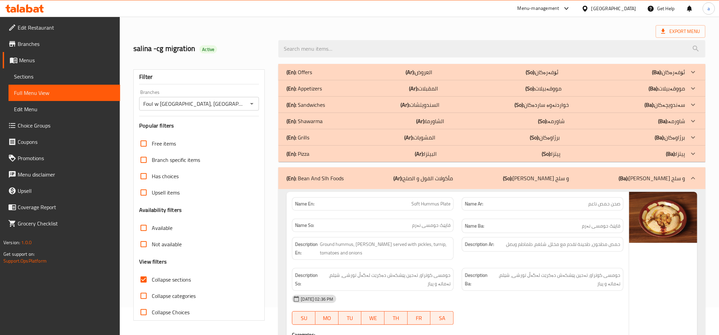
click at [304, 151] on p "(En): Pizza" at bounding box center [297, 154] width 23 height 8
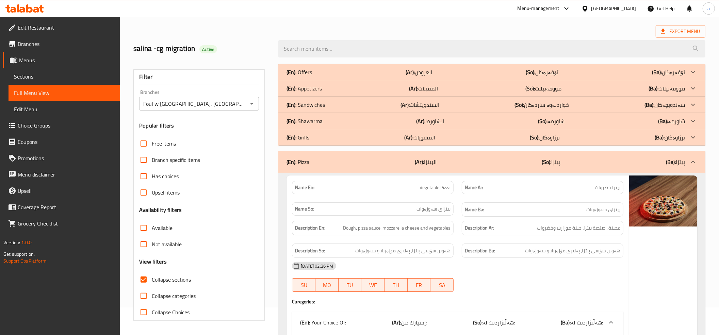
click at [306, 139] on p "(En): Grills" at bounding box center [297, 137] width 23 height 8
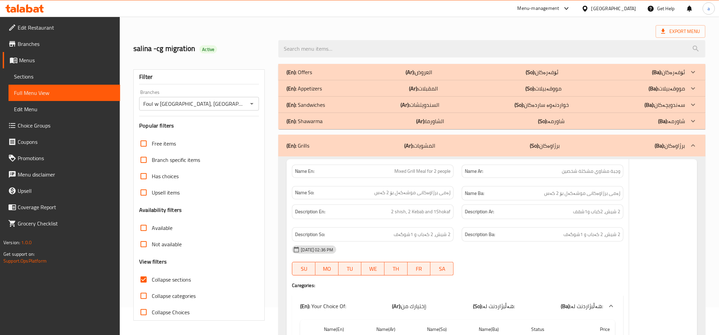
click at [314, 119] on p "(En): Shawarma" at bounding box center [304, 121] width 36 height 8
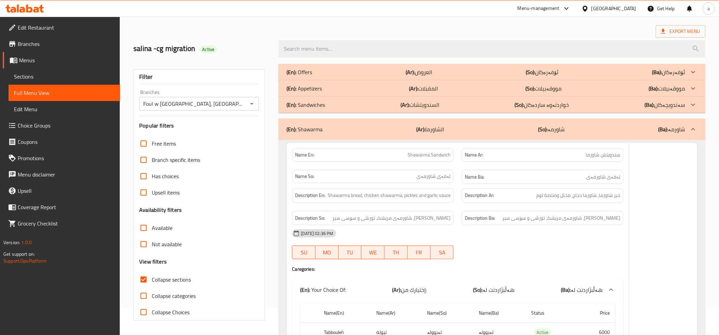
click at [309, 104] on p "(En): Sandwiches" at bounding box center [305, 105] width 38 height 8
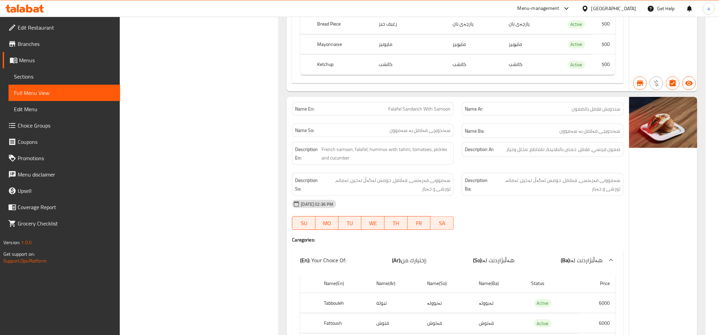
scroll to position [0, 0]
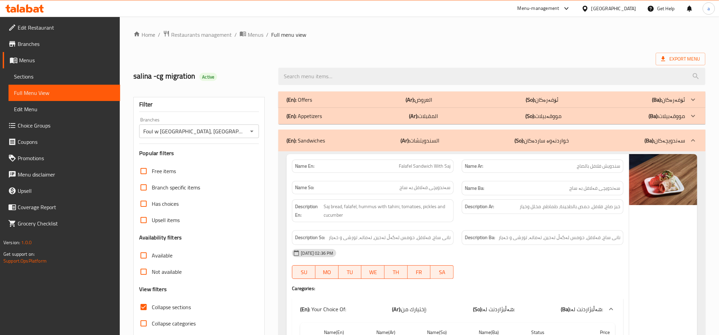
drag, startPoint x: 394, startPoint y: 181, endPoint x: 399, endPoint y: 22, distance: 159.3
drag, startPoint x: 214, startPoint y: 56, endPoint x: 232, endPoint y: -52, distance: 109.7
click at [253, 130] on icon "Open" at bounding box center [252, 131] width 8 height 8
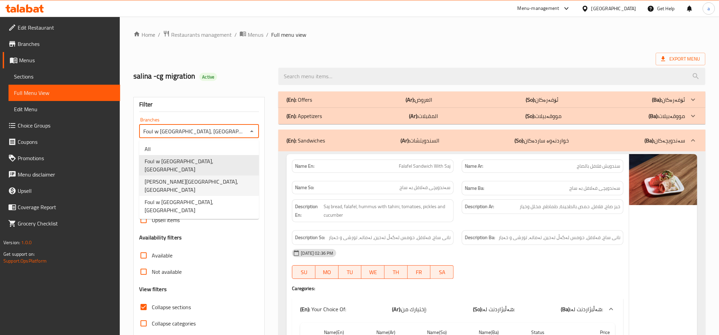
click at [198, 176] on li "Foul w Salleh, Ankawa" at bounding box center [199, 186] width 120 height 20
type input "Foul w Salleh, Ankawa"
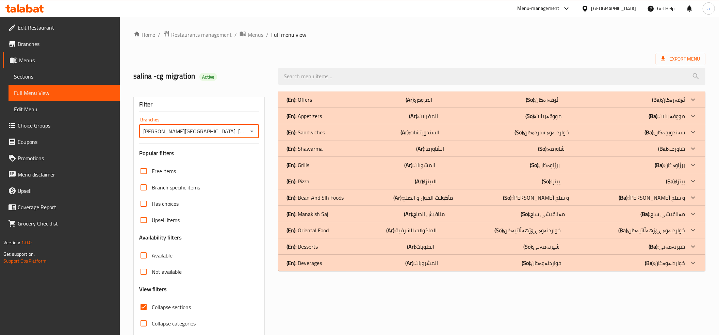
scroll to position [28, 0]
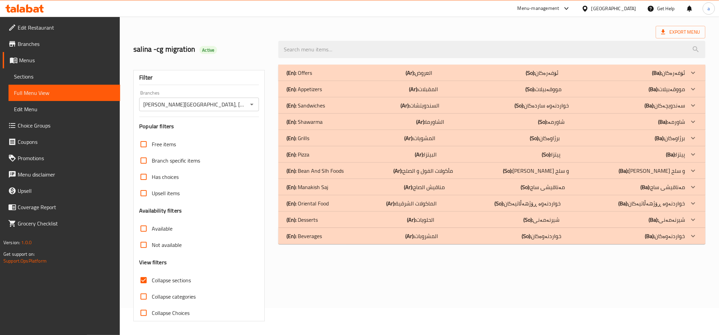
click at [312, 200] on p "(En): Oriental Food" at bounding box center [307, 203] width 42 height 8
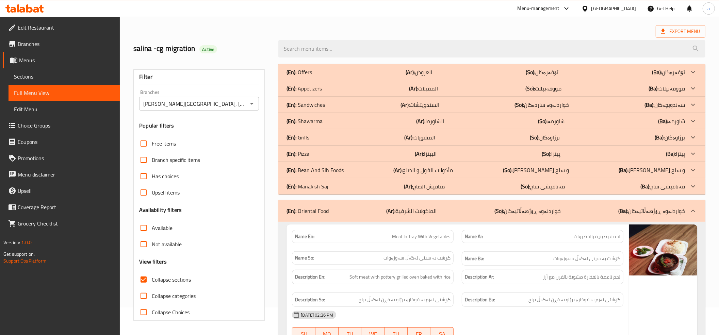
click at [311, 188] on p "(En): Manakish Saj" at bounding box center [307, 186] width 42 height 8
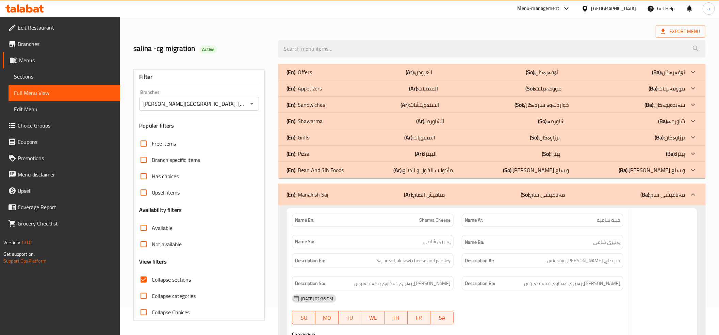
click at [315, 168] on p "(En): Bean And Slh Foods" at bounding box center [314, 170] width 57 height 8
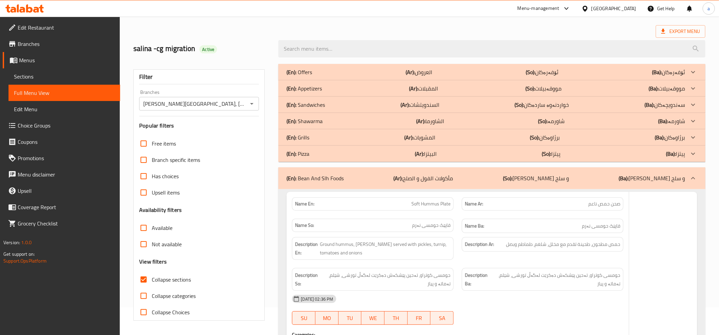
click at [307, 152] on p "(En): Pizza" at bounding box center [297, 154] width 23 height 8
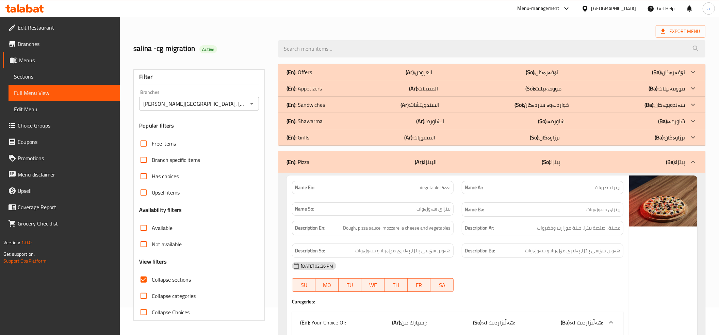
click at [306, 137] on p "(En): Grills" at bounding box center [297, 137] width 23 height 8
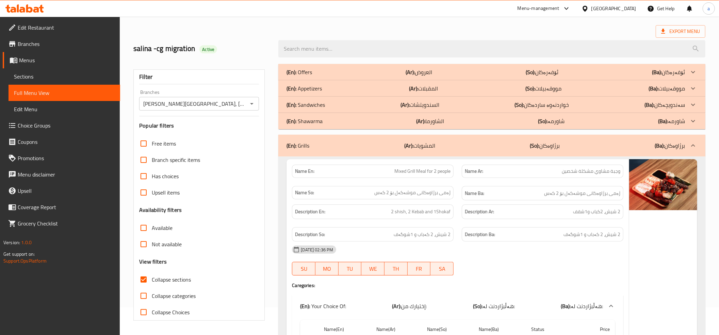
click at [305, 120] on p "(En): Shawarma" at bounding box center [304, 121] width 36 height 8
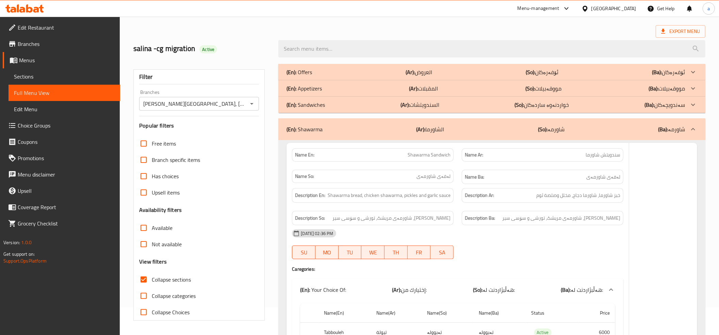
click at [301, 105] on p "(En): Sandwiches" at bounding box center [305, 105] width 38 height 8
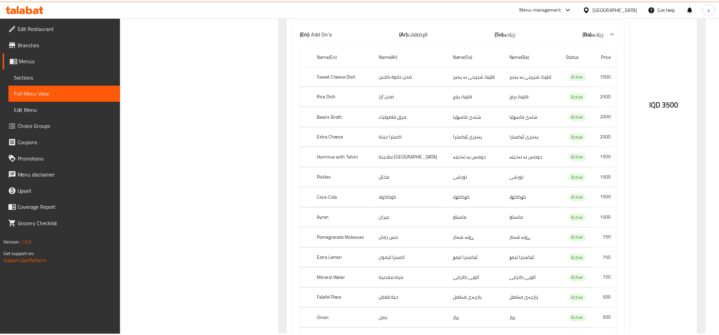
scroll to position [2664, 0]
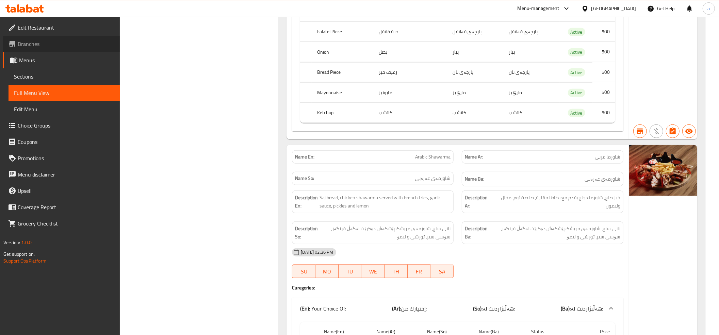
click at [35, 41] on span "Branches" at bounding box center [66, 44] width 97 height 8
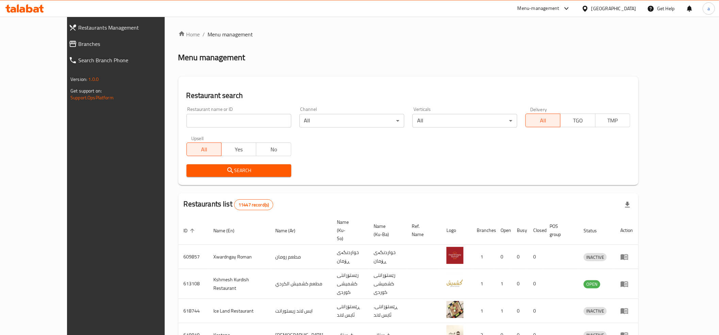
click at [78, 43] on span "Branches" at bounding box center [129, 44] width 103 height 8
